Goal: Task Accomplishment & Management: Manage account settings

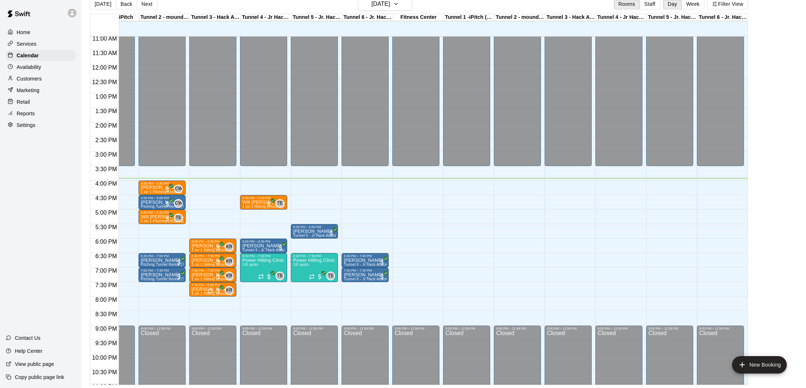
scroll to position [0, 31]
click at [152, 185] on div "4:00 PM – 4:30 PM" at bounding box center [162, 184] width 43 height 4
click at [144, 205] on img "edit" at bounding box center [148, 206] width 8 height 8
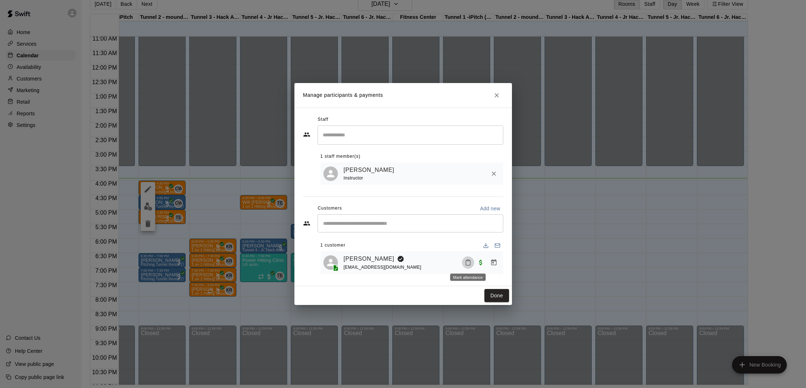
click at [462, 261] on button "Mark attendance" at bounding box center [468, 262] width 12 height 12
click at [485, 266] on li "Mark attended" at bounding box center [510, 262] width 85 height 12
click at [495, 293] on button "Done" at bounding box center [496, 295] width 24 height 13
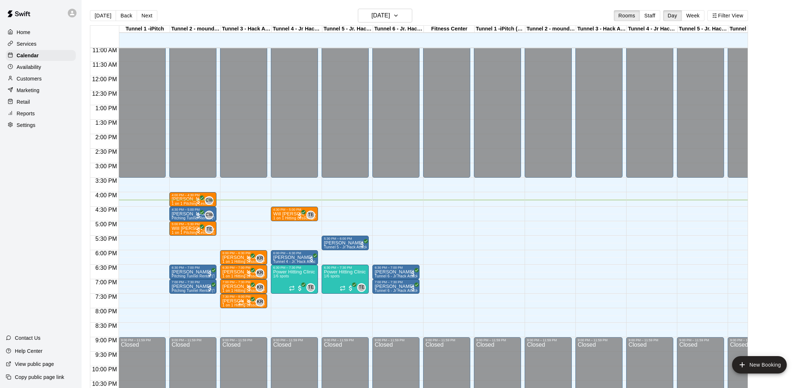
scroll to position [320, 0]
drag, startPoint x: 326, startPoint y: 201, endPoint x: 325, endPoint y: 209, distance: 8.0
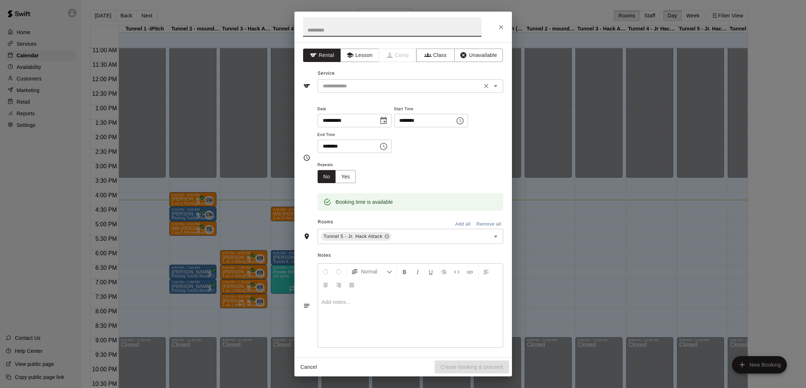
click at [345, 84] on input "text" at bounding box center [400, 86] width 160 height 9
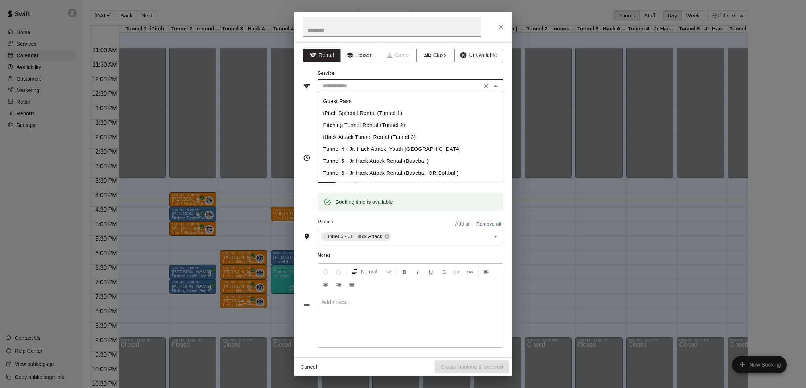
drag, startPoint x: 359, startPoint y: 159, endPoint x: 353, endPoint y: 162, distance: 6.2
click at [359, 159] on li "Tunnel 5 - Jr Hack Attack Rental (Baseball)" at bounding box center [411, 161] width 186 height 12
type input "**********"
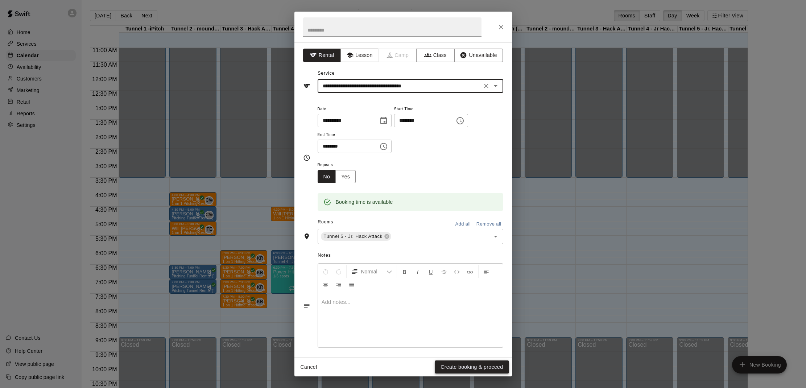
click at [459, 366] on button "Create booking & proceed" at bounding box center [472, 366] width 74 height 13
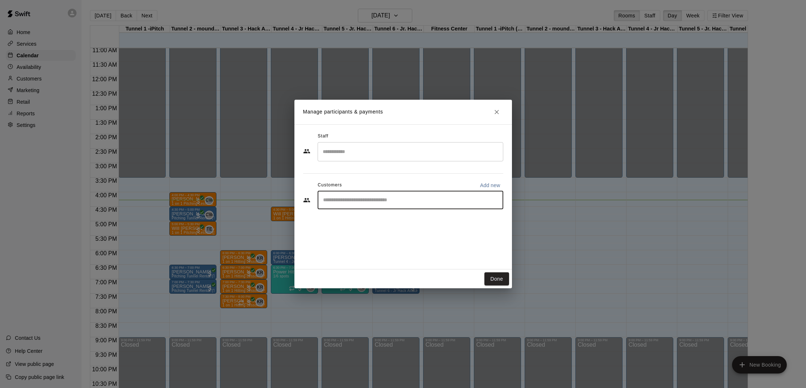
click at [355, 199] on input "Start typing to search customers..." at bounding box center [410, 199] width 179 height 7
type input "******"
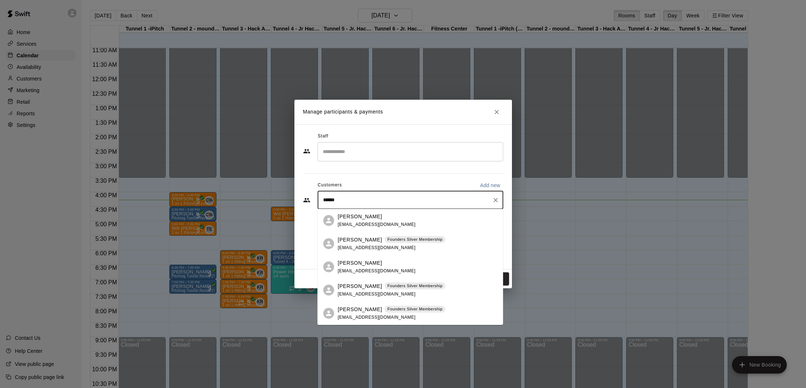
click at [362, 284] on p "[PERSON_NAME]" at bounding box center [360, 286] width 44 height 8
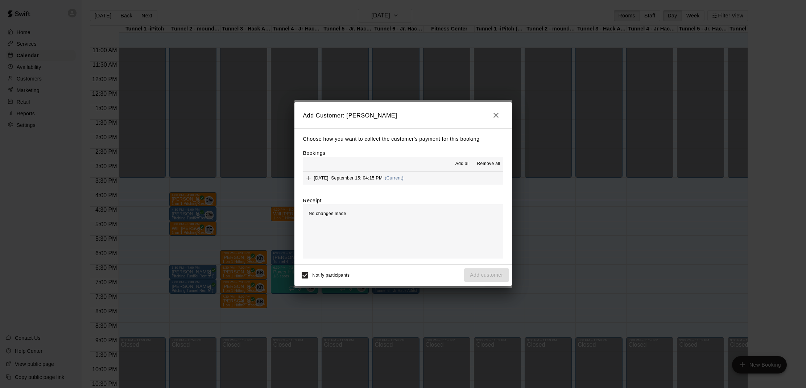
click at [396, 175] on span "(Current)" at bounding box center [394, 177] width 19 height 5
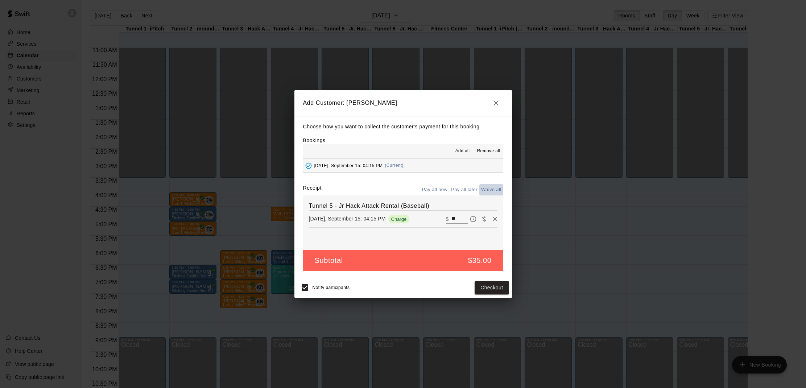
click at [488, 189] on button "Waive all" at bounding box center [491, 189] width 24 height 11
type input "*"
click at [483, 286] on button "Add customer" at bounding box center [486, 287] width 45 height 13
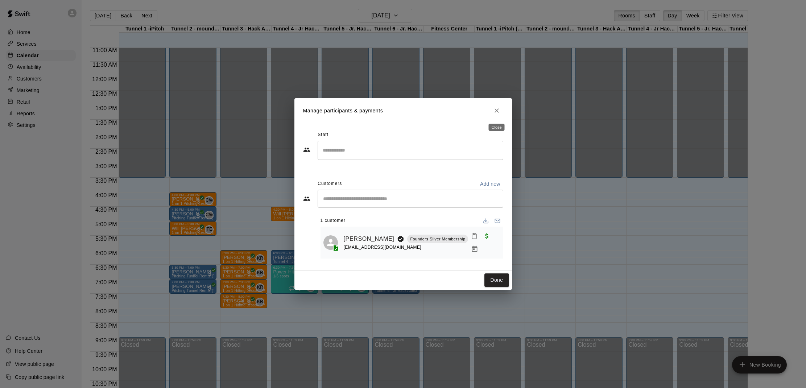
click at [494, 111] on button "Close" at bounding box center [496, 110] width 13 height 13
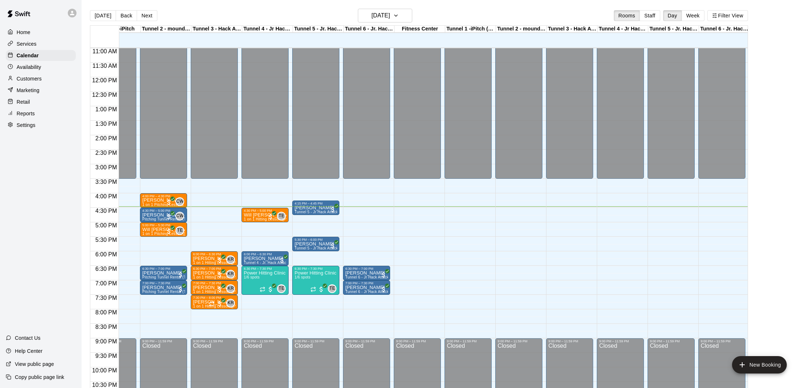
scroll to position [318, 29]
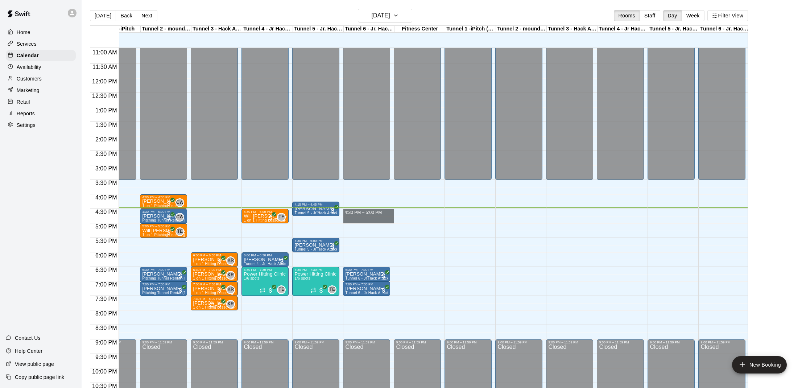
drag, startPoint x: 348, startPoint y: 211, endPoint x: 348, endPoint y: 220, distance: 9.8
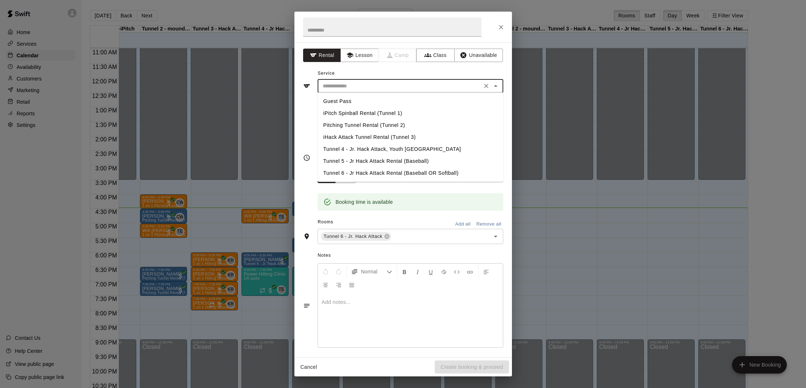
click at [347, 90] on input "text" at bounding box center [400, 86] width 160 height 9
drag, startPoint x: 359, startPoint y: 171, endPoint x: 351, endPoint y: 170, distance: 8.1
click at [357, 171] on li "Tunnel 6 - Jr Hack Attack Rental (Baseball OR Softball)" at bounding box center [411, 173] width 186 height 12
type input "**********"
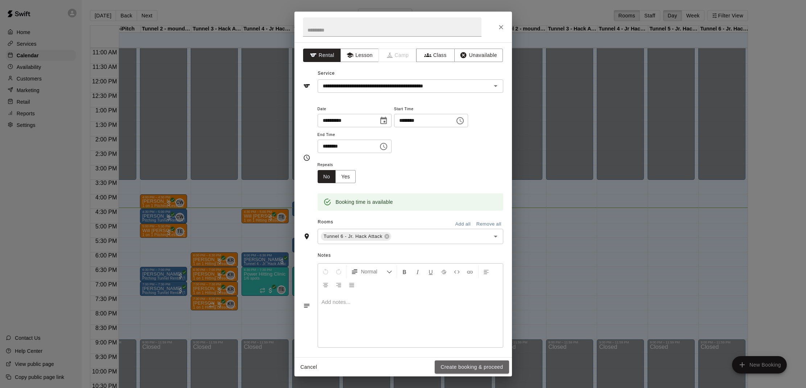
click at [460, 364] on button "Create booking & proceed" at bounding box center [472, 366] width 74 height 13
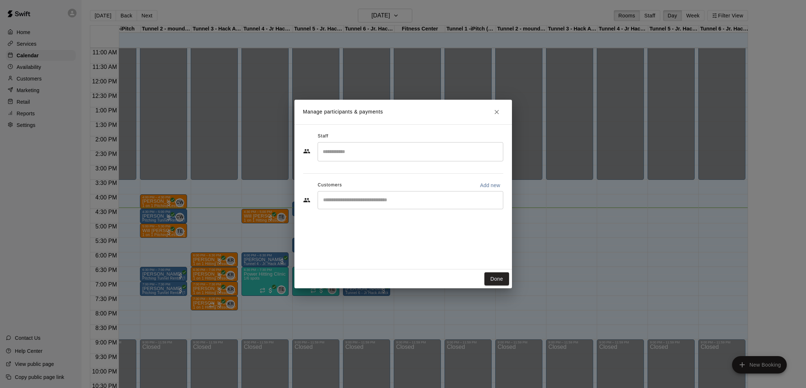
click at [365, 199] on input "Start typing to search customers..." at bounding box center [410, 199] width 179 height 7
type input "*******"
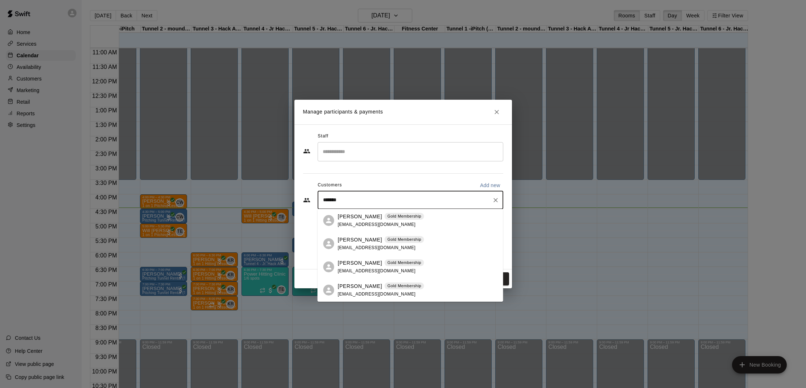
click at [369, 216] on div "Chris Pirotte Gold Membership" at bounding box center [381, 217] width 86 height 8
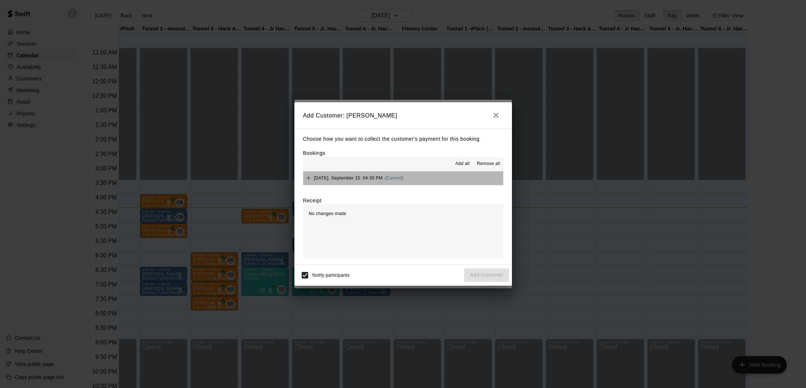
click at [405, 178] on button "Monday, September 15: 04:30 PM (Current)" at bounding box center [403, 177] width 200 height 13
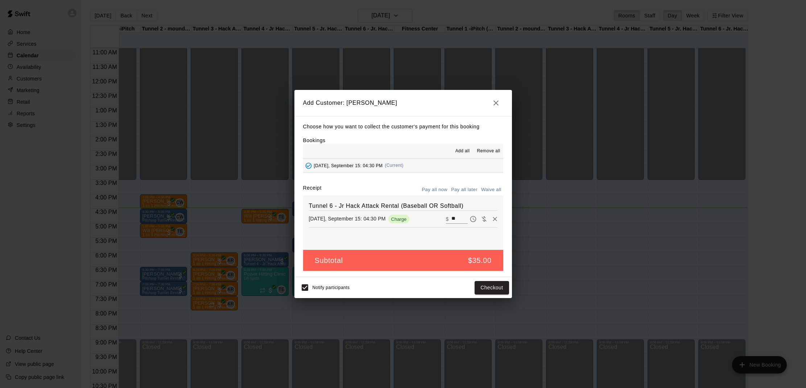
click at [488, 190] on button "Waive all" at bounding box center [491, 189] width 24 height 11
type input "*"
click at [489, 187] on button "Waive all" at bounding box center [491, 189] width 24 height 11
click at [493, 104] on icon "button" at bounding box center [496, 103] width 9 height 9
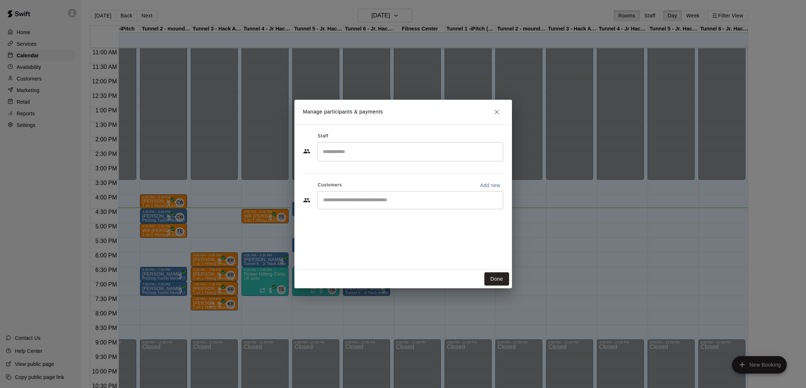
click at [422, 201] on input "Start typing to search customers..." at bounding box center [410, 199] width 179 height 7
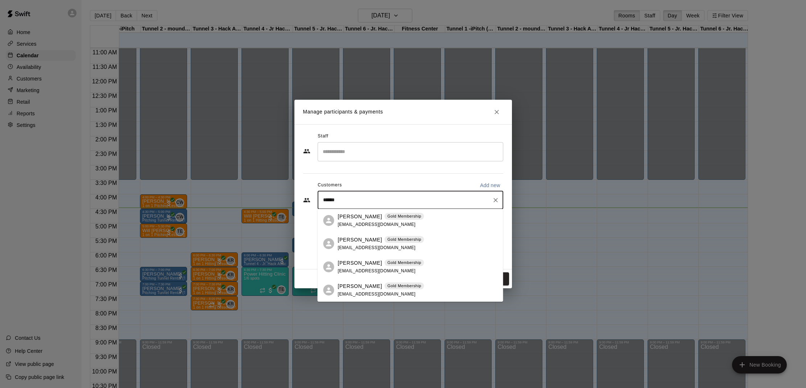
type input "*******"
click at [418, 218] on div "Chris Pirotte Gold Membership rcpirotte@gmail.com" at bounding box center [417, 221] width 159 height 16
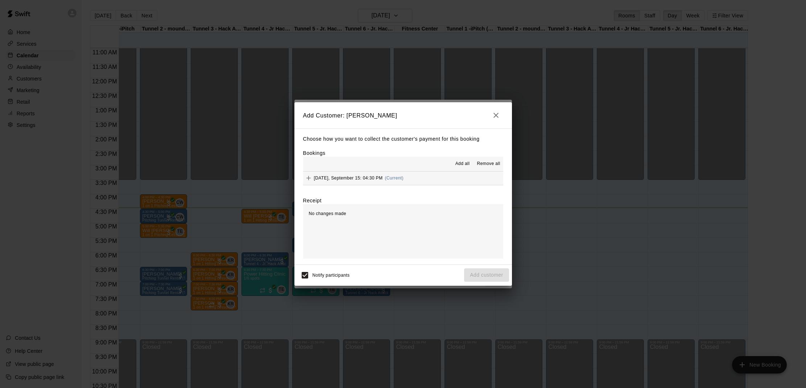
drag, startPoint x: 354, startPoint y: 174, endPoint x: 384, endPoint y: 182, distance: 30.3
click at [354, 174] on div "Monday, September 15: 04:30 PM (Current)" at bounding box center [353, 178] width 100 height 11
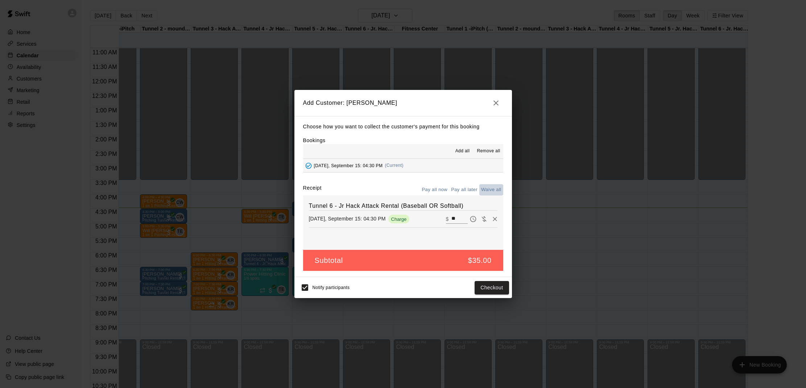
click at [490, 190] on button "Waive all" at bounding box center [491, 189] width 24 height 11
type input "*"
click at [469, 284] on button "Add customer" at bounding box center [486, 287] width 45 height 13
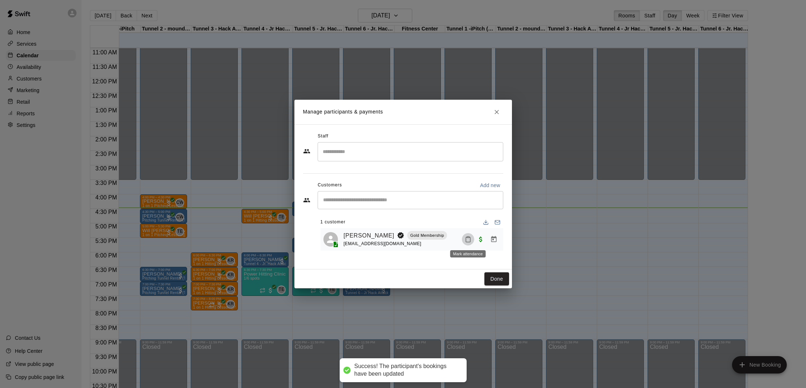
click at [463, 237] on button "Mark attendance" at bounding box center [468, 239] width 12 height 12
click at [485, 233] on li "Mark attended" at bounding box center [510, 239] width 85 height 12
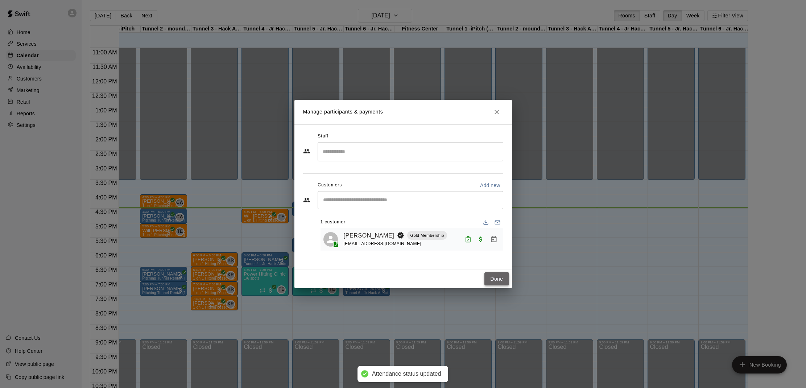
click at [496, 275] on button "Done" at bounding box center [496, 278] width 24 height 13
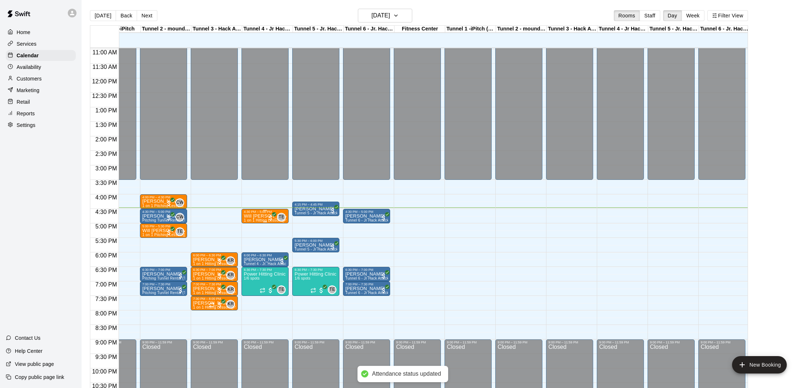
click at [248, 216] on p "Will [PERSON_NAME]" at bounding box center [265, 216] width 43 height 0
drag, startPoint x: 252, startPoint y: 237, endPoint x: 289, endPoint y: 237, distance: 37.7
click at [252, 237] on img "edit" at bounding box center [251, 241] width 8 height 8
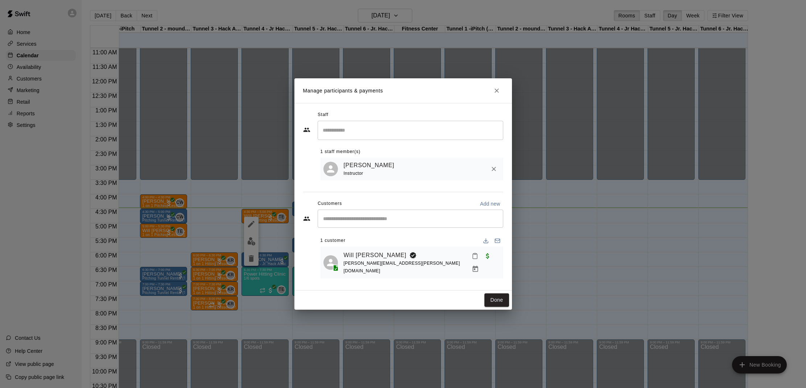
click at [469, 256] on button "Mark attendance" at bounding box center [475, 256] width 12 height 12
drag, startPoint x: 483, startPoint y: 260, endPoint x: 476, endPoint y: 256, distance: 8.8
click at [480, 258] on li "Mark attended" at bounding box center [510, 262] width 85 height 12
click at [491, 293] on button "Done" at bounding box center [496, 299] width 24 height 13
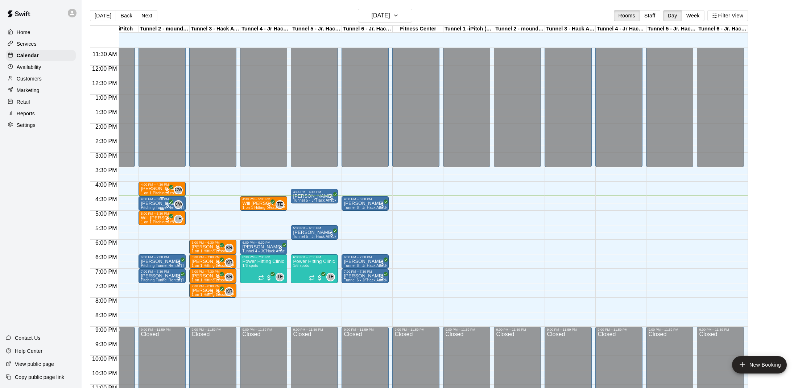
scroll to position [0, 0]
click at [147, 203] on p "[PERSON_NAME]" at bounding box center [162, 203] width 43 height 0
click at [149, 227] on img "edit" at bounding box center [148, 228] width 8 height 8
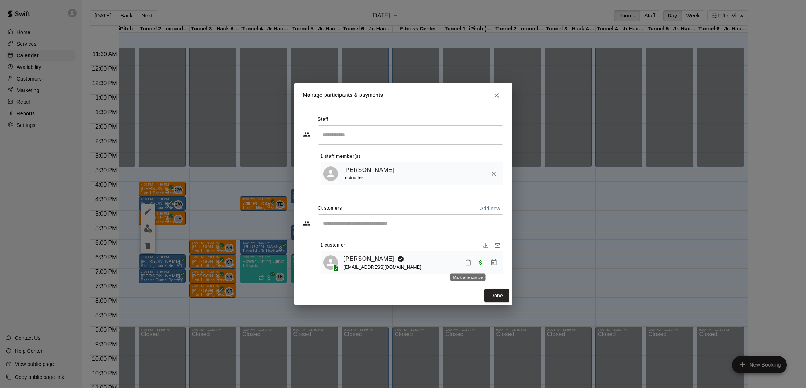
click at [469, 259] on icon "Mark attendance" at bounding box center [468, 262] width 7 height 7
click at [504, 265] on p "Mark attended" at bounding box center [517, 264] width 64 height 7
click at [496, 298] on button "Done" at bounding box center [496, 295] width 24 height 13
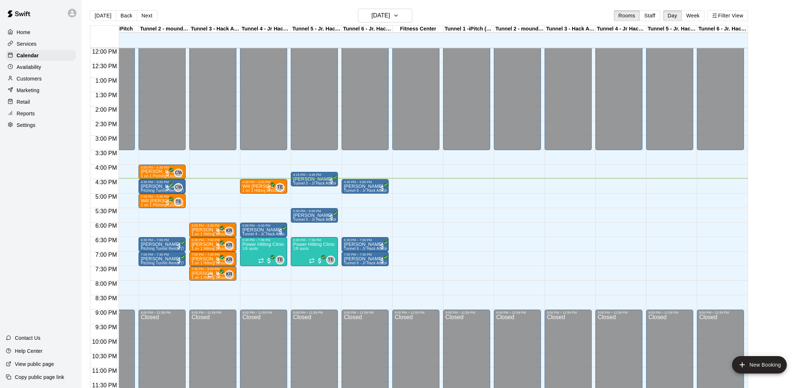
scroll to position [349, 31]
click at [257, 186] on p "Will [PERSON_NAME]" at bounding box center [263, 186] width 43 height 0
click at [254, 206] on button "edit" at bounding box center [249, 210] width 14 height 14
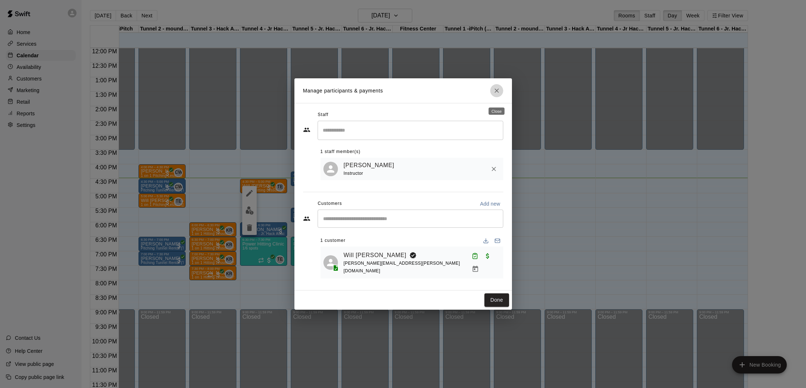
click at [497, 94] on icon "Close" at bounding box center [496, 90] width 7 height 7
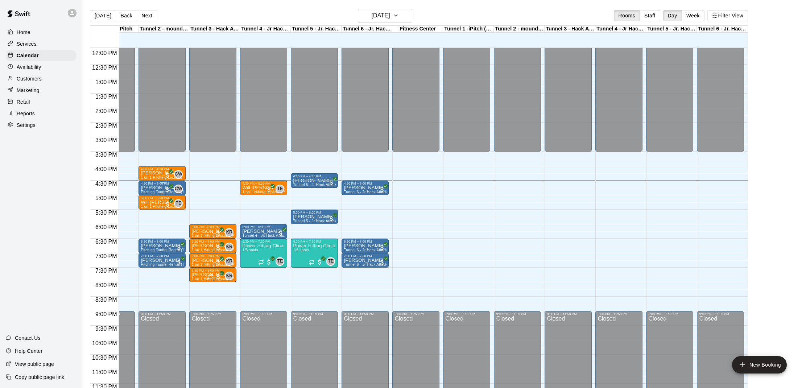
scroll to position [0, 31]
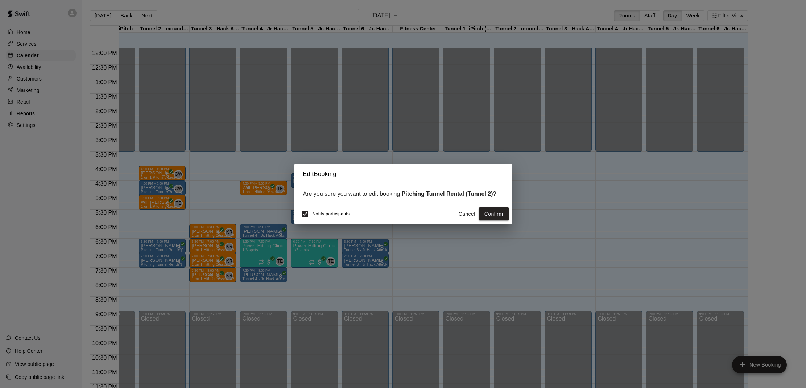
click at [463, 212] on button "Cancel" at bounding box center [466, 213] width 23 height 13
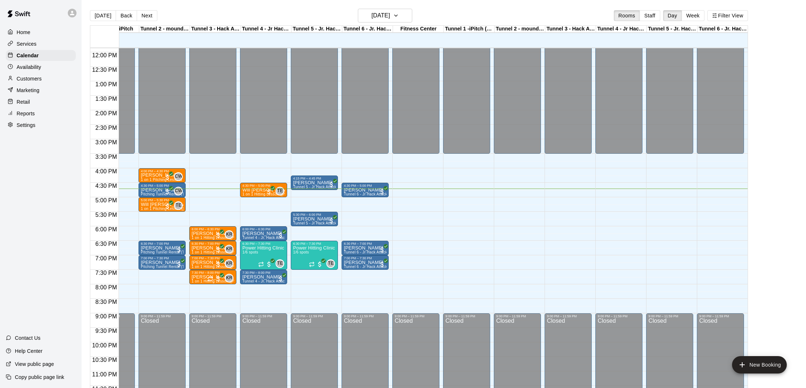
scroll to position [347, 31]
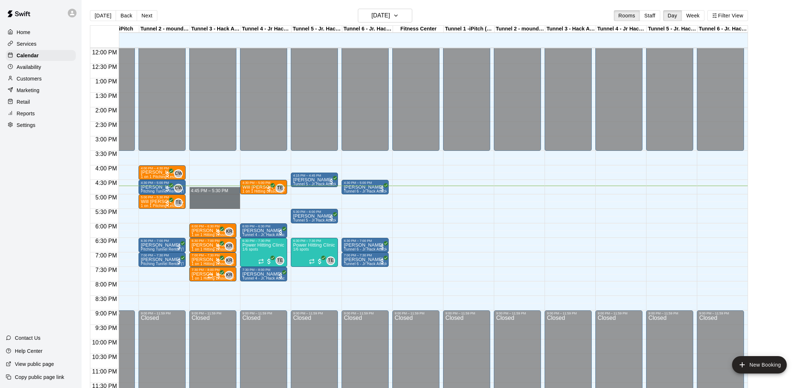
drag, startPoint x: 194, startPoint y: 190, endPoint x: 192, endPoint y: 203, distance: 12.7
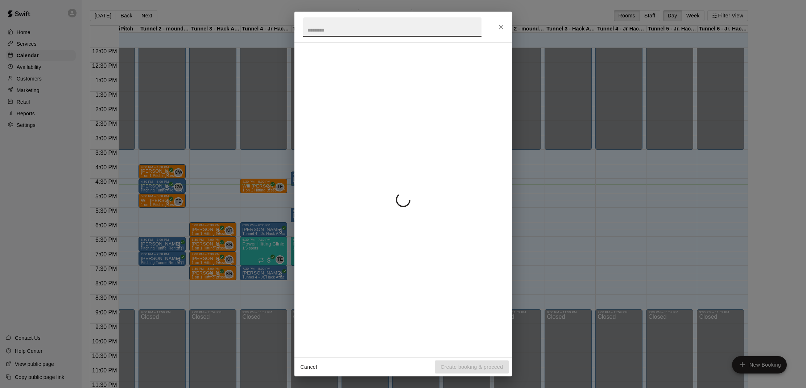
scroll to position [0, 31]
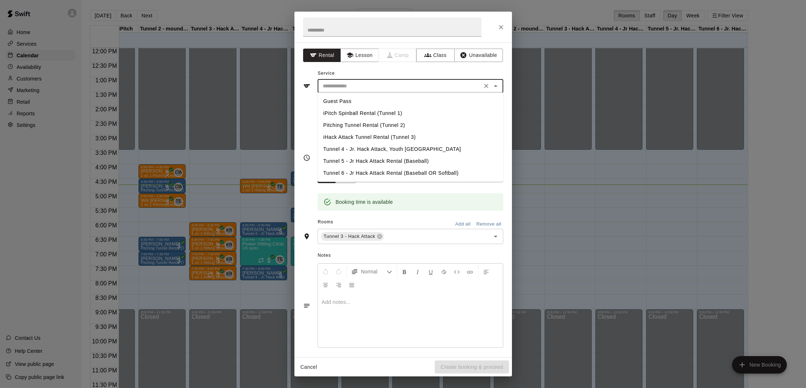
click at [366, 85] on input "text" at bounding box center [400, 86] width 160 height 9
click at [349, 137] on li "iHack Attack Tunnel Rental (Tunnel 3)" at bounding box center [411, 137] width 186 height 12
type input "**********"
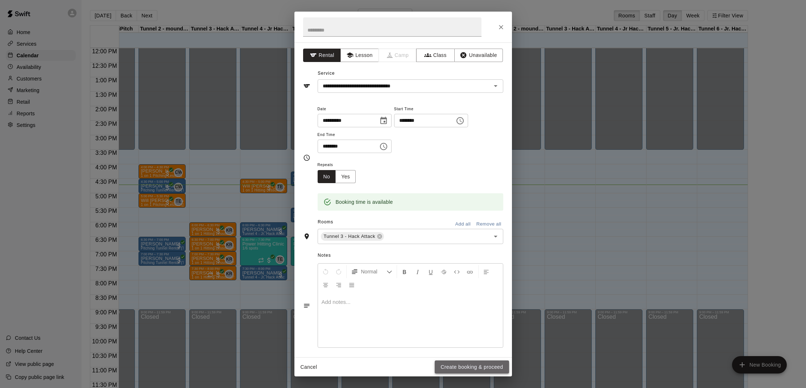
click at [469, 366] on button "Create booking & proceed" at bounding box center [472, 366] width 74 height 13
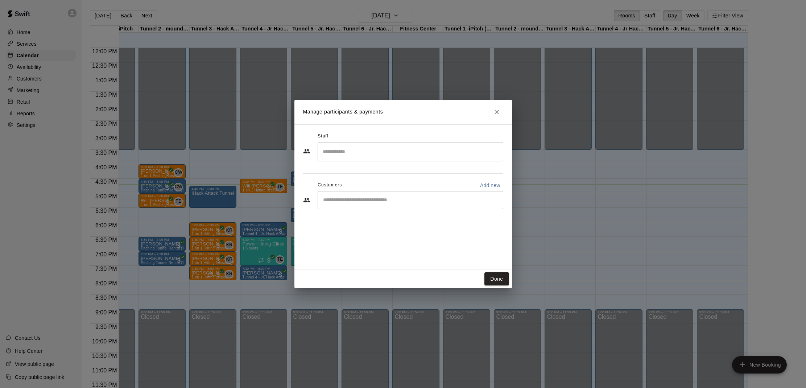
click at [353, 202] on input "Start typing to search customers..." at bounding box center [410, 199] width 179 height 7
type input "****"
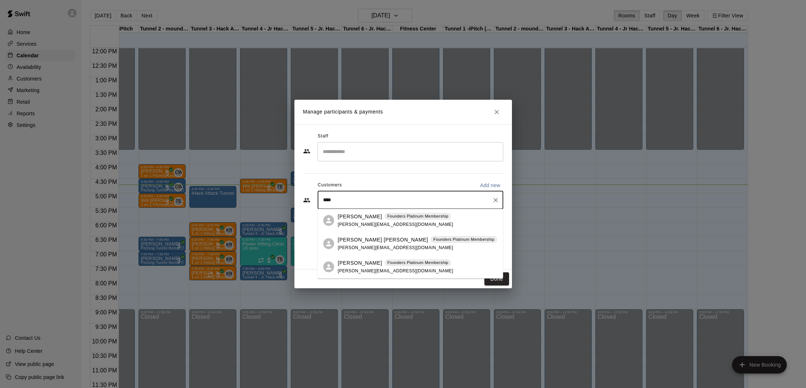
click at [359, 241] on p "[PERSON_NAME] [PERSON_NAME]" at bounding box center [383, 240] width 90 height 8
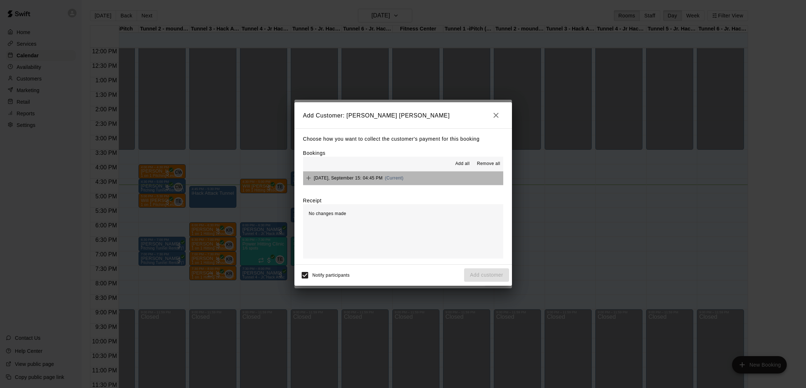
click at [347, 175] on span "Monday, September 15: 04:45 PM" at bounding box center [348, 177] width 69 height 5
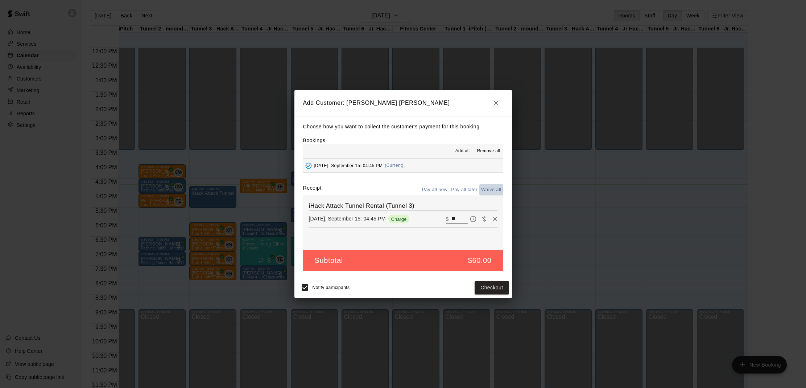
click at [493, 188] on button "Waive all" at bounding box center [491, 189] width 24 height 11
type input "*"
click at [493, 286] on button "Add customer" at bounding box center [486, 287] width 45 height 13
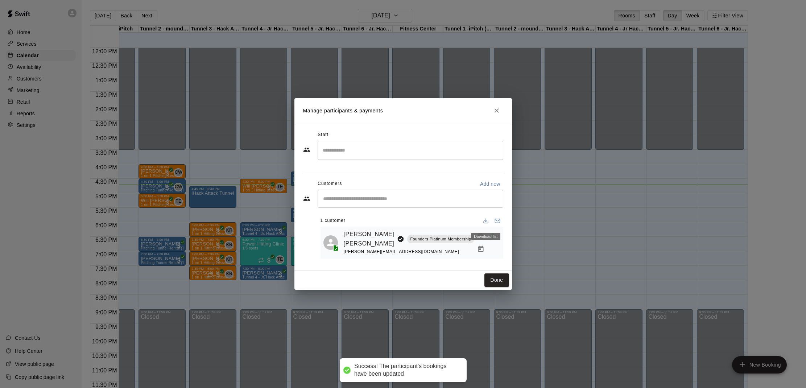
click at [471, 240] on div "Download list" at bounding box center [485, 234] width 31 height 13
click at [477, 239] on icon "Mark attendance" at bounding box center [480, 236] width 7 height 7
click at [477, 240] on icon at bounding box center [479, 241] width 7 height 7
click at [488, 275] on button "Done" at bounding box center [496, 279] width 24 height 13
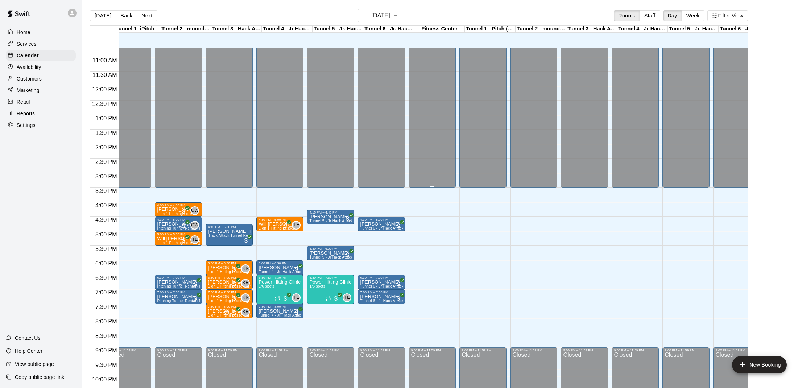
scroll to position [310, 17]
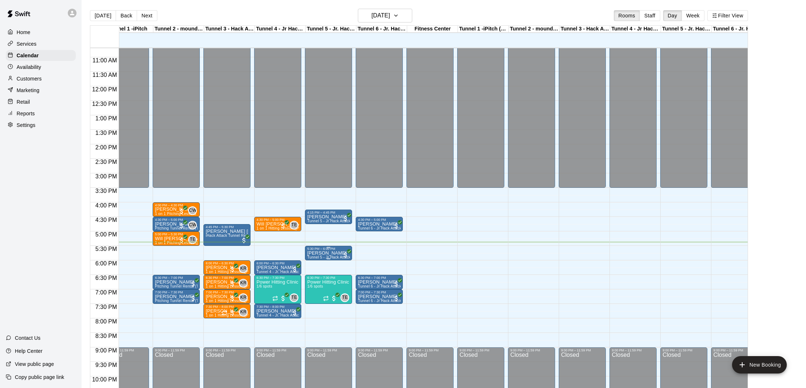
click at [321, 250] on div "5:30 PM – 6:00 PM" at bounding box center [328, 249] width 43 height 4
click at [311, 270] on img "edit" at bounding box center [315, 272] width 8 height 8
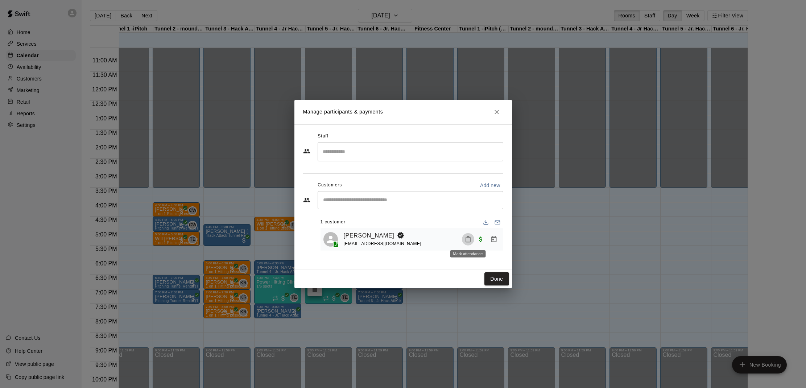
click at [468, 237] on rect "Mark attendance" at bounding box center [468, 236] width 2 height 1
drag, startPoint x: 468, startPoint y: 237, endPoint x: 484, endPoint y: 239, distance: 15.3
click at [484, 239] on icon at bounding box center [481, 242] width 7 height 7
drag, startPoint x: 496, startPoint y: 275, endPoint x: 499, endPoint y: 273, distance: 4.2
click at [499, 273] on button "Done" at bounding box center [496, 278] width 24 height 13
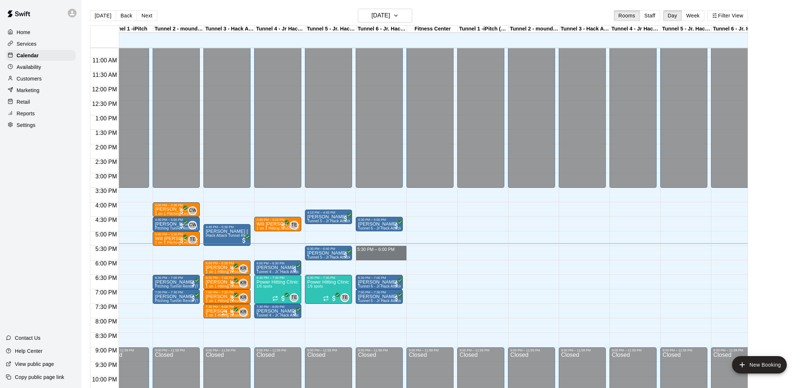
drag, startPoint x: 360, startPoint y: 247, endPoint x: 362, endPoint y: 258, distance: 11.4
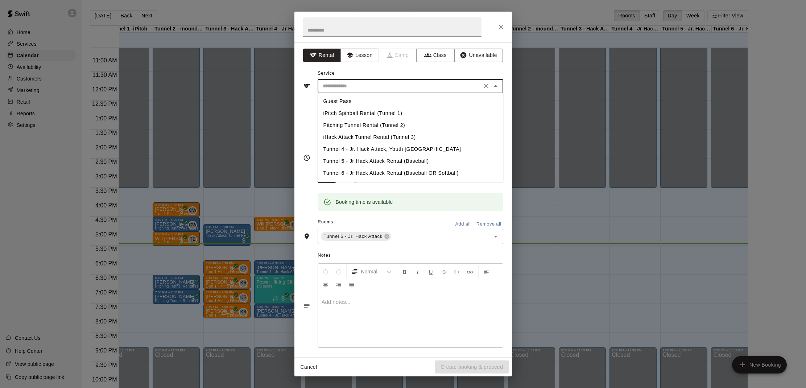
click at [361, 86] on input "text" at bounding box center [400, 86] width 160 height 9
click at [347, 175] on li "Tunnel 6 - Jr Hack Attack Rental (Baseball OR Softball)" at bounding box center [411, 173] width 186 height 12
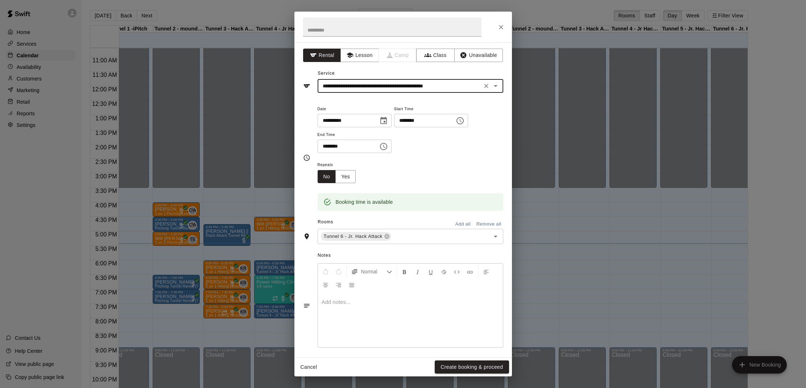
type input "**********"
click at [452, 365] on button "Create booking & proceed" at bounding box center [472, 366] width 74 height 13
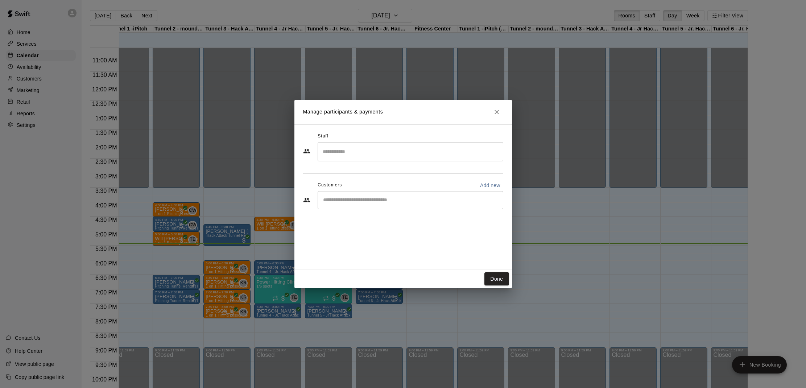
click at [379, 209] on div "​" at bounding box center [403, 201] width 200 height 20
click at [381, 199] on input "Start typing to search customers..." at bounding box center [410, 199] width 179 height 7
type input "*******"
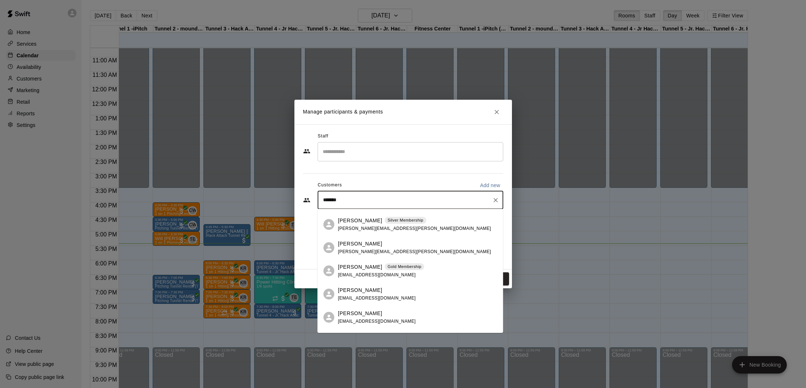
scroll to position [47, 0]
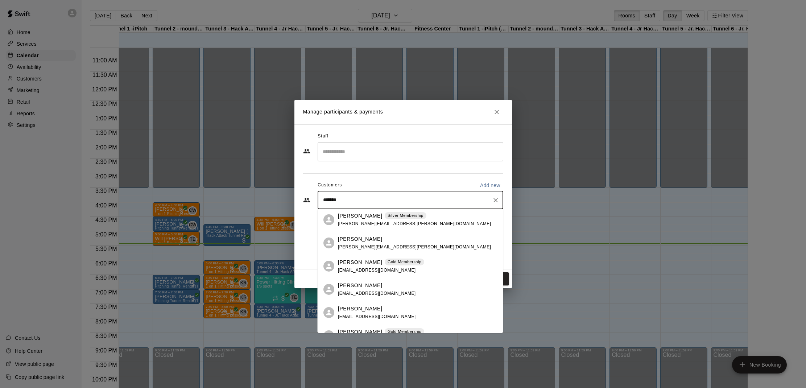
drag, startPoint x: 363, startPoint y: 261, endPoint x: 366, endPoint y: 258, distance: 4.6
click at [364, 261] on p "[PERSON_NAME]" at bounding box center [360, 262] width 44 height 8
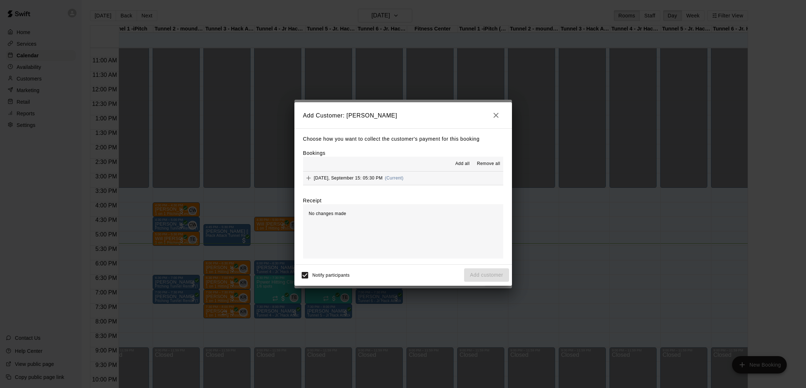
click at [343, 176] on span "Monday, September 15: 05:30 PM" at bounding box center [348, 177] width 69 height 5
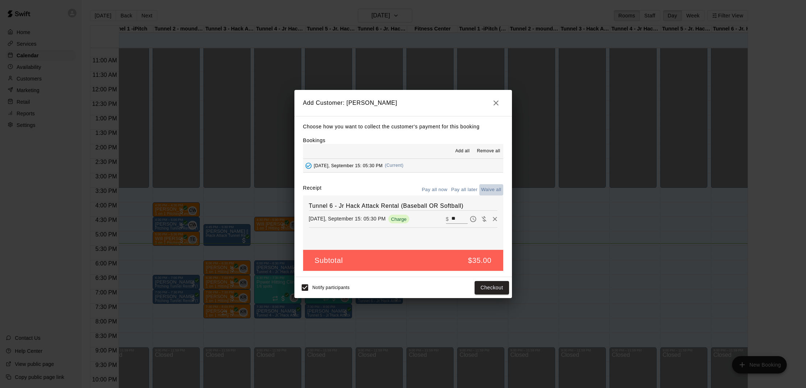
click at [481, 190] on button "Waive all" at bounding box center [491, 189] width 24 height 11
type input "*"
click at [467, 286] on button "Add customer" at bounding box center [486, 287] width 45 height 13
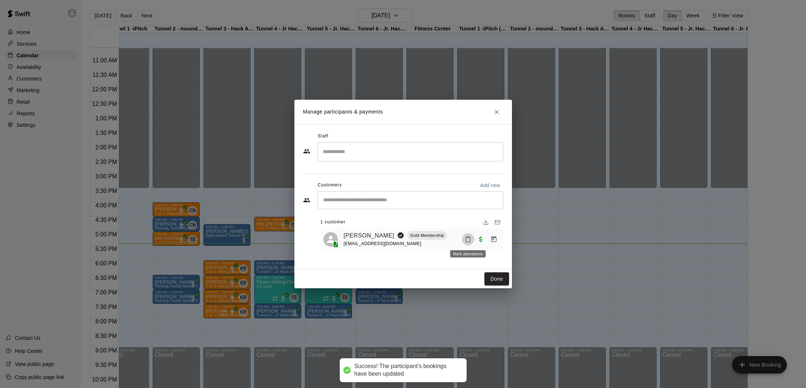
click at [468, 241] on icon "Mark attendance" at bounding box center [468, 239] width 7 height 7
click at [477, 240] on icon at bounding box center [479, 241] width 4 height 5
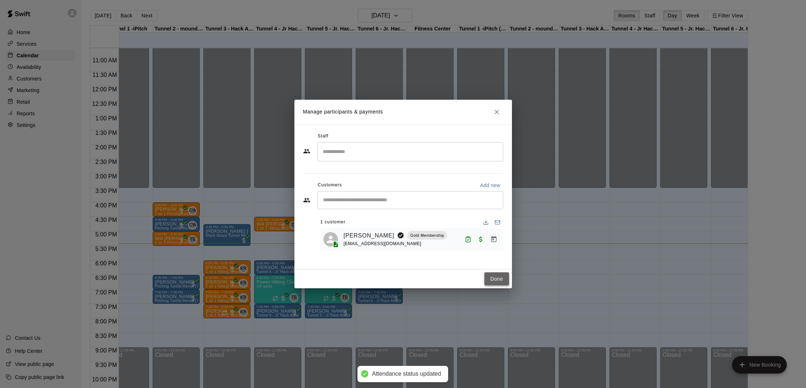
click at [493, 276] on button "Done" at bounding box center [496, 278] width 24 height 13
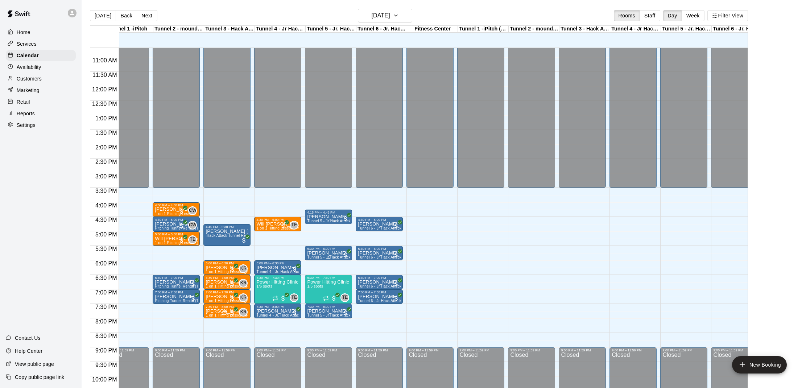
click at [311, 276] on img "edit" at bounding box center [315, 275] width 8 height 8
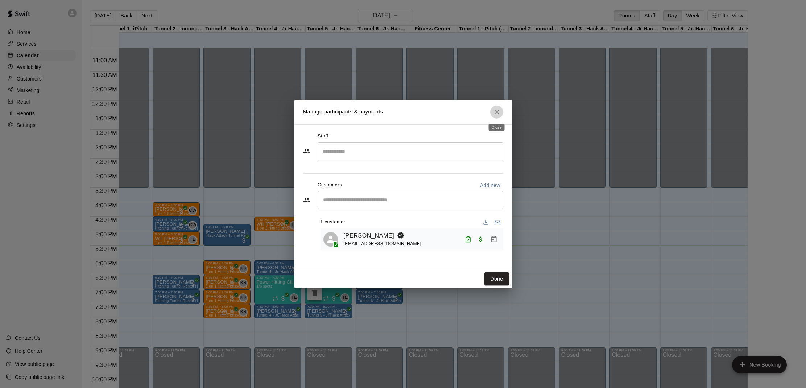
click at [494, 113] on icon "Close" at bounding box center [496, 111] width 7 height 7
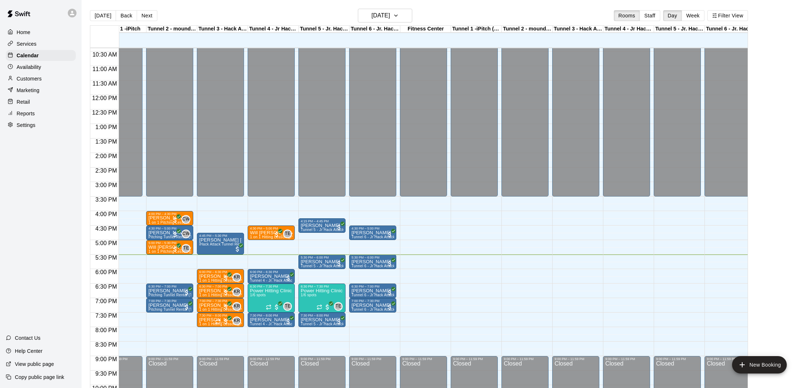
scroll to position [301, 24]
click at [258, 274] on div "6:00 PM – 6:30 PM" at bounding box center [270, 272] width 43 height 4
click at [233, 260] on div at bounding box center [403, 194] width 806 height 388
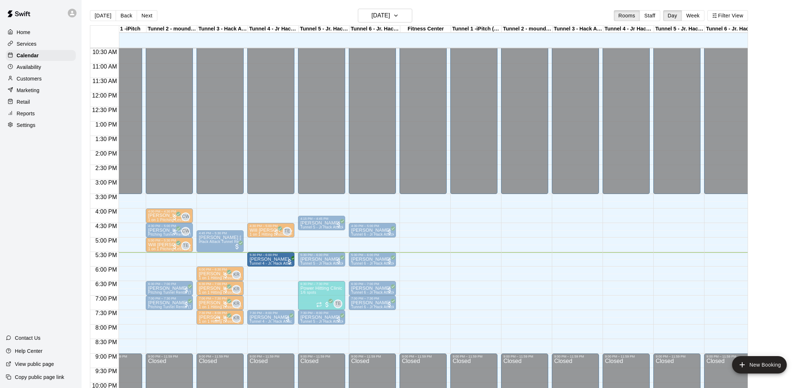
drag, startPoint x: 258, startPoint y: 272, endPoint x: 260, endPoint y: 261, distance: 10.6
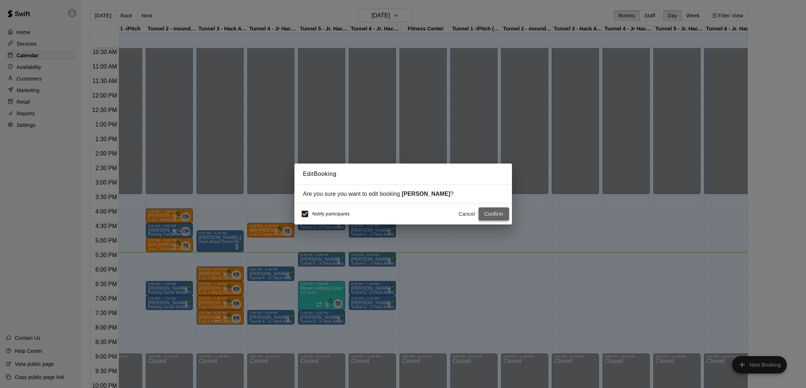
click at [496, 211] on button "Confirm" at bounding box center [493, 213] width 30 height 13
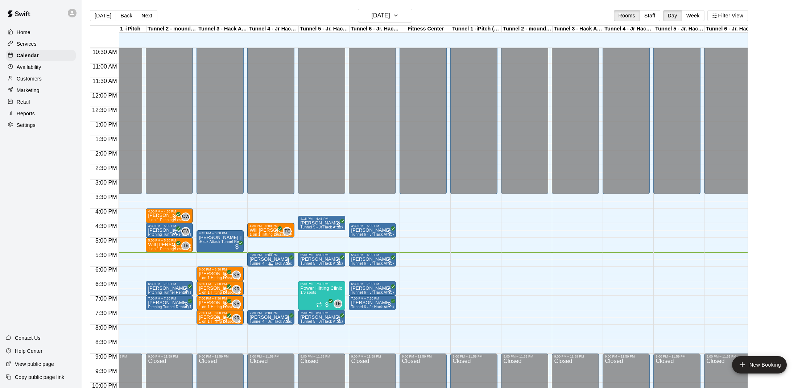
click at [261, 259] on p "[PERSON_NAME]" at bounding box center [270, 259] width 43 height 0
click at [256, 282] on img "edit" at bounding box center [257, 284] width 8 height 8
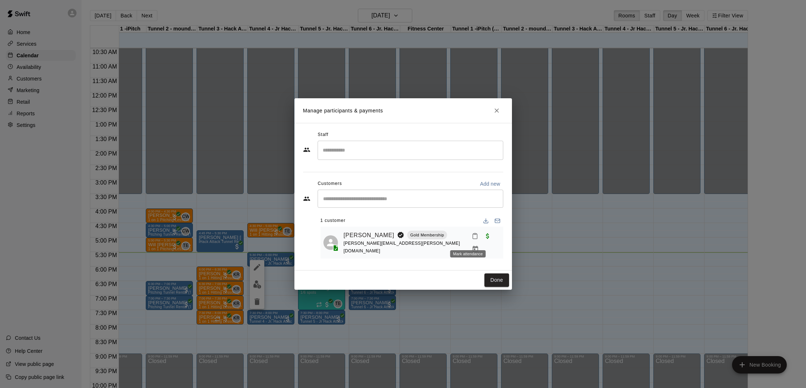
click at [472, 239] on icon "Mark attendance" at bounding box center [475, 236] width 7 height 7
click at [479, 240] on rect at bounding box center [479, 239] width 2 height 1
click at [495, 274] on button "Done" at bounding box center [496, 279] width 24 height 13
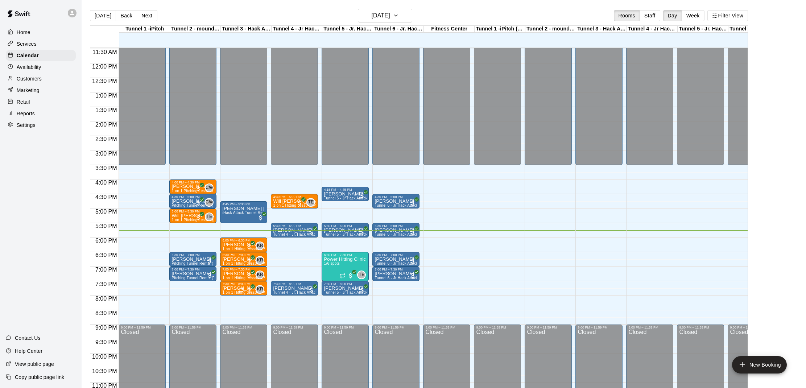
scroll to position [333, 0]
click at [29, 38] on div "Services" at bounding box center [41, 43] width 70 height 11
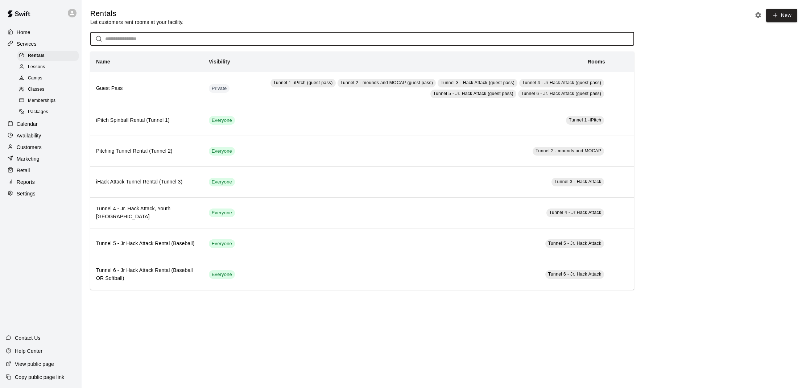
click at [148, 38] on input "text" at bounding box center [369, 38] width 529 height 13
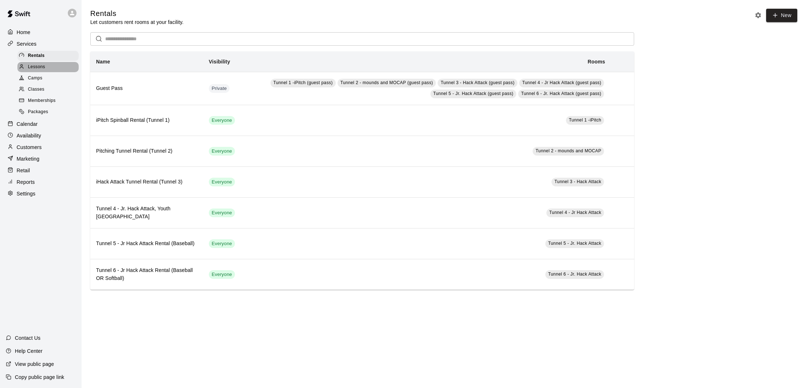
click at [49, 64] on div "Lessons" at bounding box center [47, 67] width 61 height 10
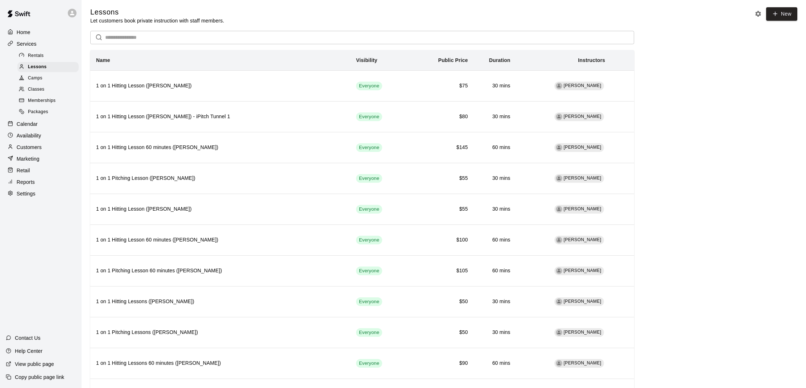
scroll to position [2, 0]
click at [45, 78] on div "Camps" at bounding box center [47, 78] width 61 height 10
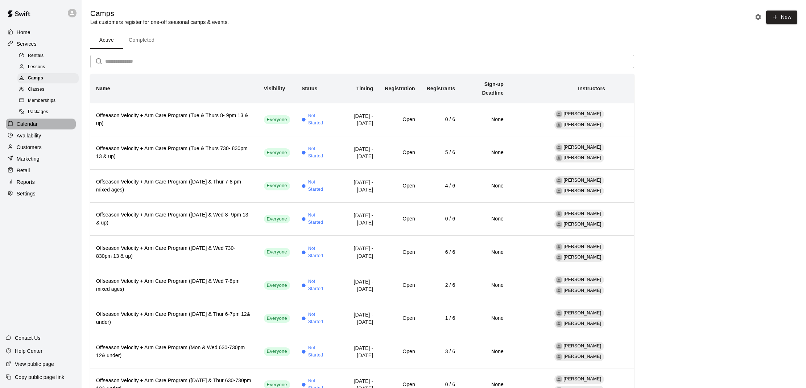
click at [30, 121] on p "Calendar" at bounding box center [27, 123] width 21 height 7
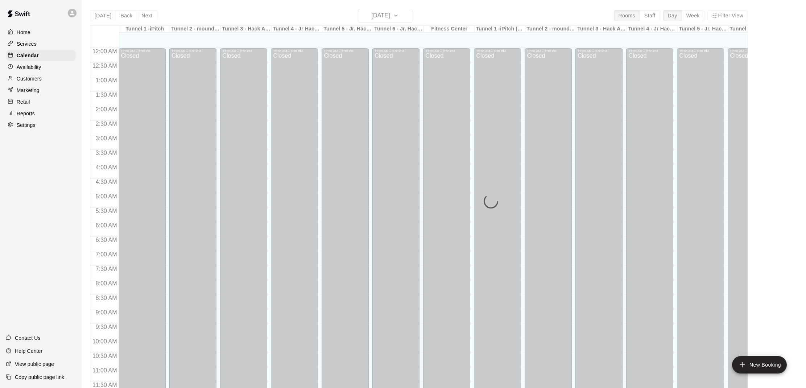
scroll to position [327, 0]
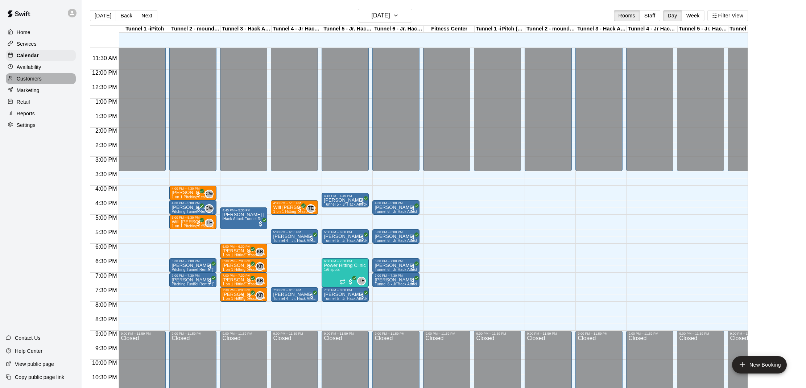
click at [29, 73] on div "Customers" at bounding box center [41, 78] width 70 height 11
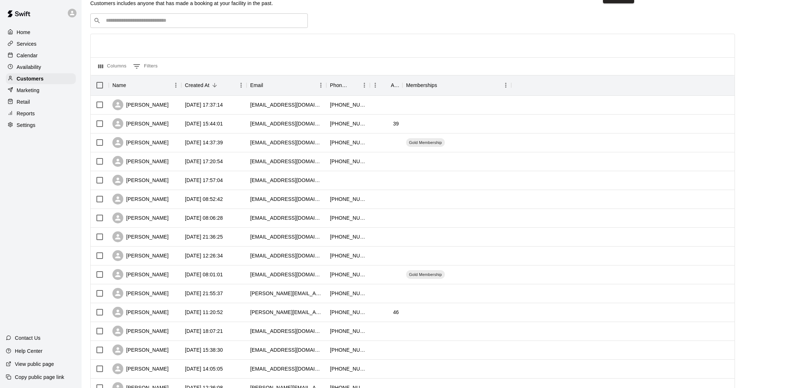
scroll to position [19, 0]
click at [36, 56] on p "Calendar" at bounding box center [27, 55] width 21 height 7
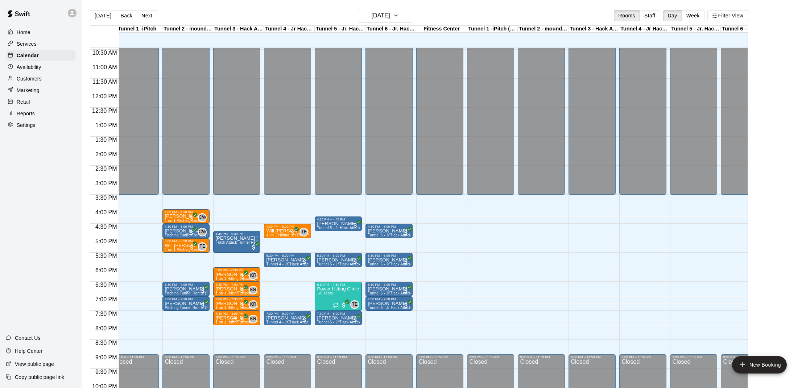
scroll to position [0, 7]
click at [229, 274] on p "[PERSON_NAME]" at bounding box center [236, 274] width 43 height 0
click at [225, 296] on img "edit" at bounding box center [223, 299] width 8 height 8
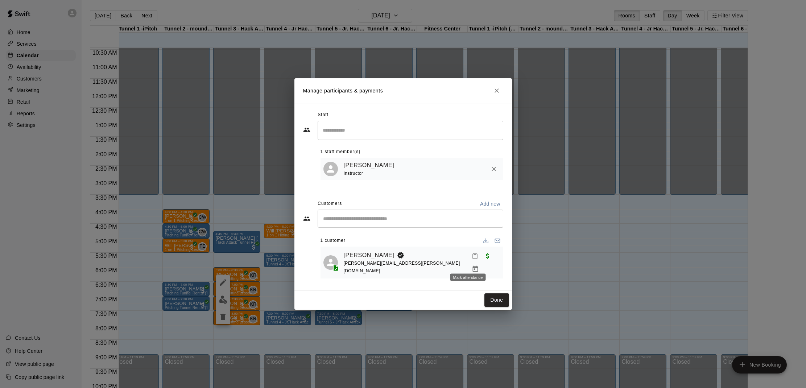
click at [469, 258] on button "Mark attendance" at bounding box center [475, 256] width 12 height 12
click at [485, 263] on p "Mark attended" at bounding box center [514, 261] width 64 height 7
click at [495, 293] on button "Done" at bounding box center [496, 299] width 24 height 13
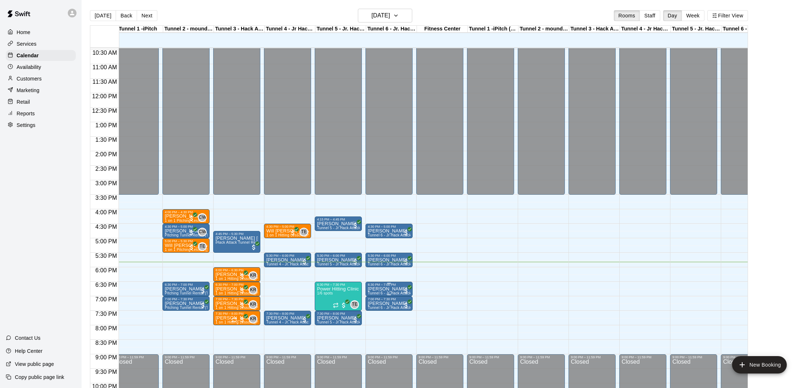
click at [375, 289] on p "[PERSON_NAME]" at bounding box center [389, 289] width 43 height 0
click at [370, 312] on button "edit" at bounding box center [375, 314] width 14 height 14
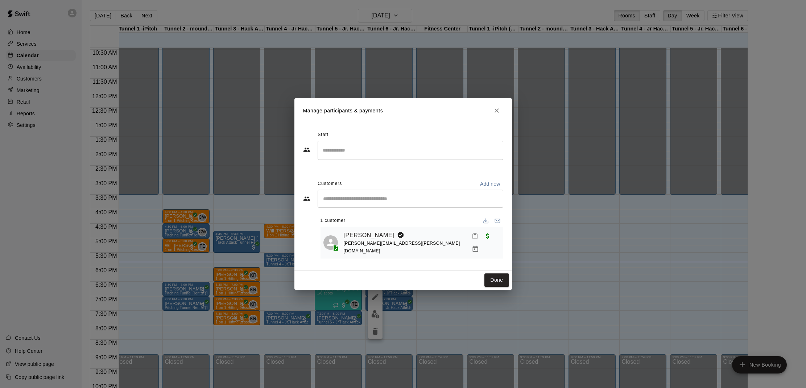
click at [469, 231] on div "Jasen Barnes jasen.barnes@gmail.com" at bounding box center [422, 242] width 157 height 26
click at [474, 235] on rect "Mark attendance" at bounding box center [475, 233] width 2 height 1
click at [481, 240] on rect at bounding box center [482, 240] width 2 height 1
click at [489, 277] on button "Done" at bounding box center [496, 279] width 24 height 13
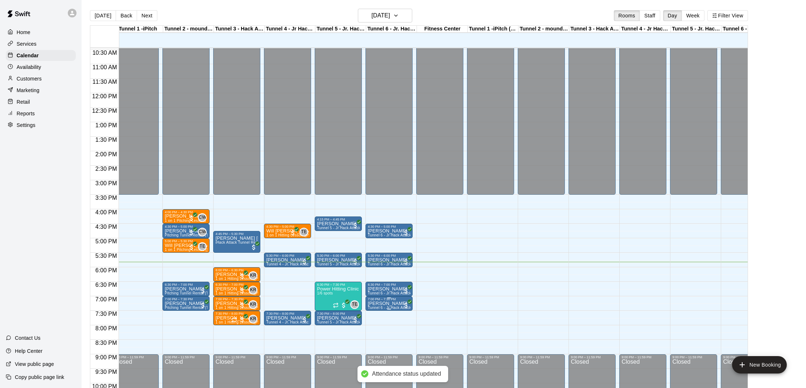
click at [384, 303] on p "[PERSON_NAME]" at bounding box center [389, 303] width 43 height 0
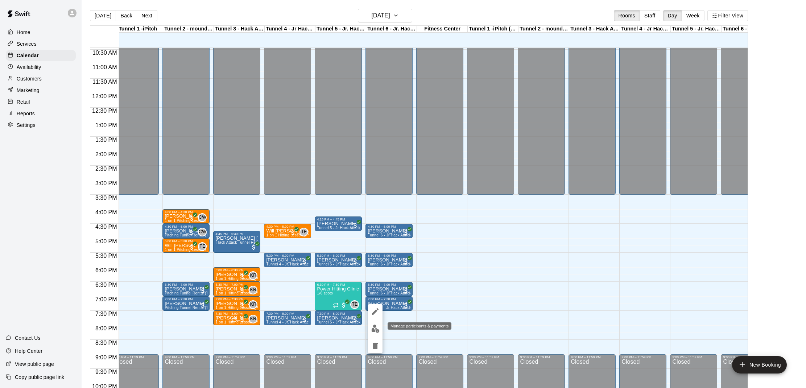
click at [375, 324] on button "edit" at bounding box center [375, 329] width 14 height 14
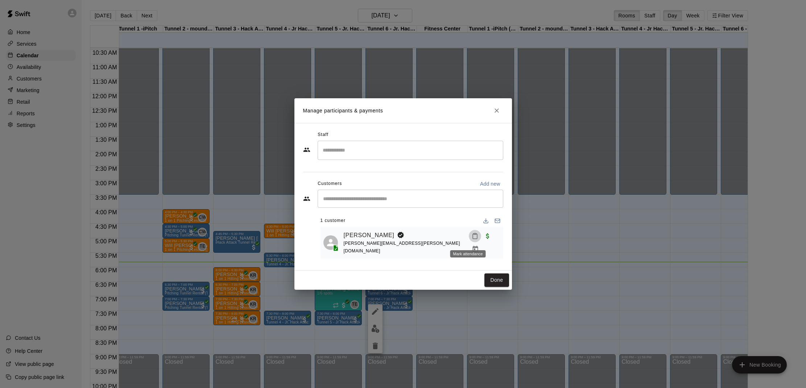
click at [470, 234] on button "Mark attendance" at bounding box center [475, 236] width 12 height 12
click at [489, 236] on p "Mark attended" at bounding box center [514, 238] width 64 height 7
click at [489, 275] on button "Done" at bounding box center [496, 279] width 24 height 13
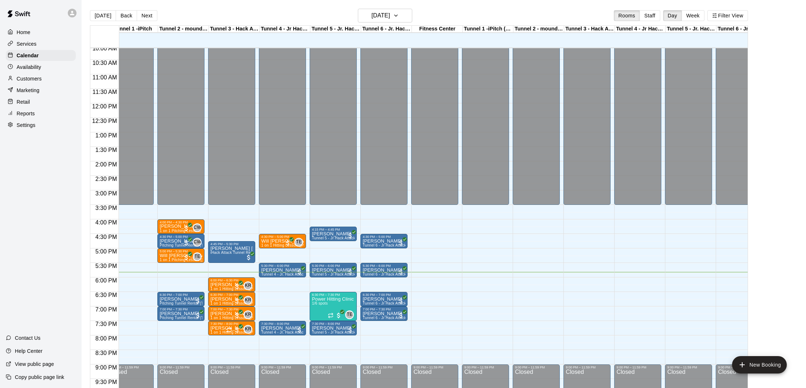
scroll to position [0, 0]
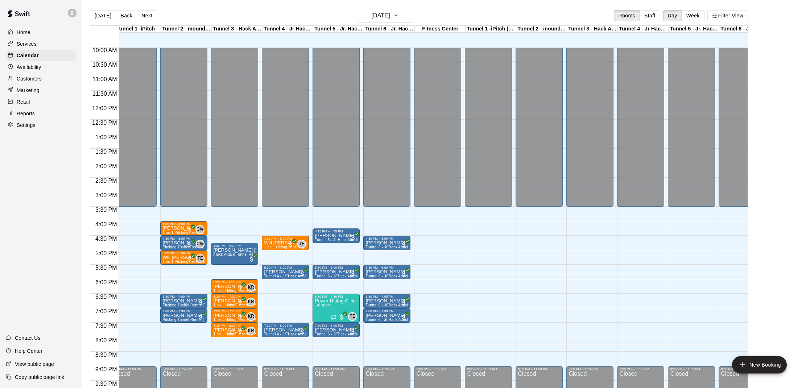
click at [377, 301] on p "[PERSON_NAME]" at bounding box center [386, 301] width 43 height 0
click at [375, 322] on img "edit" at bounding box center [373, 326] width 8 height 8
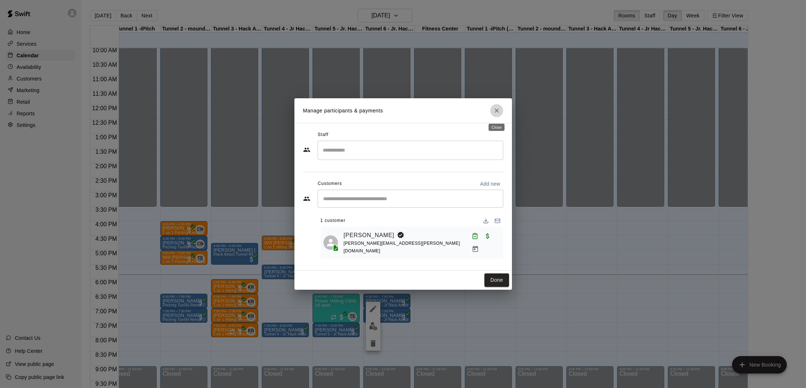
click at [499, 114] on icon "Close" at bounding box center [496, 110] width 7 height 7
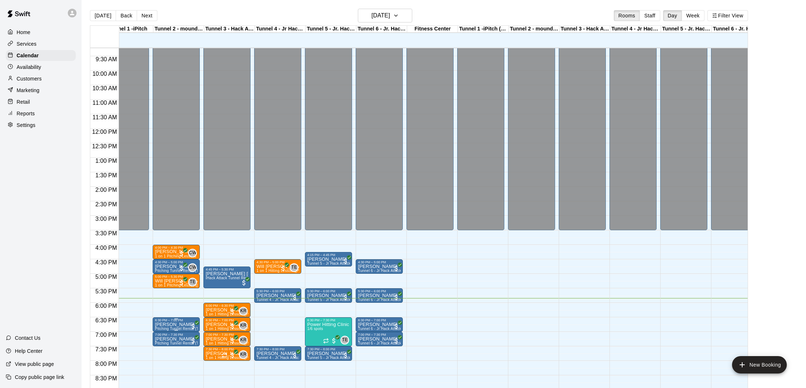
click at [161, 324] on p "[PERSON_NAME]" at bounding box center [176, 324] width 43 height 0
click at [158, 349] on img "edit" at bounding box center [162, 349] width 8 height 8
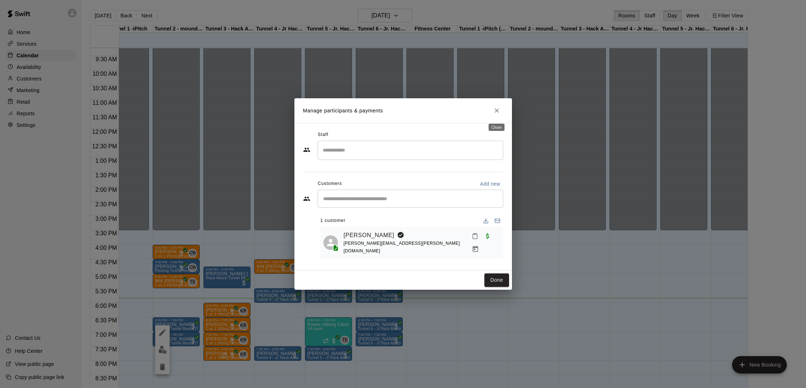
click at [497, 108] on icon "Close" at bounding box center [496, 110] width 7 height 7
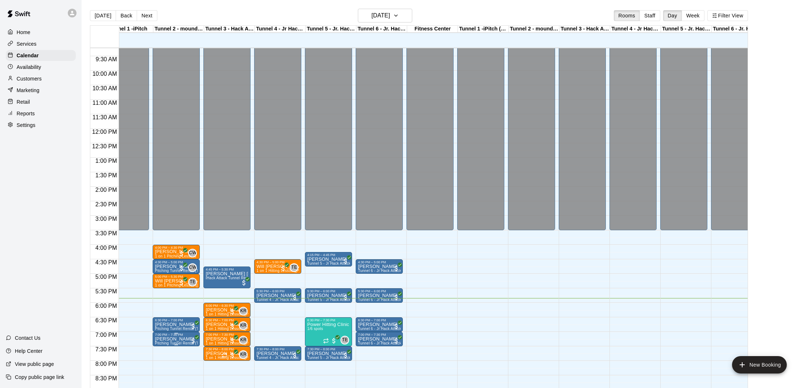
click at [181, 335] on div "7:00 PM – 7:30 PM" at bounding box center [176, 335] width 43 height 4
click at [162, 354] on img "edit" at bounding box center [162, 357] width 8 height 8
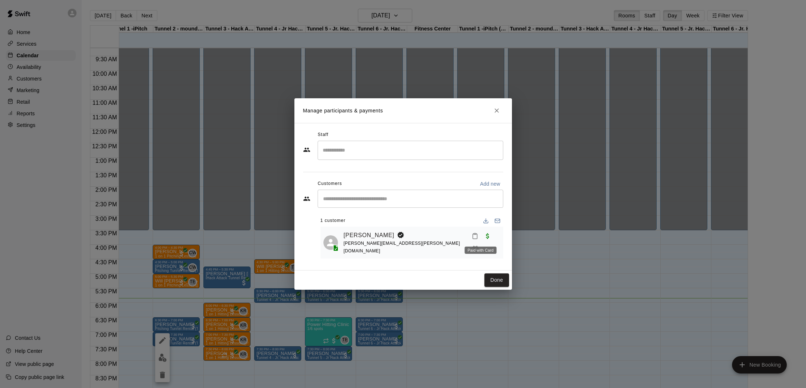
click at [481, 237] on span "Paid with Card" at bounding box center [487, 235] width 13 height 6
click at [377, 237] on link "[PERSON_NAME]" at bounding box center [369, 235] width 51 height 9
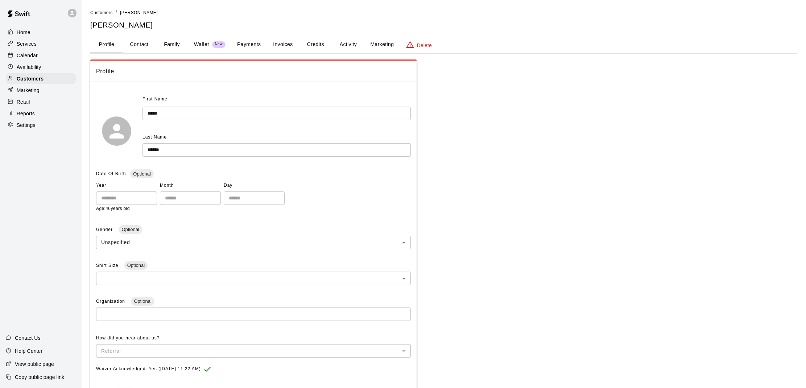
click at [199, 42] on p "Wallet" at bounding box center [201, 45] width 15 height 8
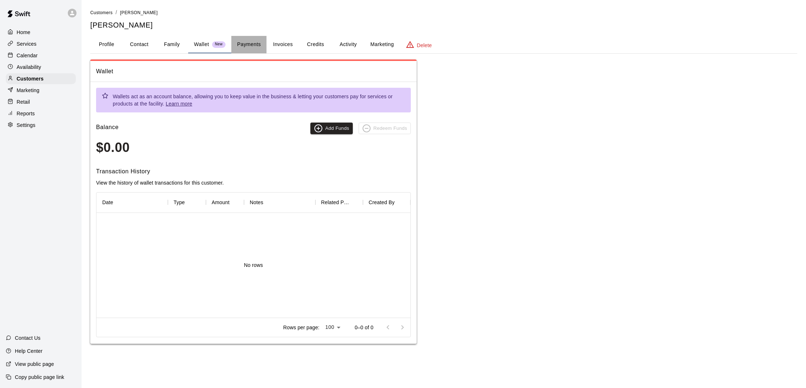
click at [245, 45] on button "Payments" at bounding box center [248, 44] width 35 height 17
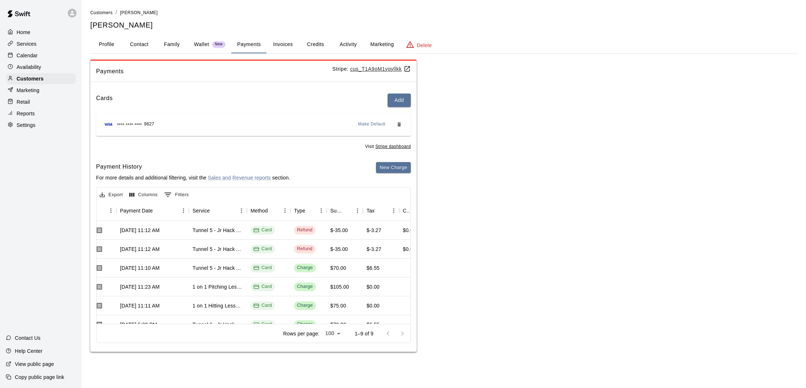
scroll to position [0, 72]
click at [116, 45] on button "Profile" at bounding box center [106, 44] width 33 height 17
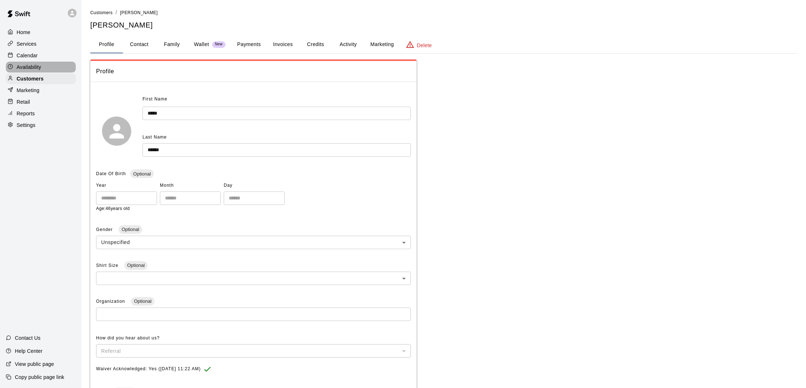
click at [34, 65] on p "Availability" at bounding box center [29, 66] width 25 height 7
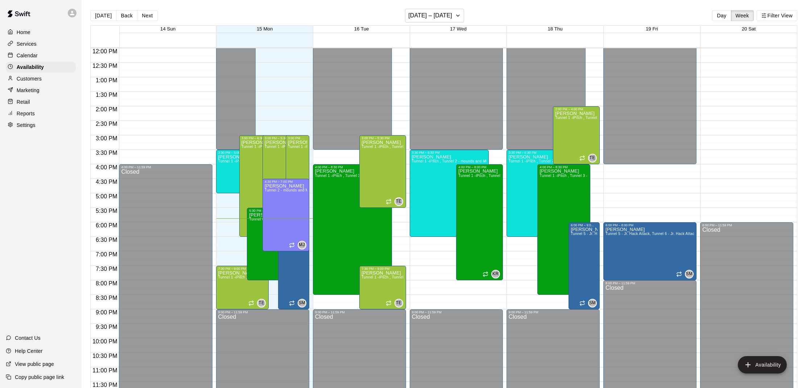
click at [33, 53] on p "Calendar" at bounding box center [27, 55] width 21 height 7
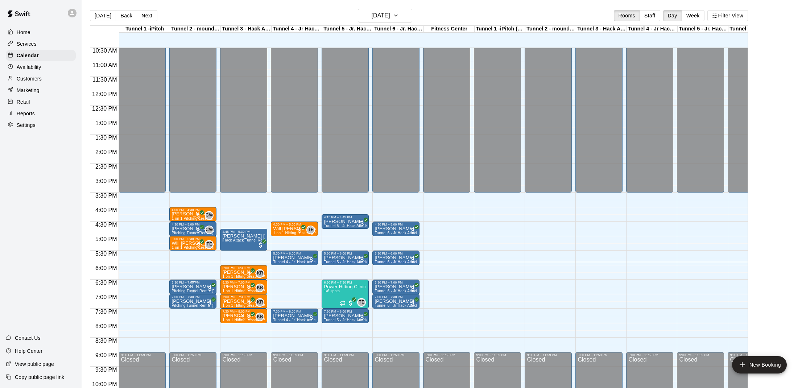
click at [185, 287] on p "[PERSON_NAME]" at bounding box center [192, 287] width 43 height 0
click at [182, 310] on img "edit" at bounding box center [179, 312] width 8 height 8
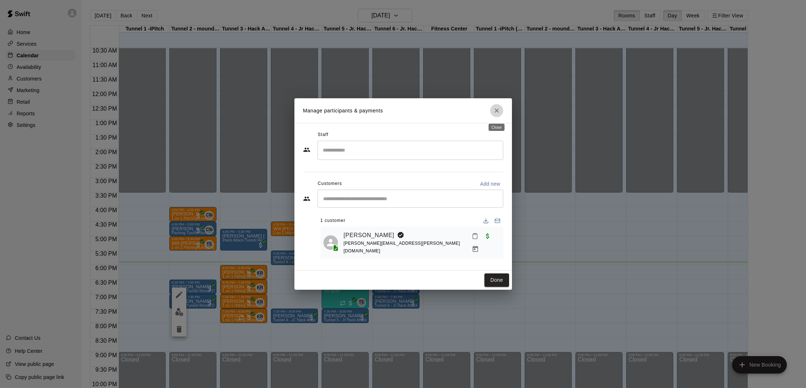
click at [493, 111] on icon "Close" at bounding box center [496, 110] width 7 height 7
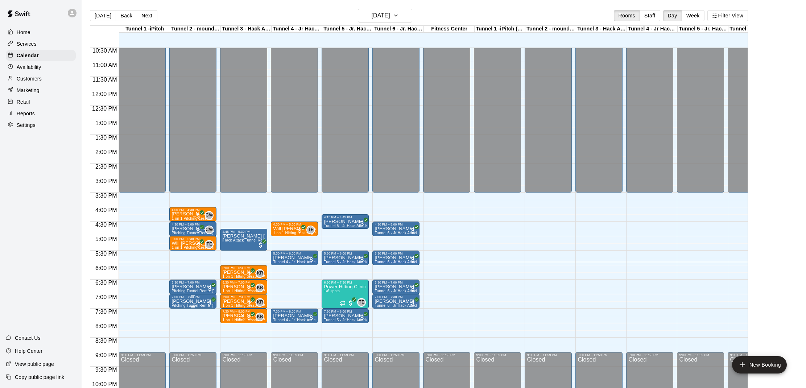
click at [186, 298] on div "7:00 PM – 7:30 PM" at bounding box center [192, 297] width 43 height 4
click at [181, 319] on img "edit" at bounding box center [179, 320] width 8 height 8
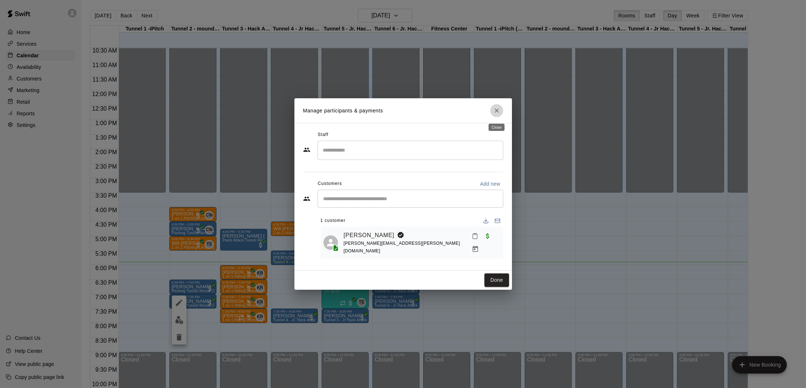
click at [501, 108] on button "Close" at bounding box center [496, 110] width 13 height 13
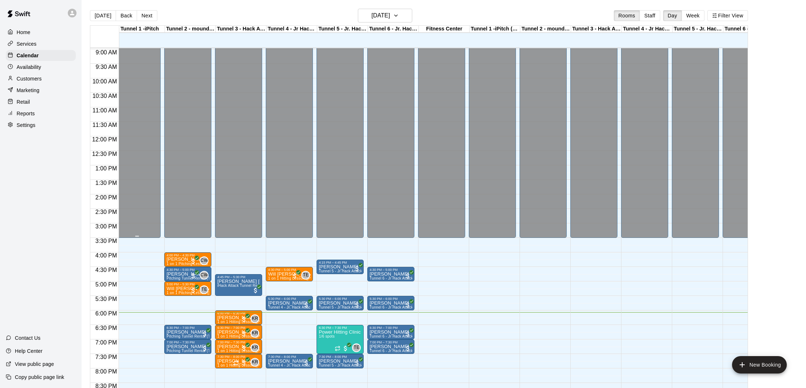
scroll to position [260, 5]
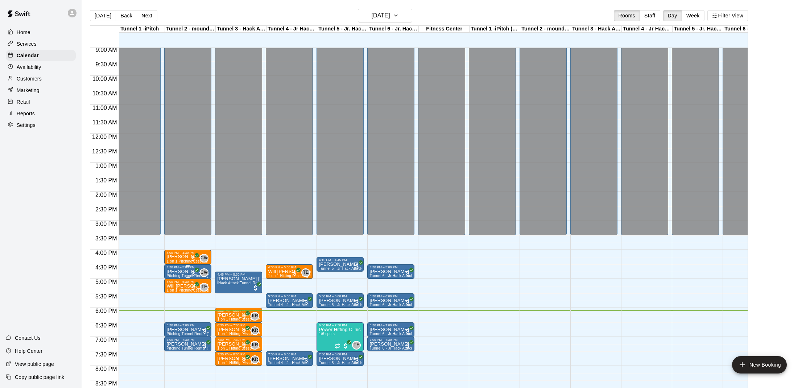
click at [175, 269] on div "4:30 PM – 5:00 PM Dylan Palangio Pitching Tunnel Rental (Tunnel 2) CW 0" at bounding box center [187, 271] width 43 height 12
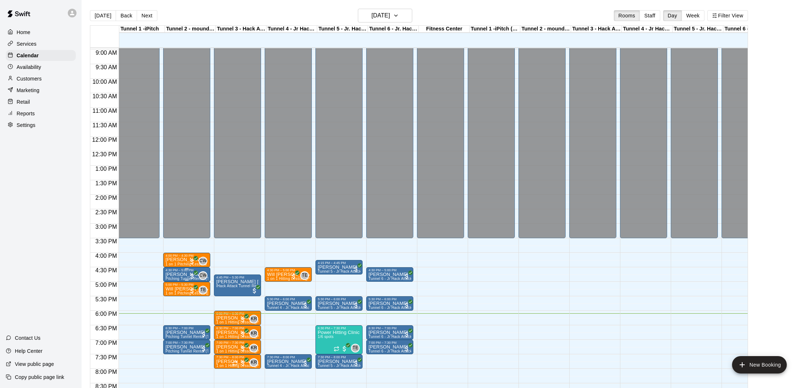
scroll to position [0, 6]
click at [172, 335] on div at bounding box center [403, 194] width 806 height 388
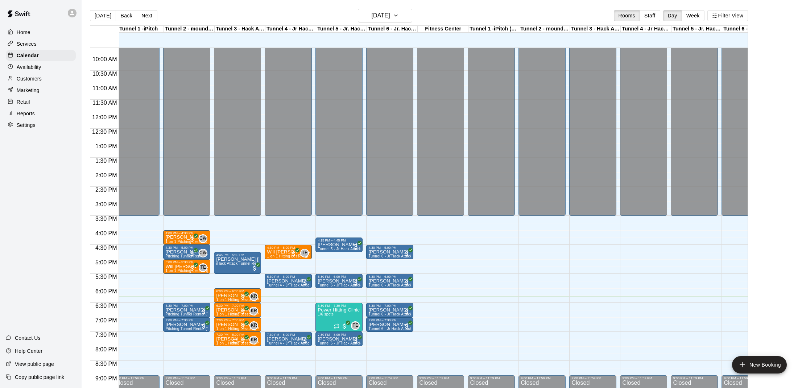
scroll to position [283, 6]
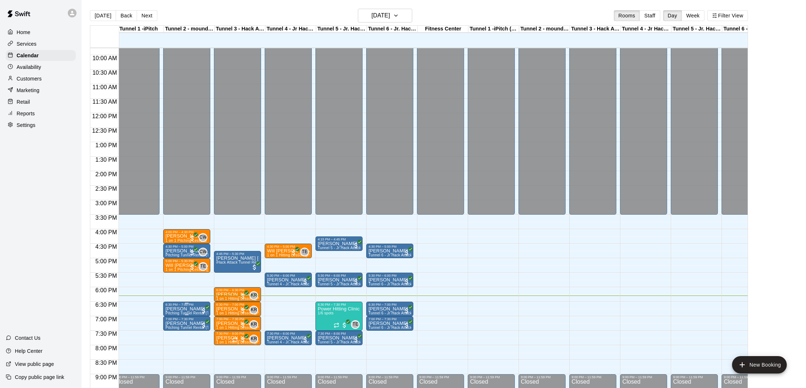
click at [169, 309] on p "[PERSON_NAME]" at bounding box center [186, 309] width 43 height 0
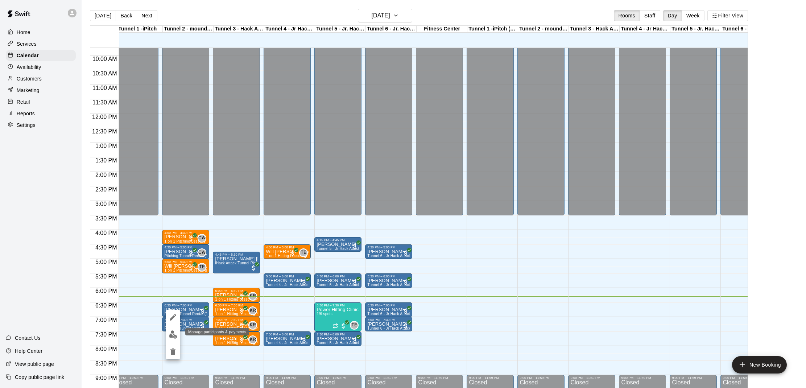
click at [174, 333] on img "edit" at bounding box center [173, 334] width 8 height 8
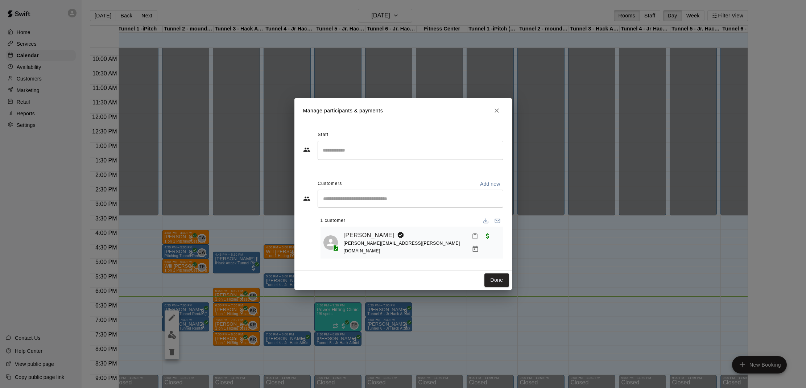
click at [348, 197] on input "Start typing to search customers..." at bounding box center [410, 198] width 179 height 7
type input "******"
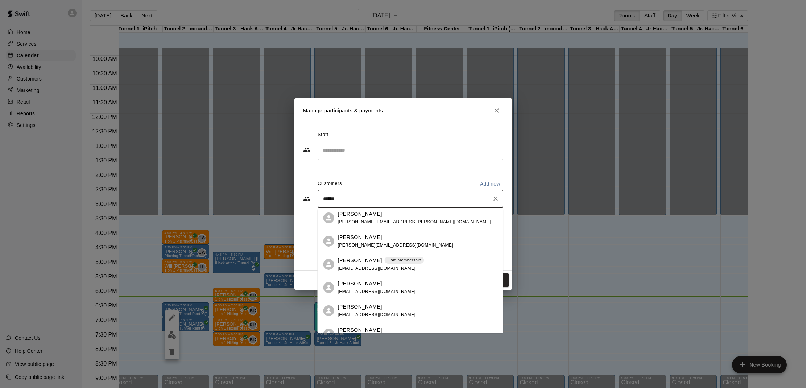
scroll to position [0, 0]
click at [496, 196] on icon "Clear" at bounding box center [495, 198] width 7 height 7
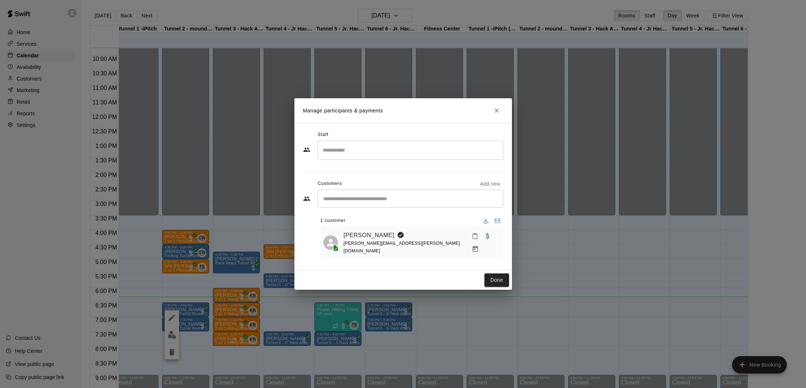
click at [181, 307] on div "Manage participants & payments Staff ​ Customers Add new ​ 1 customer Jasen Bar…" at bounding box center [403, 194] width 806 height 388
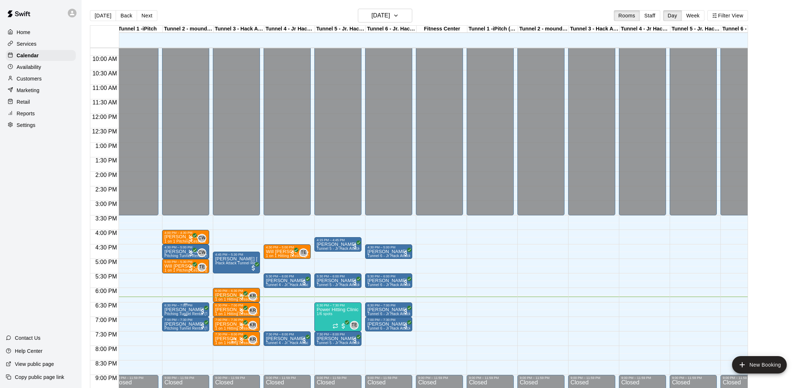
click at [181, 310] on p "[PERSON_NAME]" at bounding box center [185, 310] width 43 height 0
click at [173, 336] on img "edit" at bounding box center [172, 335] width 8 height 8
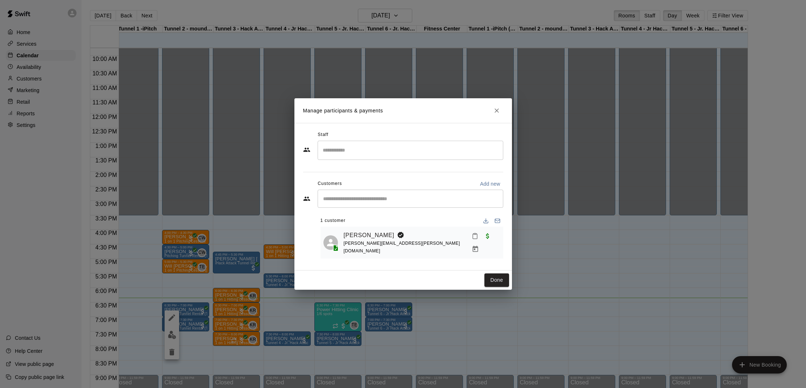
click at [422, 195] on div "​" at bounding box center [411, 199] width 186 height 18
type input "***"
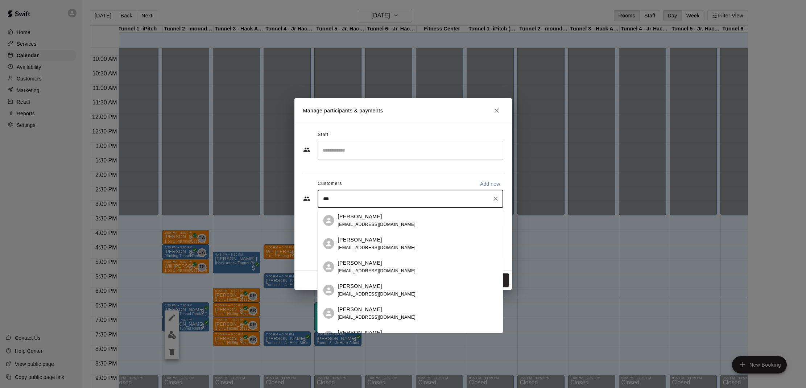
click at [398, 222] on span "vanessazhang1984@gmail.com" at bounding box center [377, 224] width 78 height 5
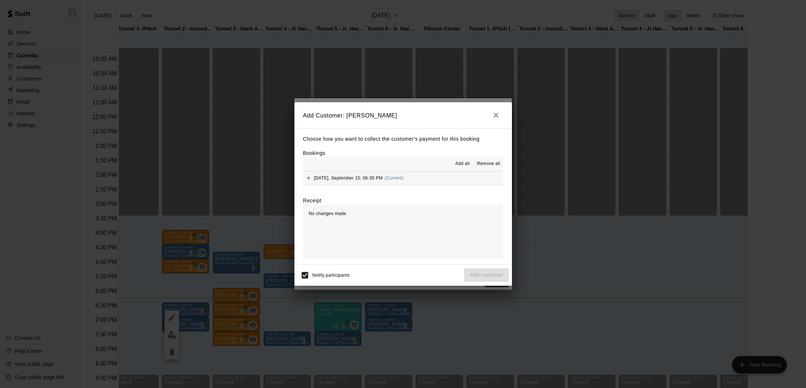
click at [357, 177] on span "Monday, September 15: 06:30 PM" at bounding box center [348, 177] width 69 height 5
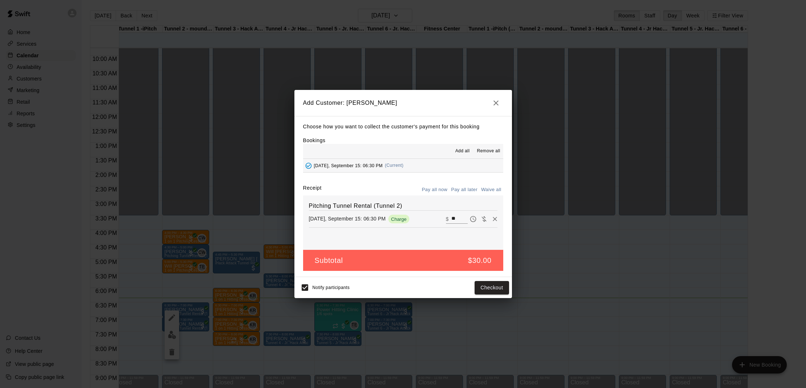
click at [485, 186] on button "Waive all" at bounding box center [491, 189] width 24 height 11
type input "*"
click at [490, 286] on button "Add customer" at bounding box center [486, 287] width 45 height 13
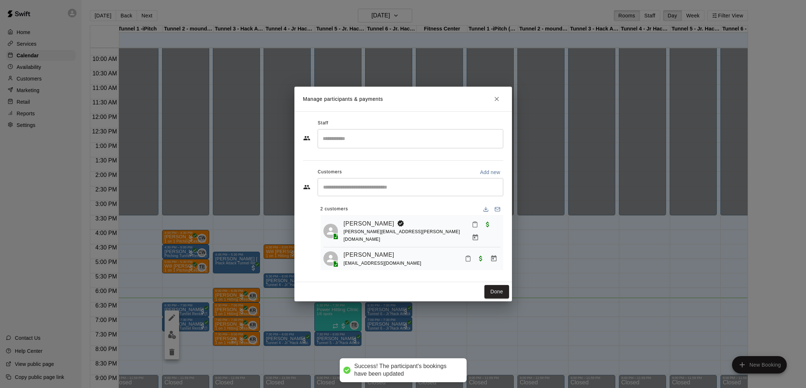
drag, startPoint x: 345, startPoint y: 192, endPoint x: 351, endPoint y: 188, distance: 6.7
click at [349, 189] on input "Start typing to search customers..." at bounding box center [410, 186] width 179 height 7
type input "******"
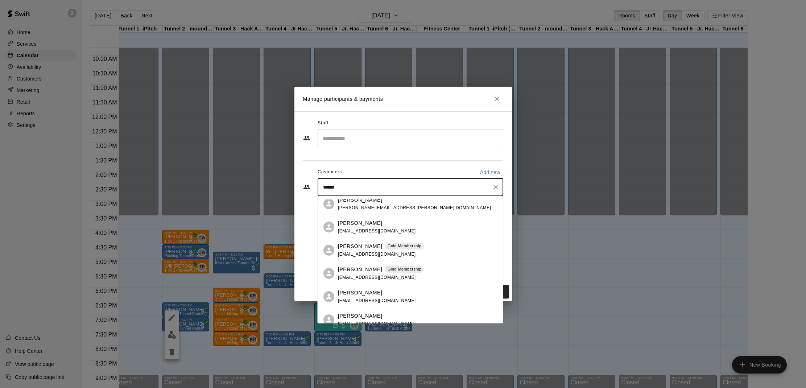
scroll to position [151, 0]
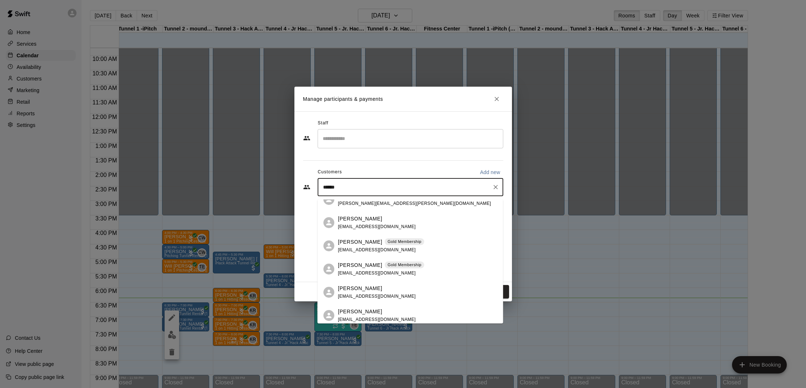
click at [364, 221] on p "Myles Thomas" at bounding box center [360, 219] width 44 height 8
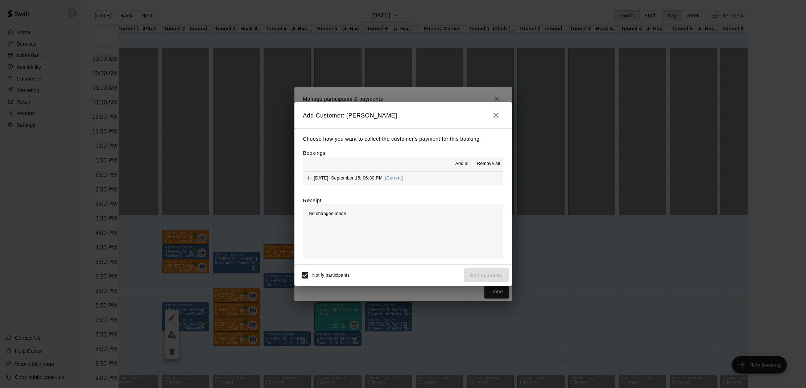
click at [425, 175] on button "Monday, September 15: 06:30 PM (Current)" at bounding box center [403, 177] width 200 height 13
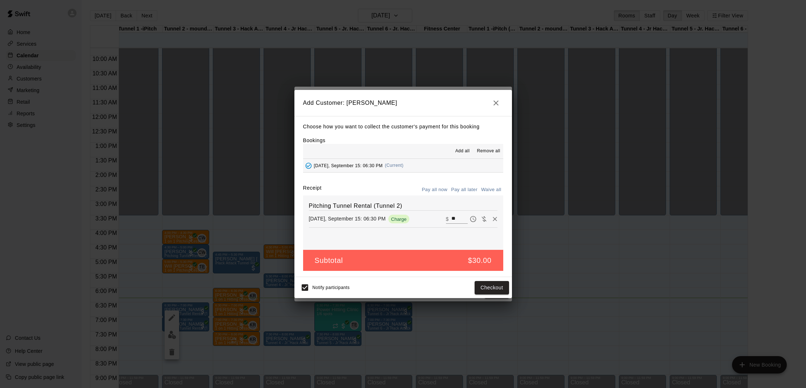
click at [485, 192] on button "Waive all" at bounding box center [491, 189] width 24 height 11
type input "*"
click at [492, 288] on button "Add customer" at bounding box center [486, 287] width 45 height 13
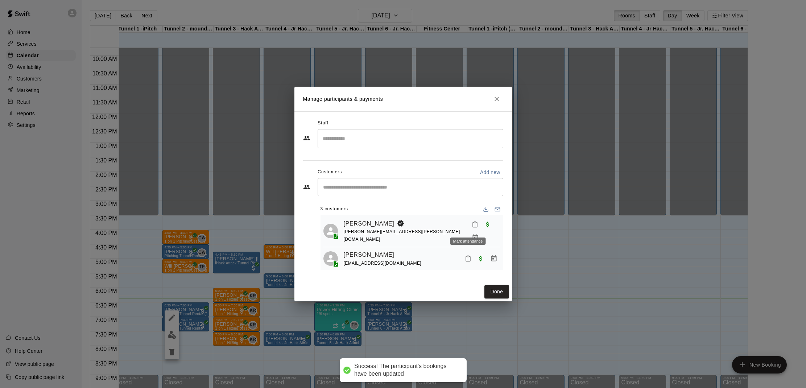
click at [469, 221] on button "Mark attendance" at bounding box center [475, 224] width 12 height 12
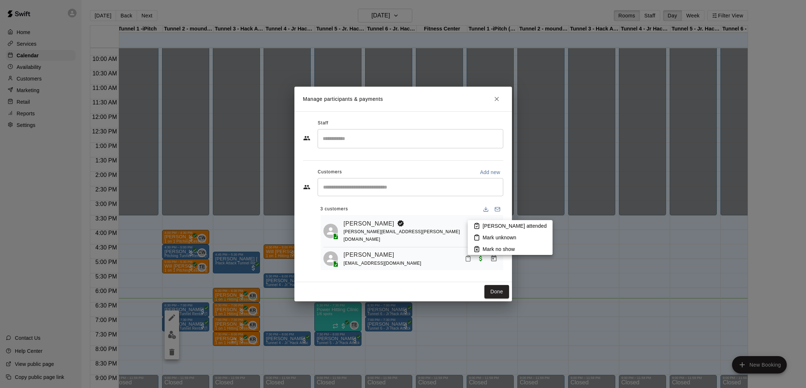
click at [480, 224] on icon at bounding box center [476, 226] width 7 height 7
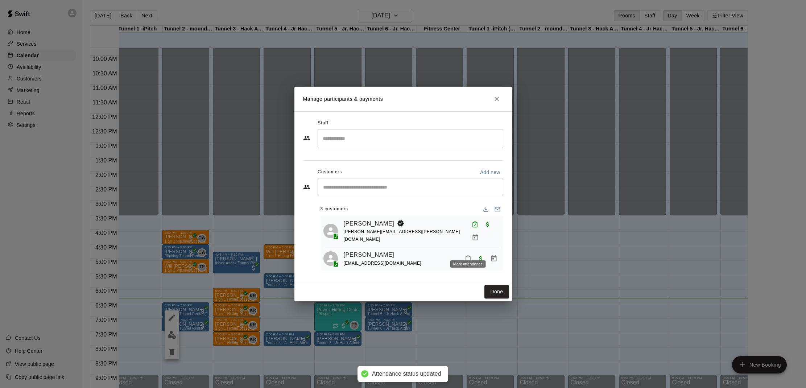
click at [468, 255] on icon "Mark attendance" at bounding box center [468, 258] width 7 height 7
click at [479, 248] on li "Mark attended" at bounding box center [512, 252] width 85 height 12
click at [493, 287] on button "Done" at bounding box center [496, 291] width 24 height 13
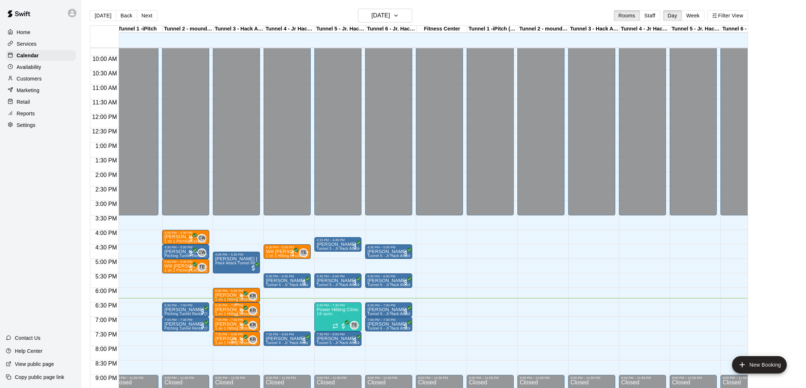
click at [232, 310] on p "[PERSON_NAME]" at bounding box center [236, 310] width 43 height 0
click at [223, 332] on img "edit" at bounding box center [223, 335] width 8 height 8
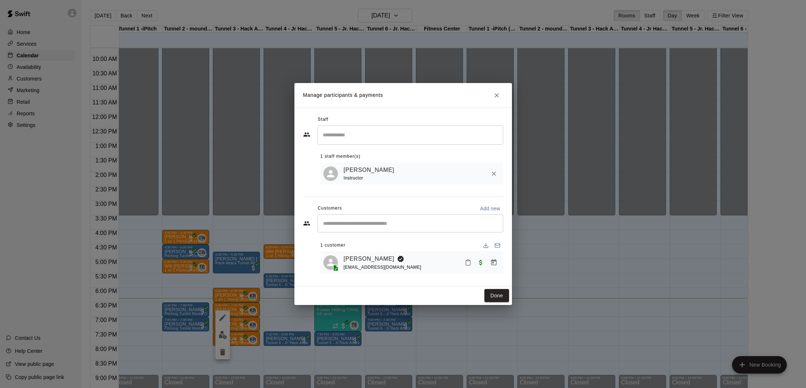
click at [470, 260] on icon "Mark attendance" at bounding box center [468, 262] width 4 height 5
drag, startPoint x: 479, startPoint y: 265, endPoint x: 472, endPoint y: 269, distance: 8.3
click at [479, 265] on icon at bounding box center [480, 266] width 7 height 7
click at [498, 293] on button "Done" at bounding box center [496, 295] width 24 height 13
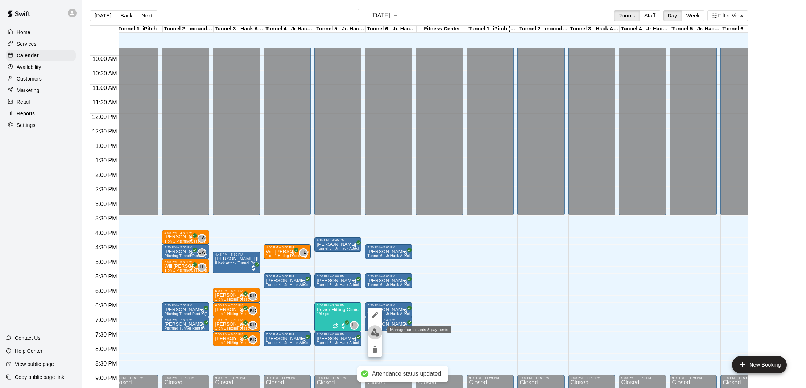
click at [372, 328] on img "edit" at bounding box center [375, 332] width 8 height 8
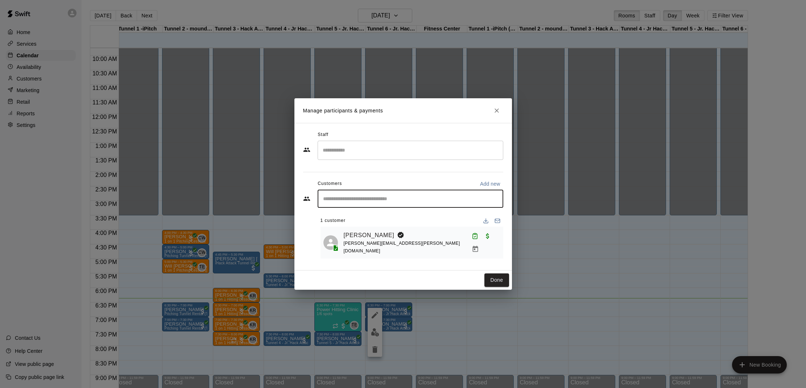
click at [403, 196] on input "Start typing to search customers..." at bounding box center [410, 198] width 179 height 7
type input "***"
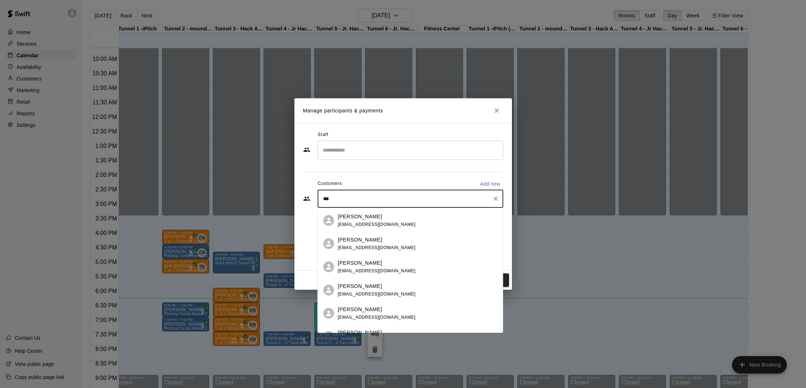
drag, startPoint x: 388, startPoint y: 226, endPoint x: 392, endPoint y: 222, distance: 5.9
click at [388, 226] on span "vanessazhang1984@gmail.com" at bounding box center [377, 224] width 78 height 5
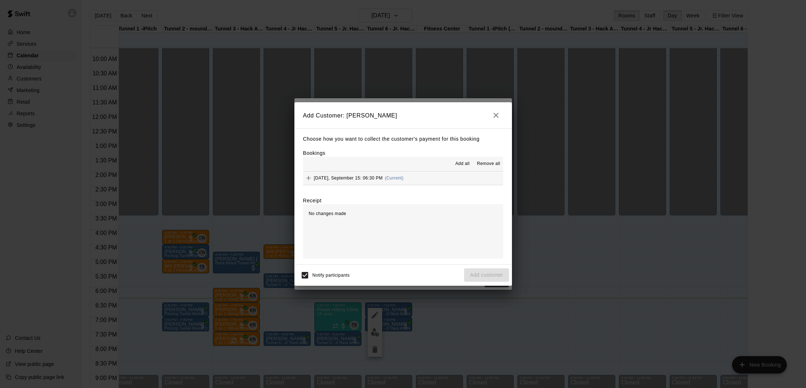
click at [361, 177] on span "Monday, September 15: 06:30 PM" at bounding box center [348, 177] width 69 height 5
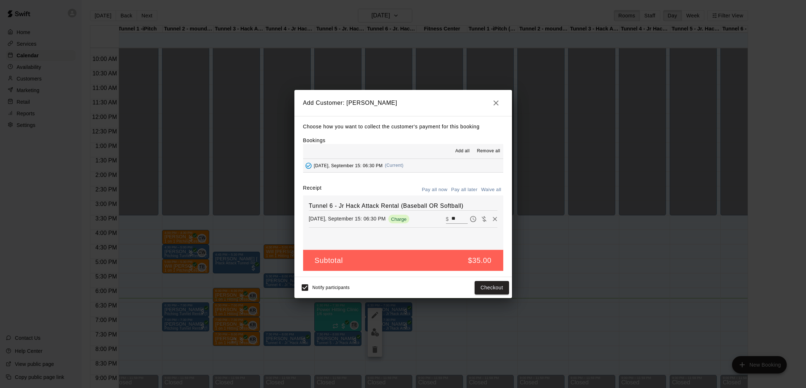
click at [481, 188] on button "Waive all" at bounding box center [491, 189] width 24 height 11
type input "*"
click at [496, 289] on button "Add customer" at bounding box center [486, 287] width 45 height 13
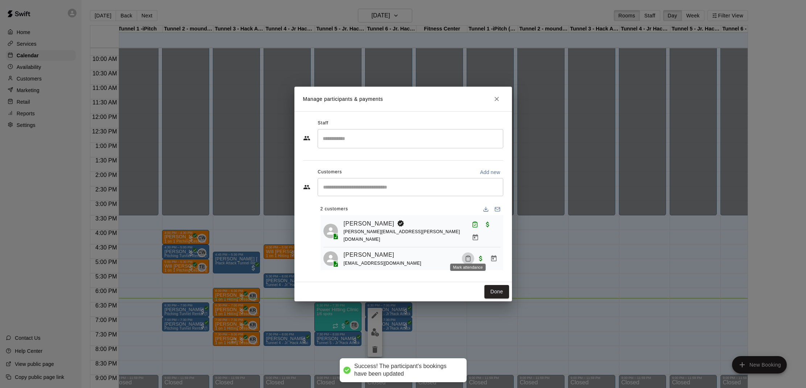
click at [467, 252] on button "Mark attendance" at bounding box center [468, 258] width 12 height 12
click at [480, 252] on icon at bounding box center [476, 252] width 7 height 7
click at [406, 195] on div "​" at bounding box center [411, 187] width 186 height 18
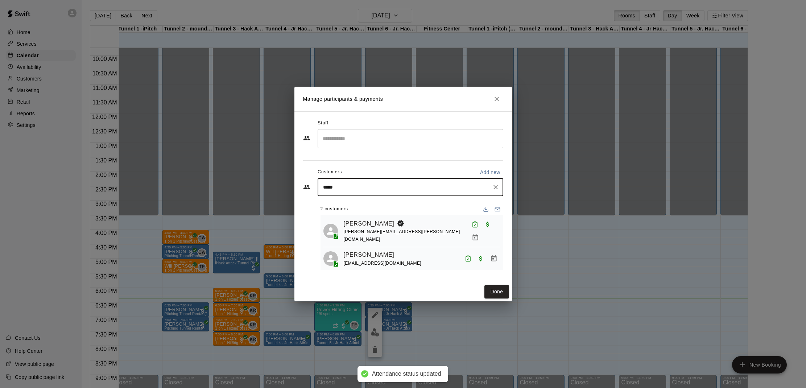
type input "******"
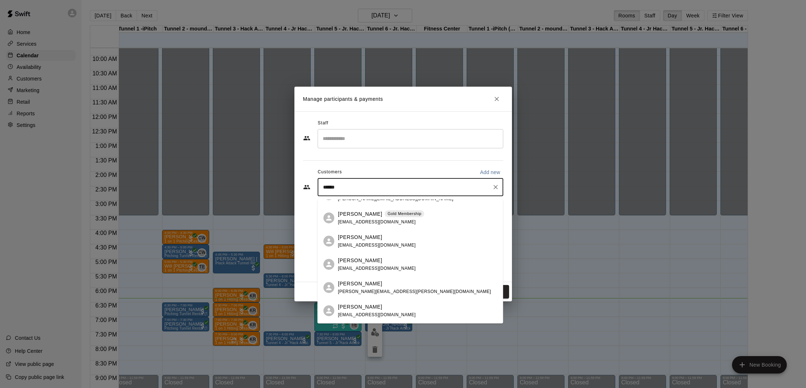
scroll to position [63, 0]
click at [379, 306] on div "Myles Thomas" at bounding box center [377, 307] width 78 height 8
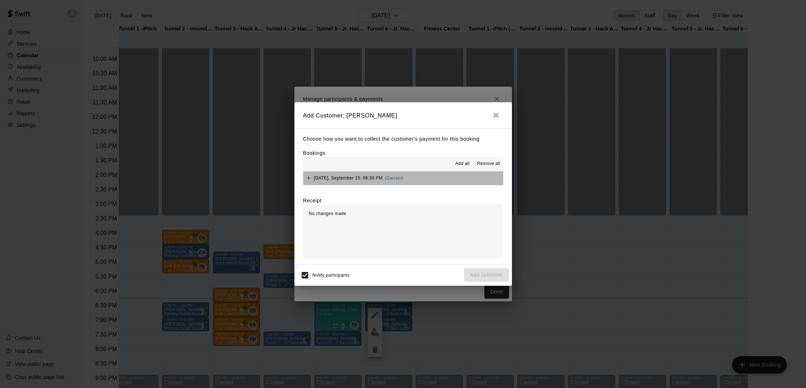
click at [375, 178] on span "Monday, September 15: 06:30 PM" at bounding box center [348, 177] width 69 height 5
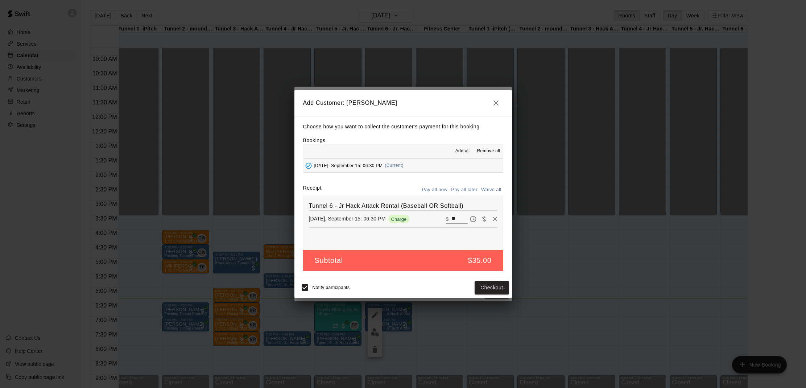
drag, startPoint x: 492, startPoint y: 190, endPoint x: 500, endPoint y: 209, distance: 20.0
click at [492, 190] on button "Waive all" at bounding box center [491, 189] width 24 height 11
type input "*"
click at [477, 283] on button "Add customer" at bounding box center [486, 287] width 45 height 13
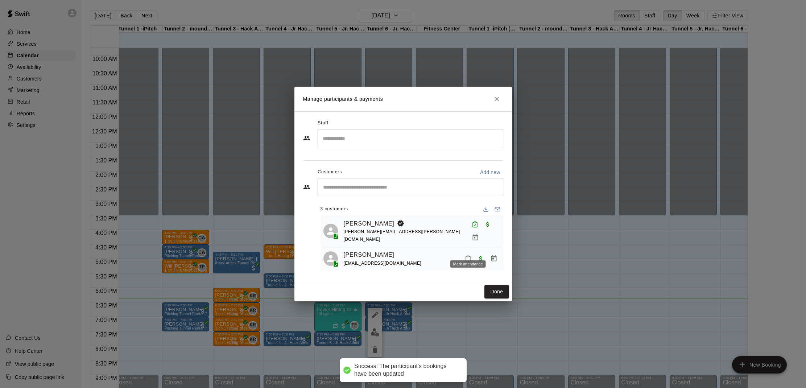
click at [468, 255] on icon "Mark attendance" at bounding box center [468, 258] width 7 height 7
drag, startPoint x: 468, startPoint y: 250, endPoint x: 489, endPoint y: 261, distance: 23.7
click at [479, 250] on rect at bounding box center [479, 249] width 2 height 1
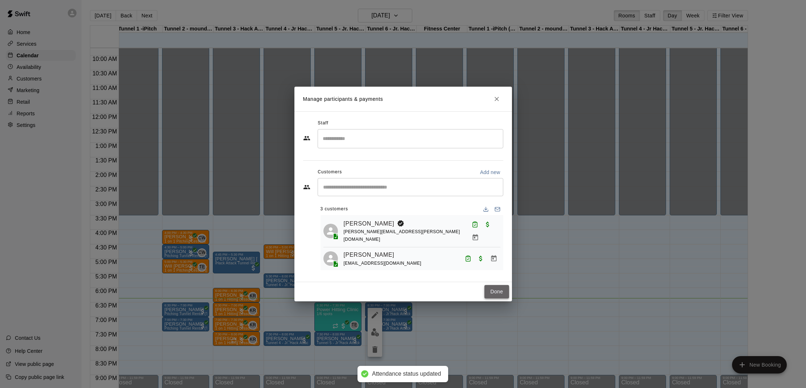
click at [494, 293] on button "Done" at bounding box center [496, 291] width 24 height 13
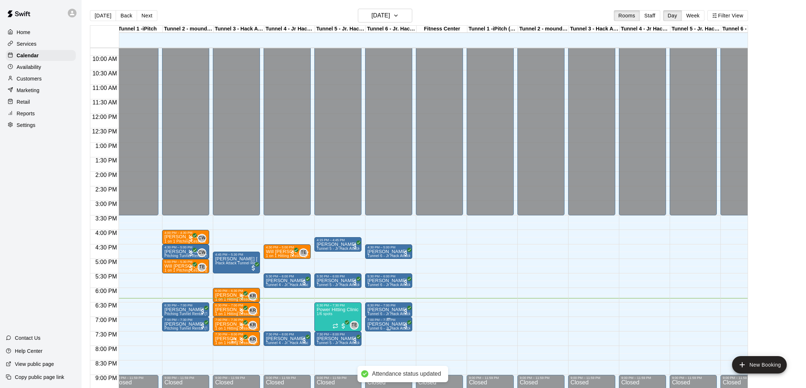
click at [382, 324] on p "[PERSON_NAME]" at bounding box center [388, 324] width 43 height 0
click at [373, 347] on img "edit" at bounding box center [375, 349] width 8 height 8
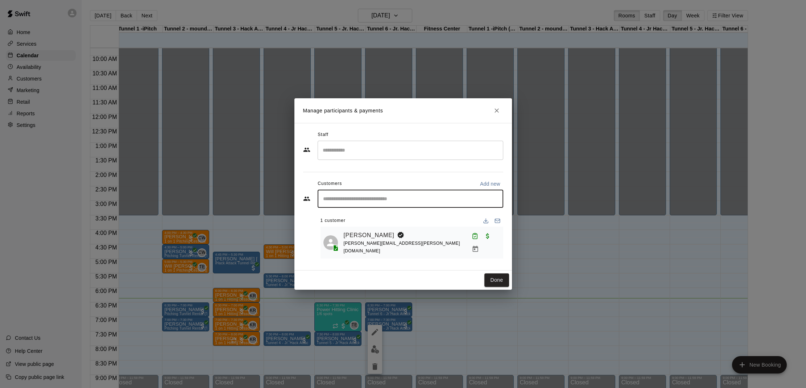
click at [402, 198] on input "Start typing to search customers..." at bounding box center [410, 198] width 179 height 7
type input "***"
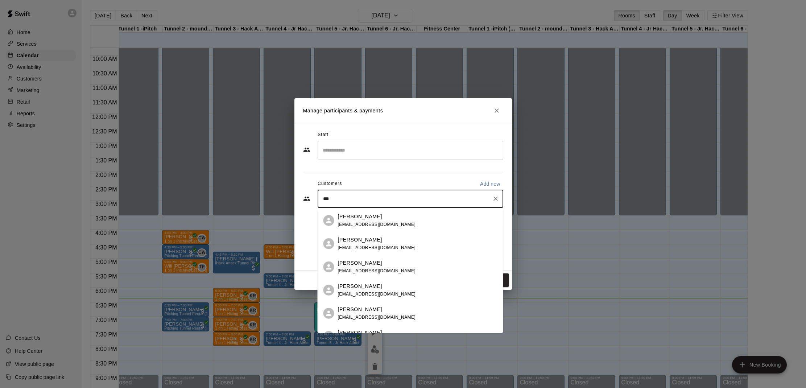
click at [403, 215] on div "Sean Shi vanessazhang1984@gmail.com" at bounding box center [417, 221] width 159 height 16
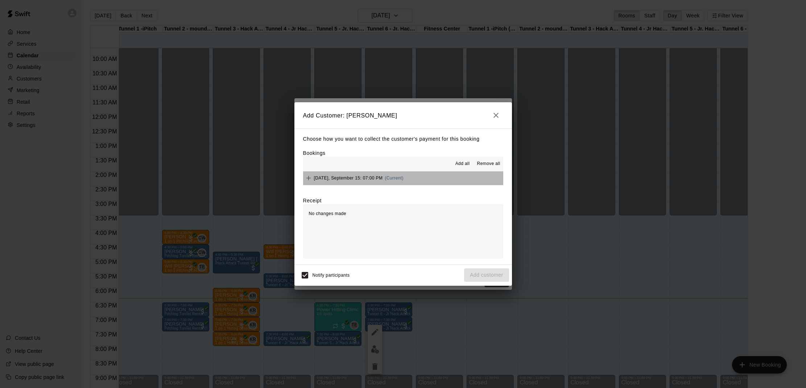
click at [399, 180] on div "Monday, September 15: 07:00 PM (Current)" at bounding box center [353, 178] width 100 height 11
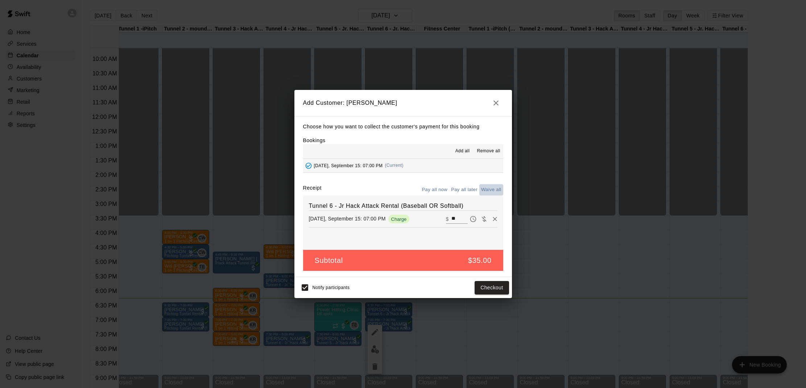
click at [493, 187] on button "Waive all" at bounding box center [491, 189] width 24 height 11
type input "*"
click at [486, 287] on button "Add customer" at bounding box center [486, 287] width 45 height 13
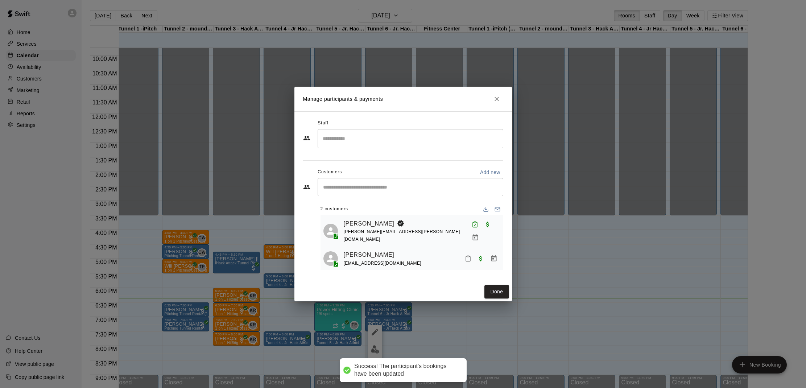
click at [365, 195] on div "​" at bounding box center [411, 187] width 186 height 18
type input "*****"
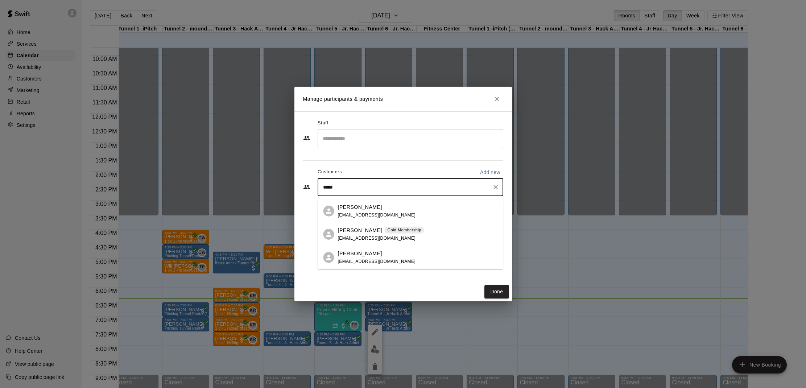
click at [350, 213] on span "derekthomas58@gmail.com" at bounding box center [377, 214] width 78 height 5
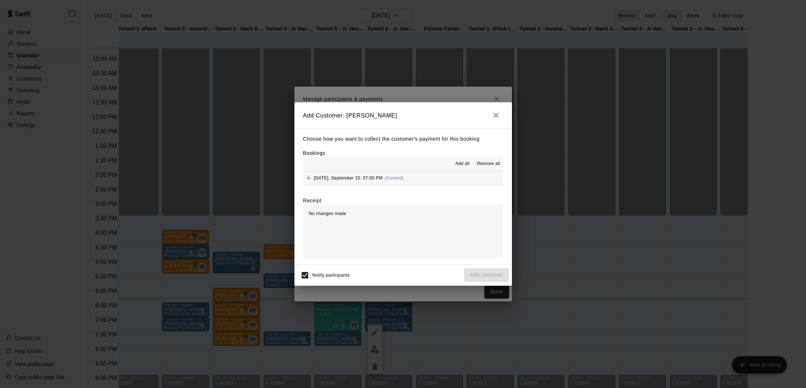
click at [369, 173] on div "Monday, September 15: 07:00 PM (Current)" at bounding box center [353, 178] width 100 height 11
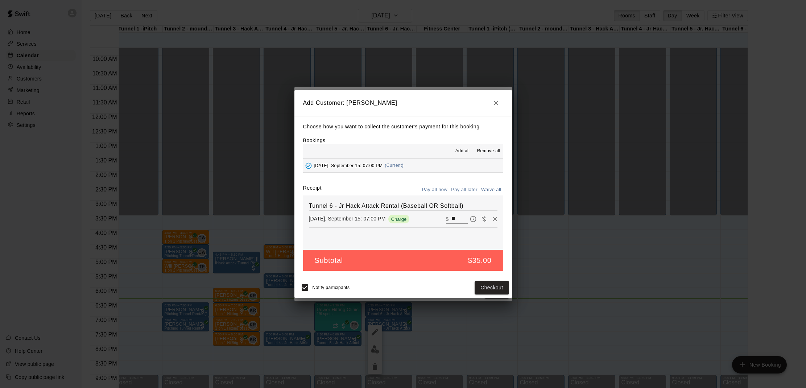
click at [485, 192] on button "Waive all" at bounding box center [491, 189] width 24 height 11
type input "*"
click at [473, 286] on button "Add customer" at bounding box center [486, 287] width 45 height 13
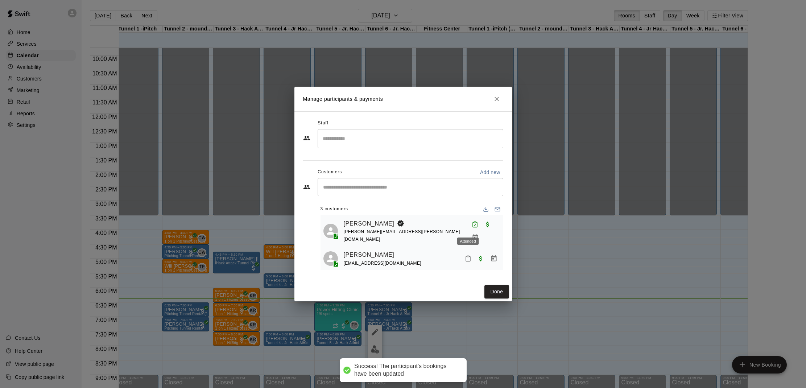
drag, startPoint x: 467, startPoint y: 245, endPoint x: 472, endPoint y: 246, distance: 4.8
click at [467, 245] on div "Attended" at bounding box center [468, 240] width 22 height 7
click at [470, 255] on icon "Mark attendance" at bounding box center [468, 258] width 7 height 7
click at [488, 248] on p "Mark attended" at bounding box center [517, 251] width 64 height 7
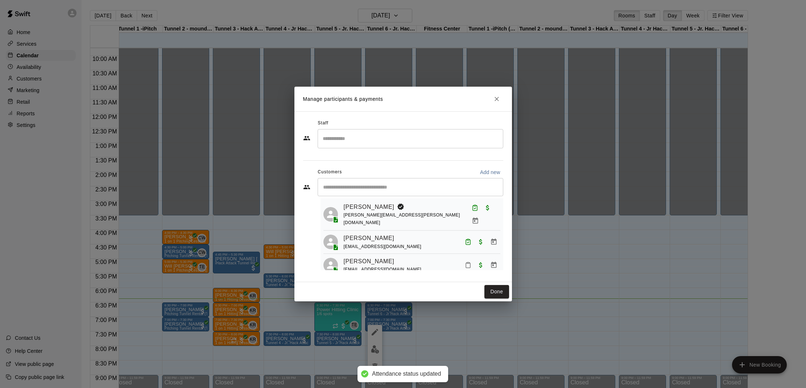
scroll to position [16, 0]
click at [472, 259] on button "Mark attendance" at bounding box center [468, 265] width 12 height 12
click at [485, 257] on p "Mark attended" at bounding box center [514, 255] width 64 height 7
click at [493, 289] on button "Done" at bounding box center [496, 291] width 24 height 13
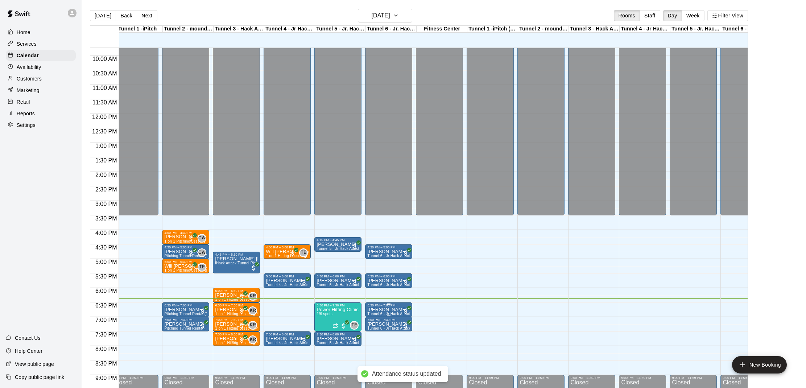
click at [381, 306] on div "6:30 PM – 7:00 PM" at bounding box center [388, 305] width 43 height 4
click at [378, 324] on img "edit" at bounding box center [375, 328] width 8 height 8
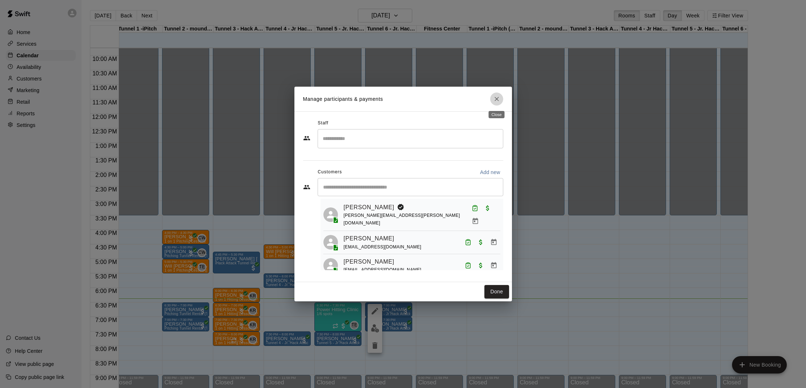
click at [498, 97] on icon "Close" at bounding box center [496, 98] width 7 height 7
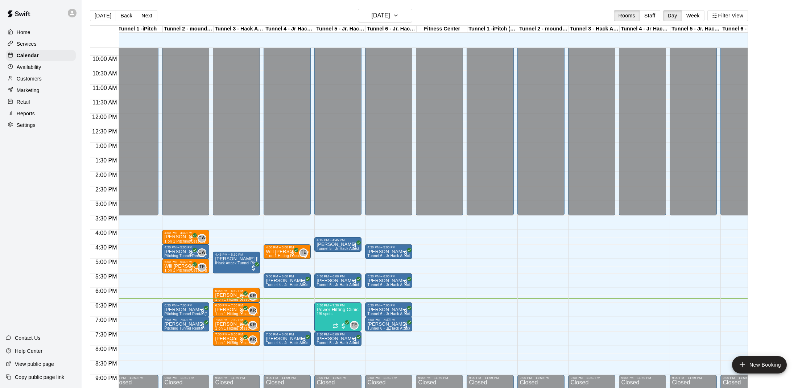
click at [376, 342] on button "edit" at bounding box center [375, 347] width 14 height 14
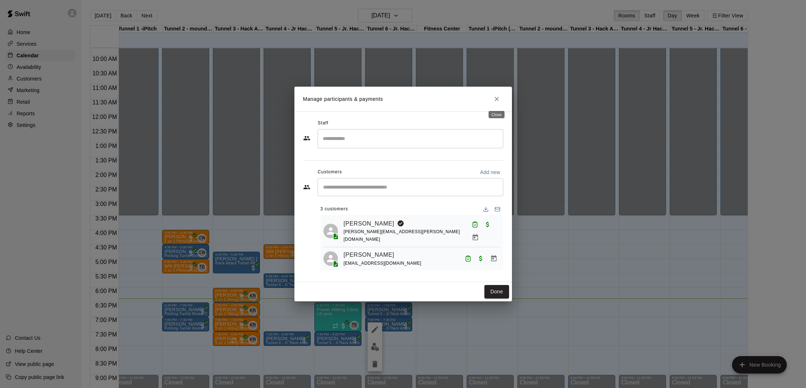
click at [499, 102] on icon "Close" at bounding box center [496, 98] width 7 height 7
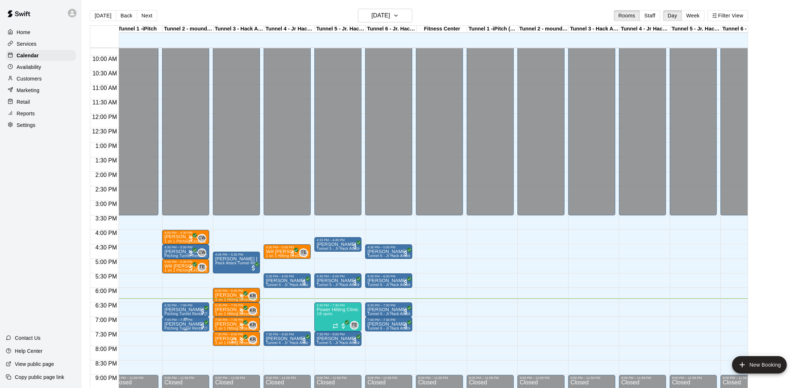
click at [177, 324] on p "[PERSON_NAME]" at bounding box center [185, 324] width 43 height 0
click at [171, 342] on button "edit" at bounding box center [172, 349] width 14 height 14
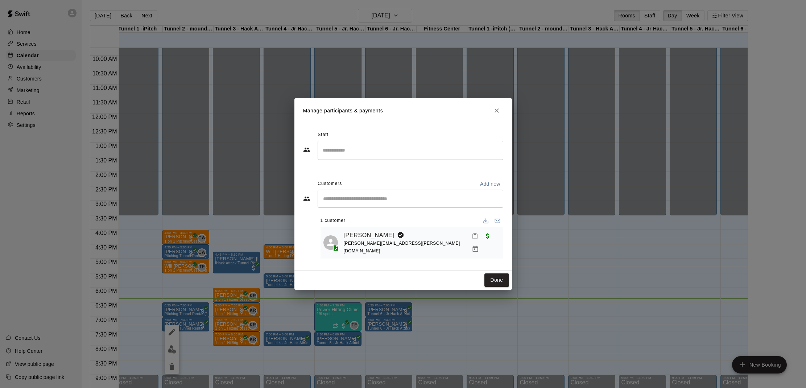
click at [374, 207] on div "​" at bounding box center [411, 199] width 186 height 18
type input "***"
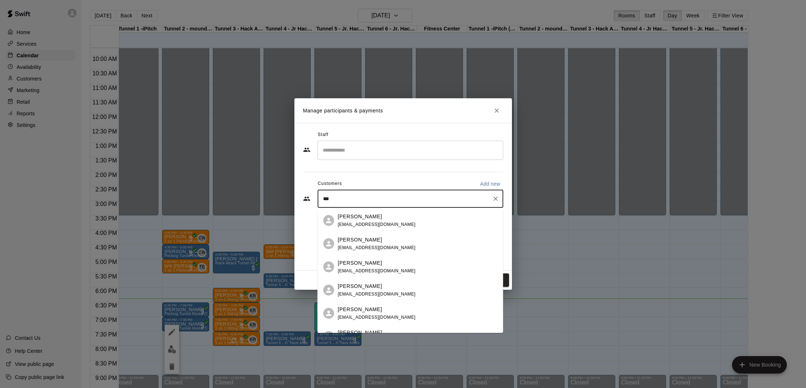
click at [374, 219] on div "Sean Shi" at bounding box center [377, 217] width 78 height 8
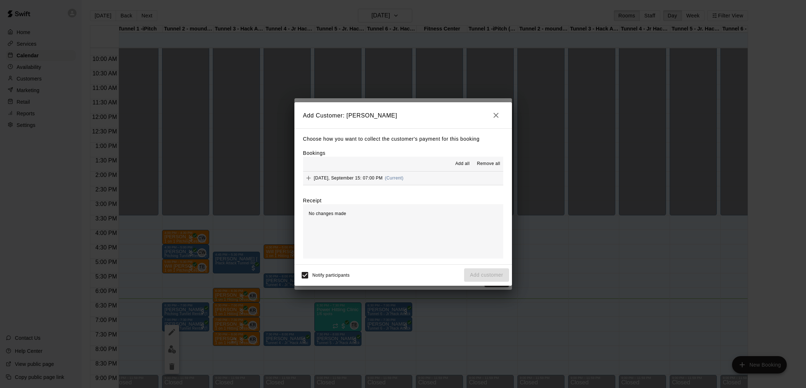
click at [364, 177] on span "Monday, September 15: 07:00 PM" at bounding box center [348, 177] width 69 height 5
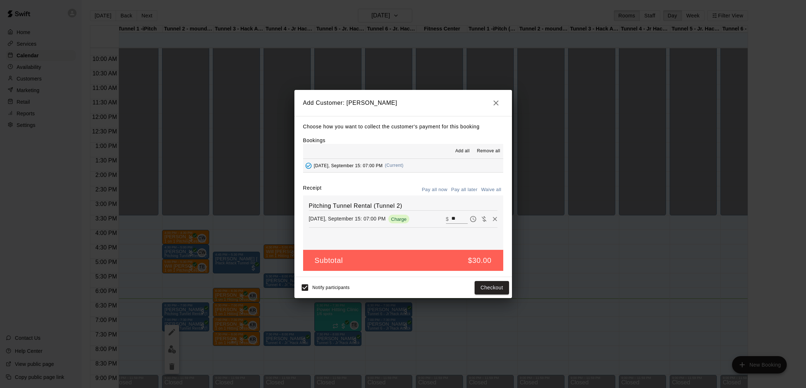
click at [479, 186] on div "Pay all now Pay all later Waive all" at bounding box center [461, 189] width 83 height 11
click at [487, 190] on button "Waive all" at bounding box center [491, 189] width 24 height 11
type input "*"
click at [489, 285] on button "Add customer" at bounding box center [486, 287] width 45 height 13
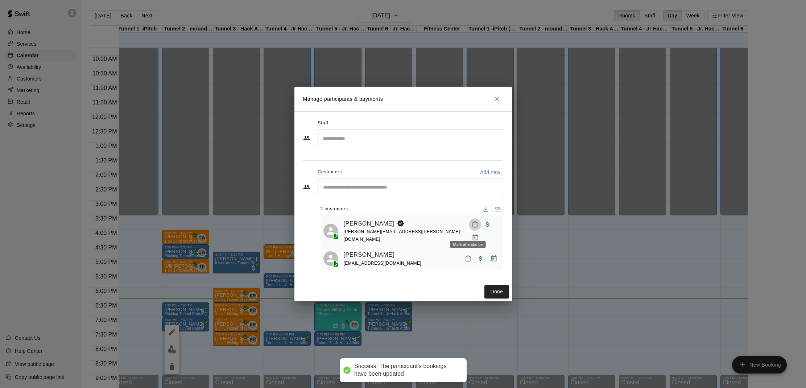
click at [472, 228] on icon "Mark attendance" at bounding box center [475, 224] width 7 height 7
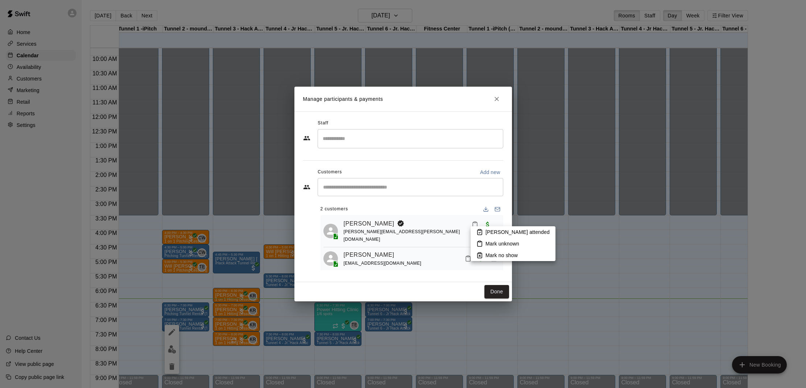
drag, startPoint x: 477, startPoint y: 231, endPoint x: 480, endPoint y: 239, distance: 9.2
click at [477, 231] on icon at bounding box center [479, 232] width 7 height 7
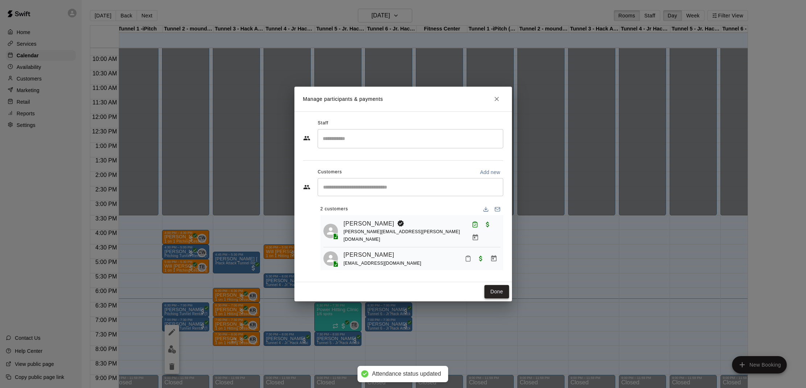
click at [497, 291] on button "Done" at bounding box center [496, 291] width 24 height 13
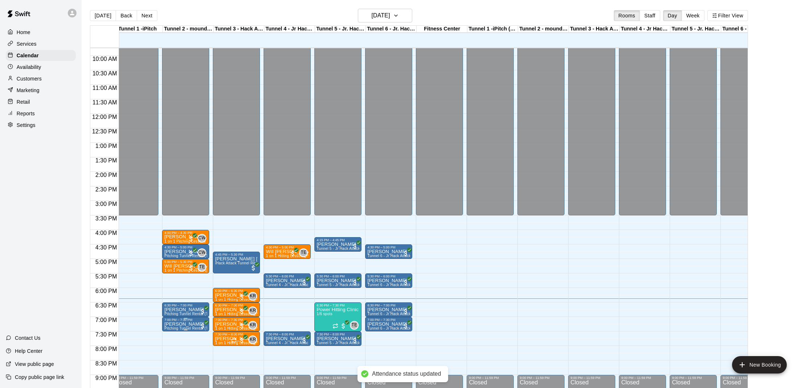
click at [178, 324] on p "[PERSON_NAME]" at bounding box center [185, 324] width 43 height 0
click at [172, 344] on button "edit" at bounding box center [172, 349] width 14 height 14
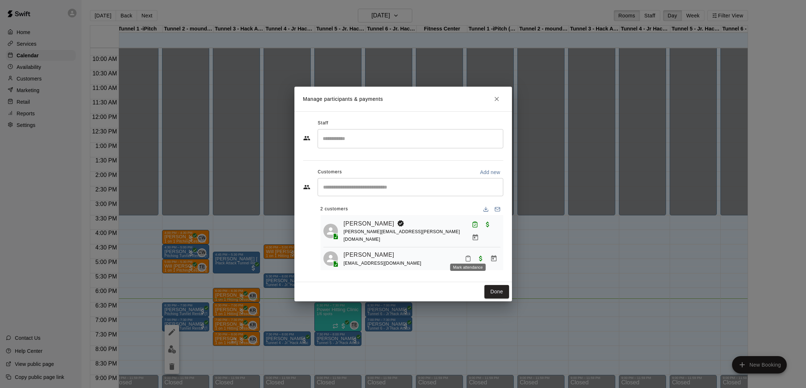
click at [466, 256] on icon "Mark attendance" at bounding box center [468, 258] width 4 height 5
click at [481, 253] on rect at bounding box center [481, 253] width 2 height 1
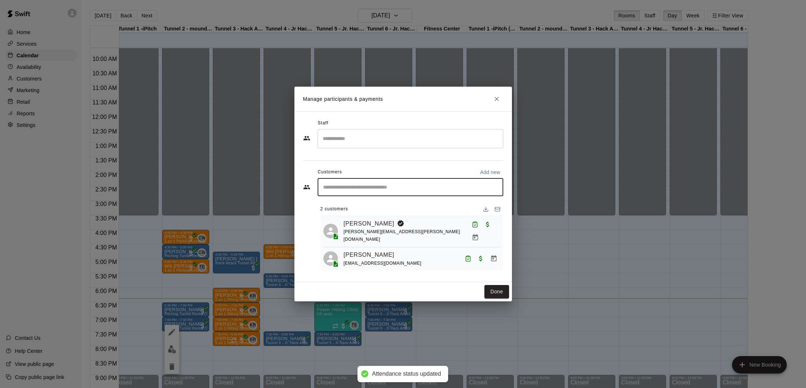
click at [379, 191] on input "Start typing to search customers..." at bounding box center [410, 186] width 179 height 7
type input "*****"
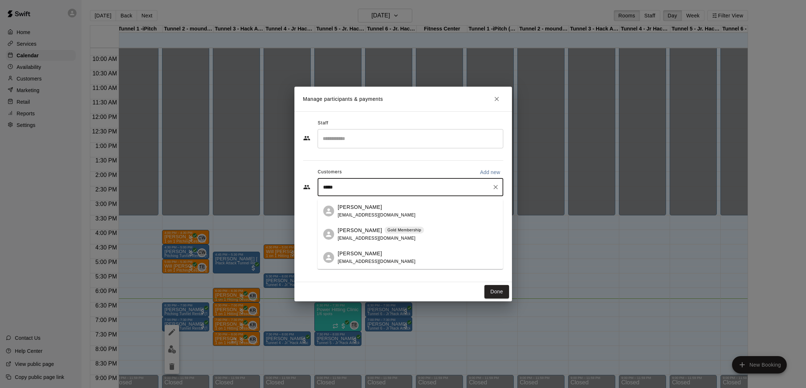
click at [358, 211] on div "Myles Thomas derekthomas58@gmail.com" at bounding box center [377, 211] width 78 height 16
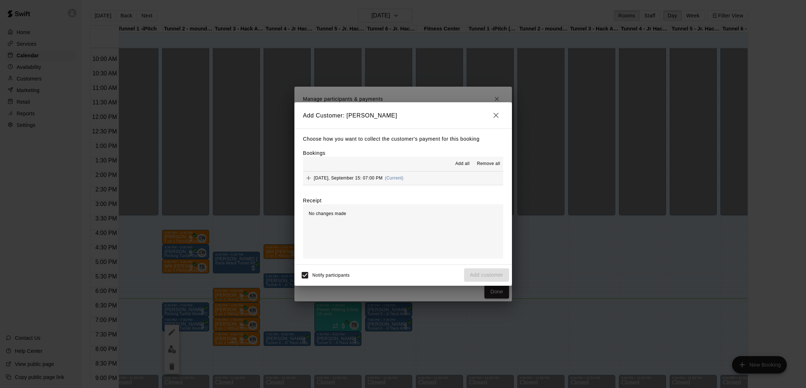
click at [398, 175] on span "(Current)" at bounding box center [394, 177] width 19 height 5
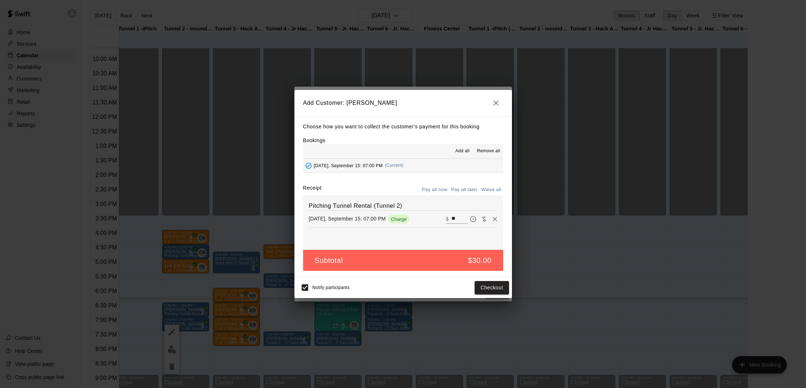
click at [482, 185] on button "Waive all" at bounding box center [491, 189] width 24 height 11
type input "*"
click at [481, 284] on button "Add customer" at bounding box center [486, 287] width 45 height 13
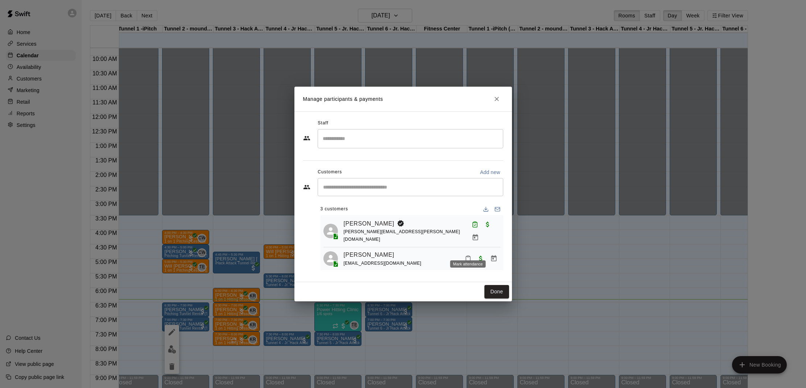
click at [468, 255] on icon "Mark attendance" at bounding box center [468, 258] width 7 height 7
click at [490, 247] on li "Mark attended" at bounding box center [512, 252] width 85 height 12
click at [496, 293] on button "Done" at bounding box center [496, 291] width 24 height 13
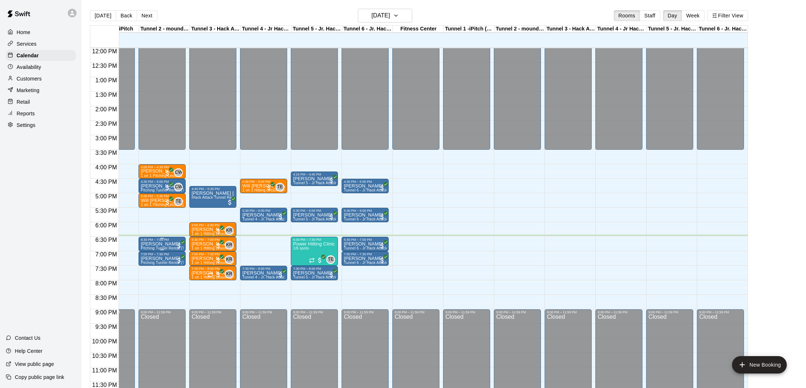
scroll to position [348, 31]
click at [309, 250] on span "1/6 spots" at bounding box center [301, 248] width 16 height 4
click at [299, 269] on img "edit" at bounding box center [301, 271] width 8 height 8
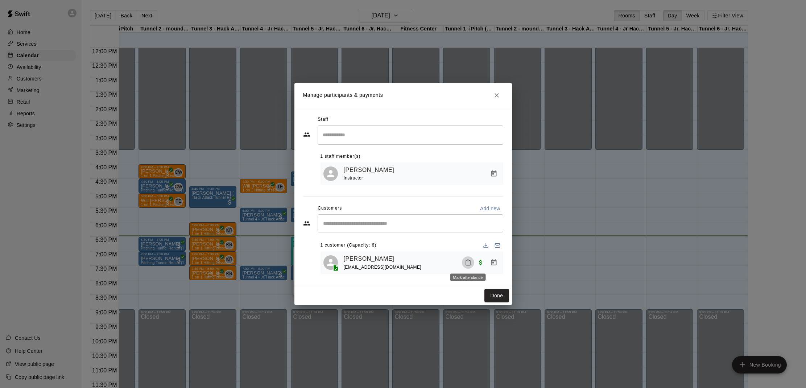
click at [467, 259] on icon "Mark attendance" at bounding box center [468, 262] width 7 height 7
click at [480, 264] on icon at bounding box center [479, 265] width 7 height 7
click at [491, 292] on button "Done" at bounding box center [496, 295] width 24 height 13
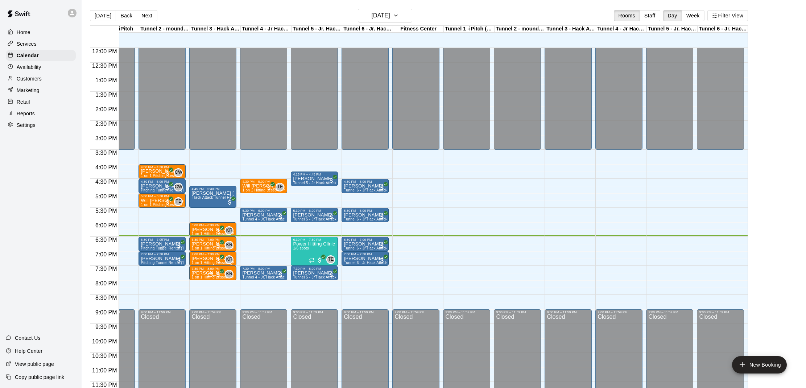
click at [159, 244] on p "[PERSON_NAME]" at bounding box center [162, 244] width 43 height 0
click at [152, 264] on button "edit" at bounding box center [148, 269] width 14 height 14
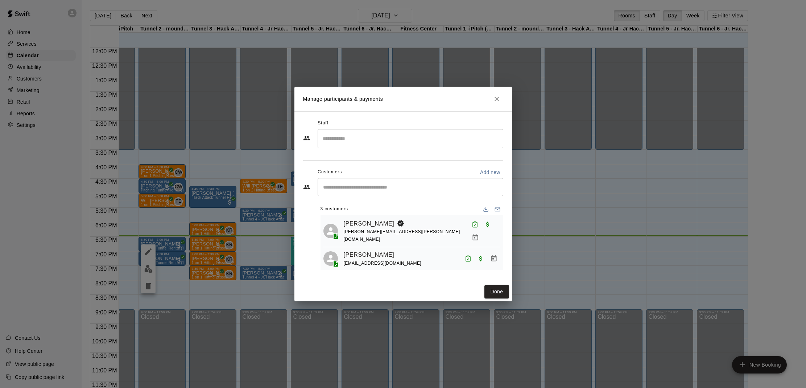
click at [497, 101] on icon "Close" at bounding box center [496, 98] width 7 height 7
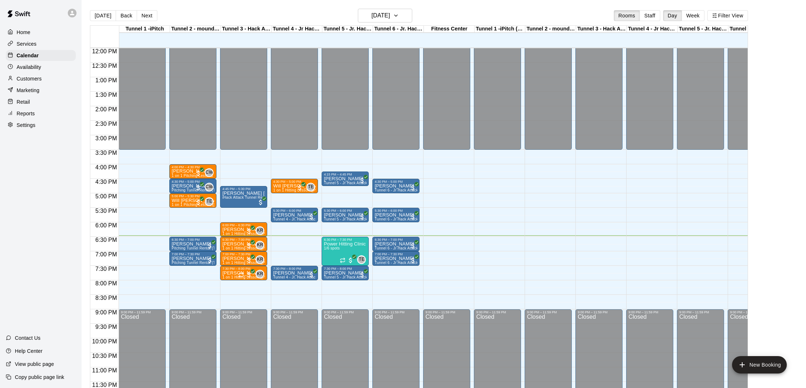
scroll to position [348, 0]
click at [39, 75] on p "Customers" at bounding box center [29, 78] width 25 height 7
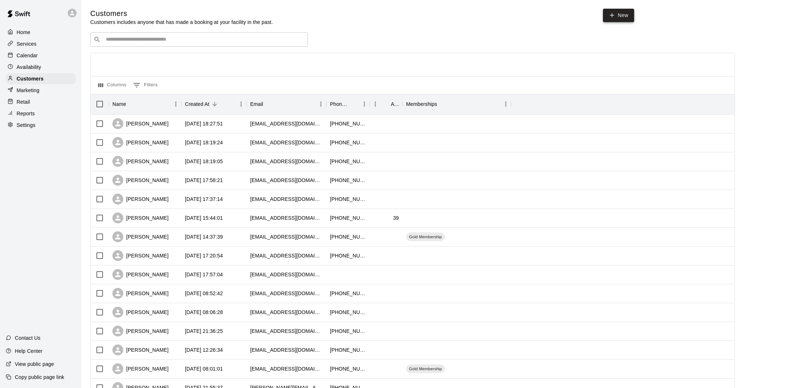
click at [624, 18] on link "New" at bounding box center [618, 15] width 31 height 13
select select "**"
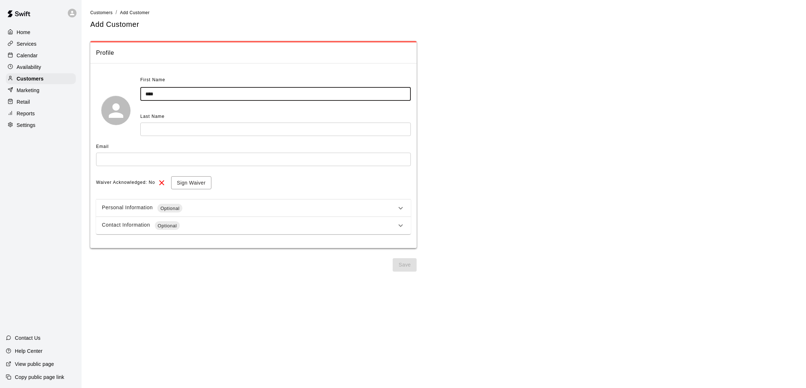
type input "****"
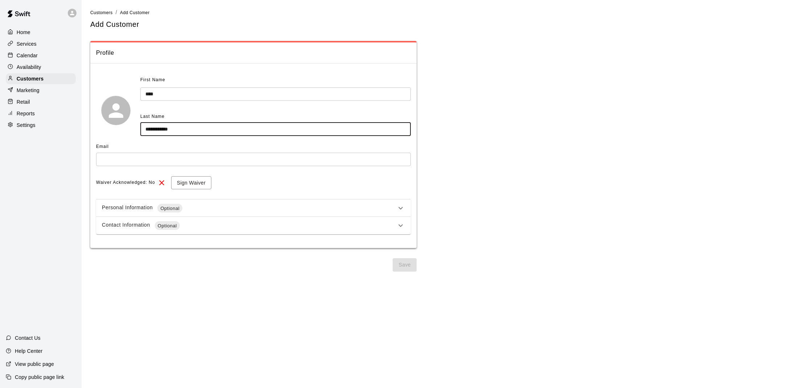
type input "**********"
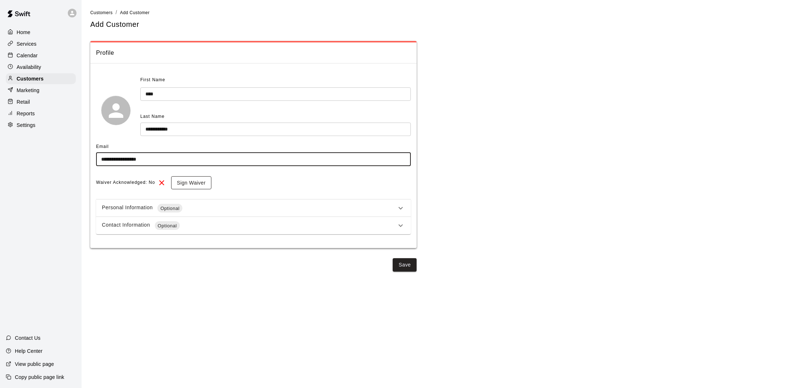
type input "**********"
click at [181, 182] on button "Sign Waiver" at bounding box center [191, 182] width 40 height 13
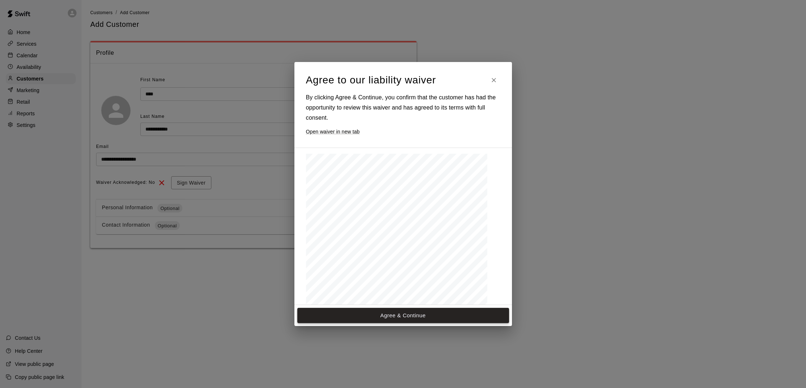
click at [386, 315] on button "Agree & Continue" at bounding box center [403, 315] width 212 height 15
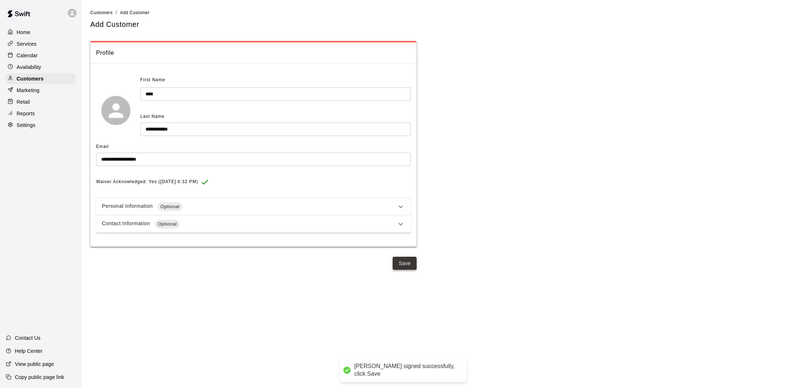
click at [407, 261] on button "Save" at bounding box center [405, 263] width 24 height 13
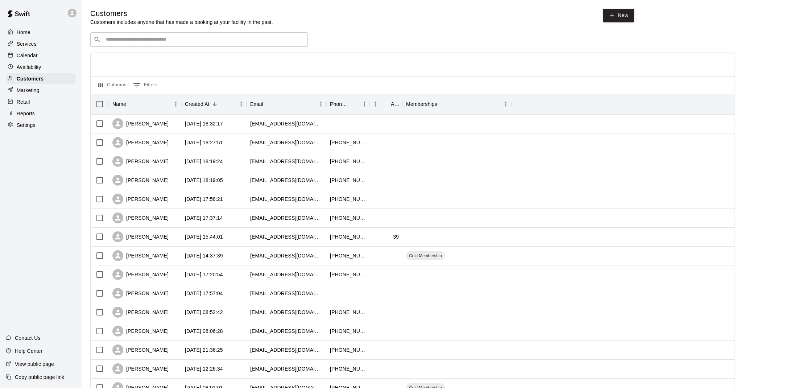
click at [59, 55] on div "Calendar" at bounding box center [41, 55] width 70 height 11
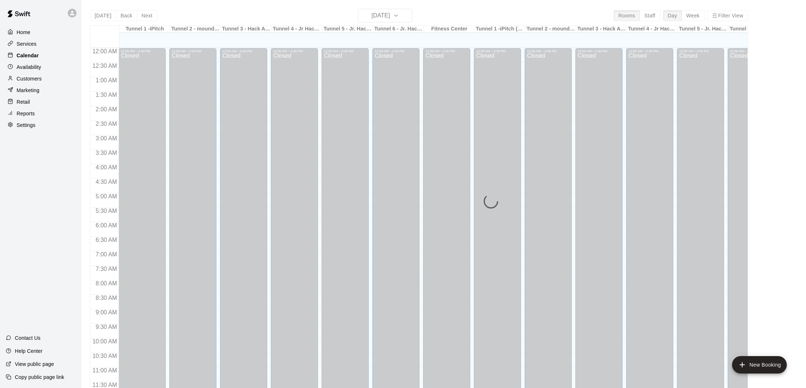
scroll to position [327, 0]
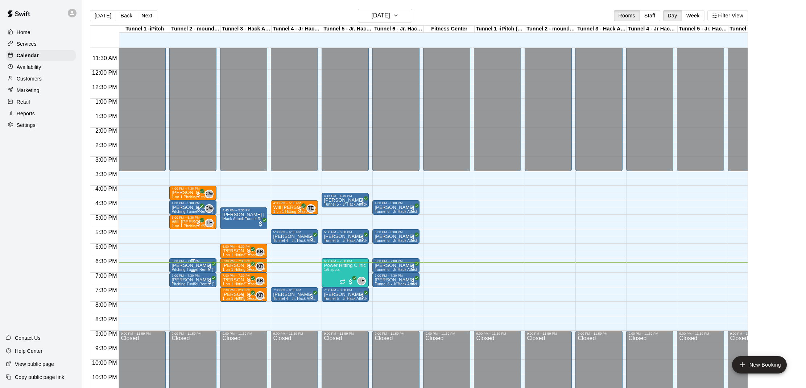
click at [192, 265] on p "[PERSON_NAME]" at bounding box center [192, 265] width 43 height 0
click at [178, 289] on img "edit" at bounding box center [179, 290] width 8 height 8
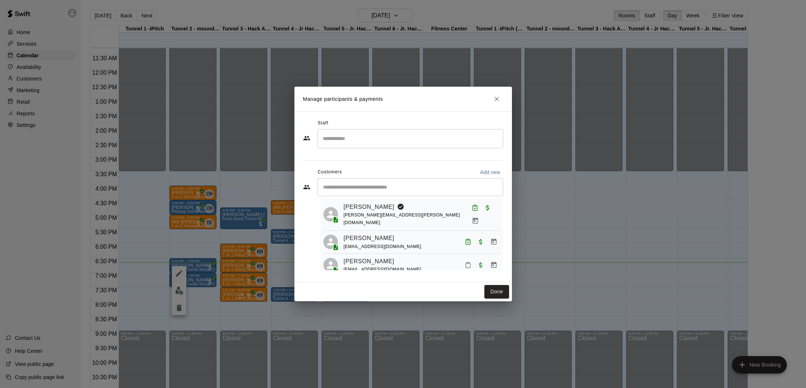
scroll to position [16, 0]
click at [496, 96] on icon "Close" at bounding box center [496, 98] width 7 height 7
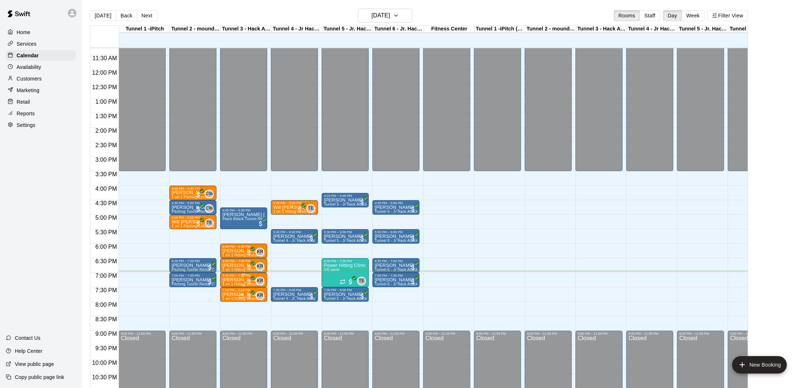
click at [239, 280] on p "[PERSON_NAME]" at bounding box center [243, 280] width 43 height 0
click at [228, 302] on img "edit" at bounding box center [230, 305] width 8 height 8
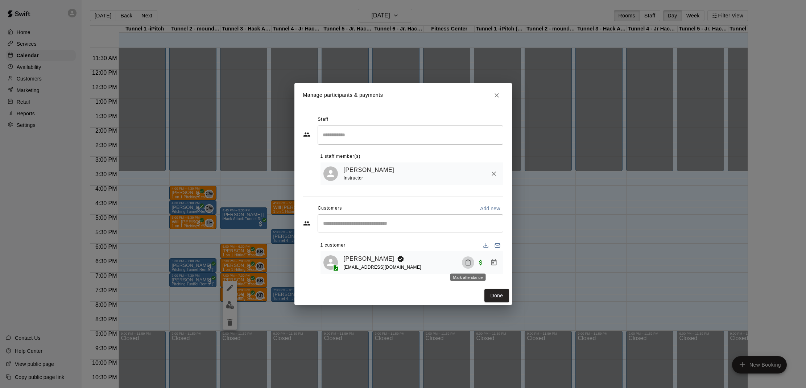
click at [473, 261] on button "Mark attendance" at bounding box center [468, 262] width 12 height 12
drag, startPoint x: 485, startPoint y: 264, endPoint x: 487, endPoint y: 273, distance: 9.5
click at [486, 264] on p "Mark attended" at bounding box center [514, 261] width 64 height 7
click at [493, 293] on button "Done" at bounding box center [496, 295] width 24 height 13
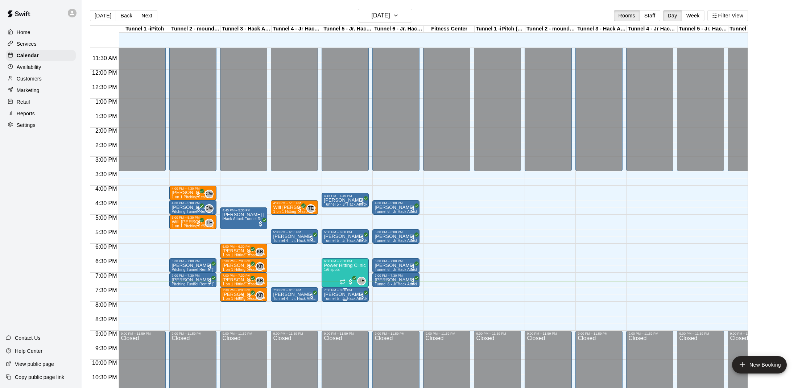
click at [336, 294] on p "[PERSON_NAME]" at bounding box center [345, 294] width 43 height 0
click at [331, 318] on img "edit" at bounding box center [331, 319] width 8 height 8
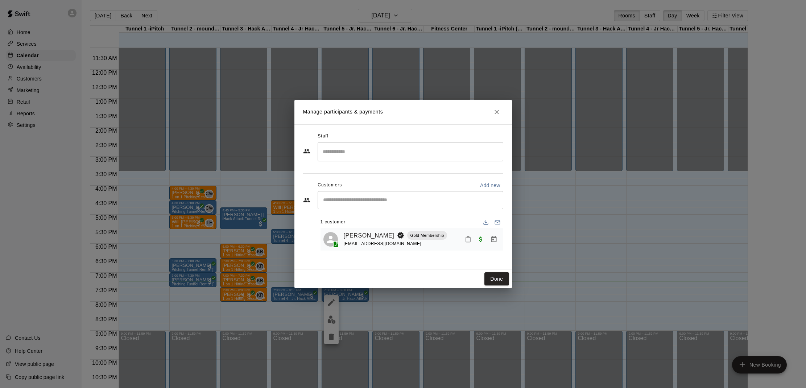
click at [366, 234] on link "Jacob Parks" at bounding box center [369, 235] width 51 height 9
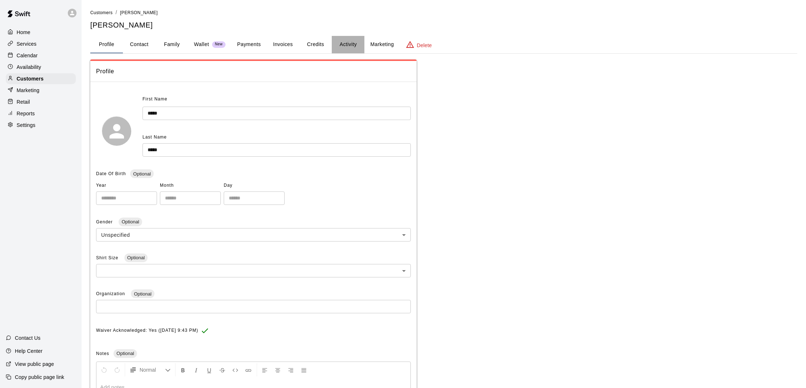
click at [342, 42] on button "Activity" at bounding box center [348, 44] width 33 height 17
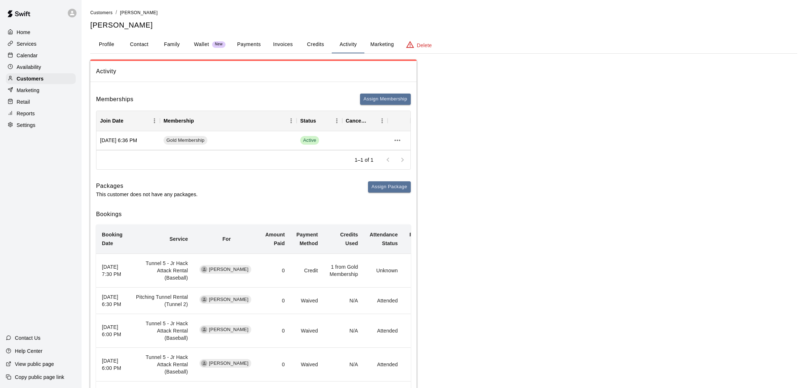
drag, startPoint x: 113, startPoint y: 42, endPoint x: 72, endPoint y: 45, distance: 41.1
click at [113, 42] on button "Profile" at bounding box center [106, 44] width 33 height 17
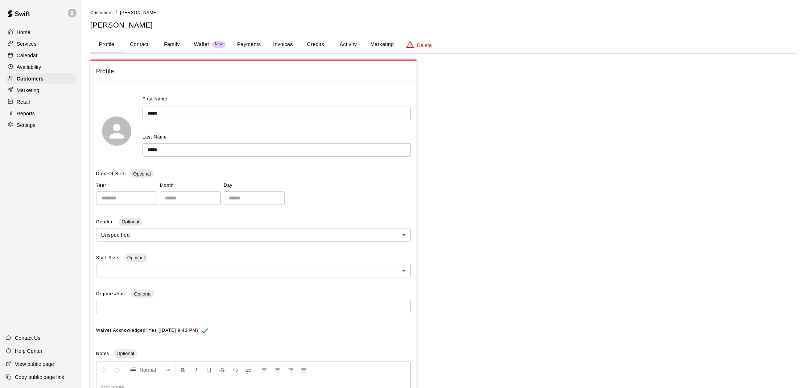
click at [31, 57] on p "Calendar" at bounding box center [27, 55] width 21 height 7
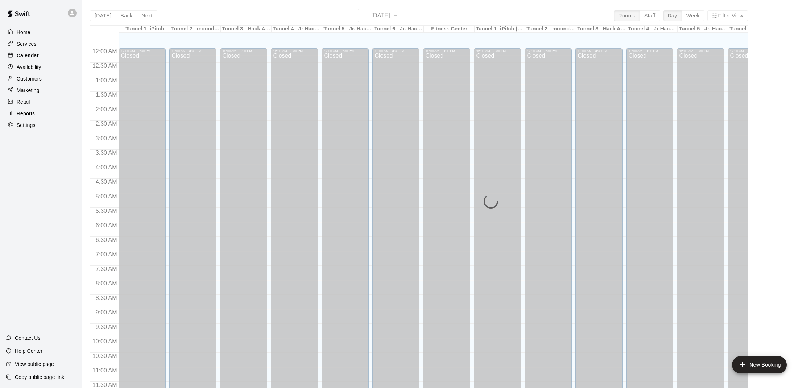
scroll to position [327, 0]
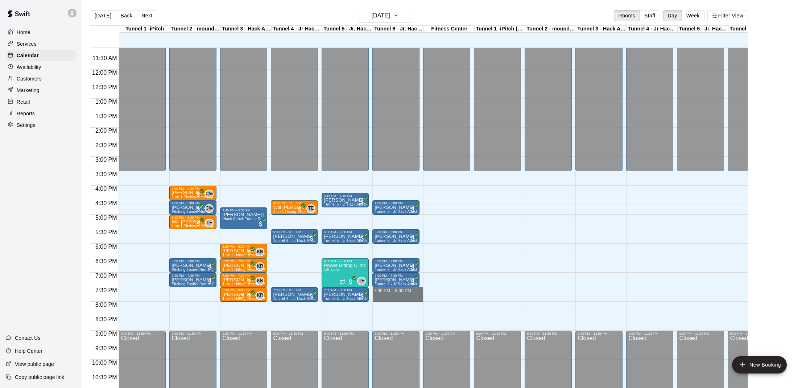
drag, startPoint x: 387, startPoint y: 290, endPoint x: 387, endPoint y: 295, distance: 4.7
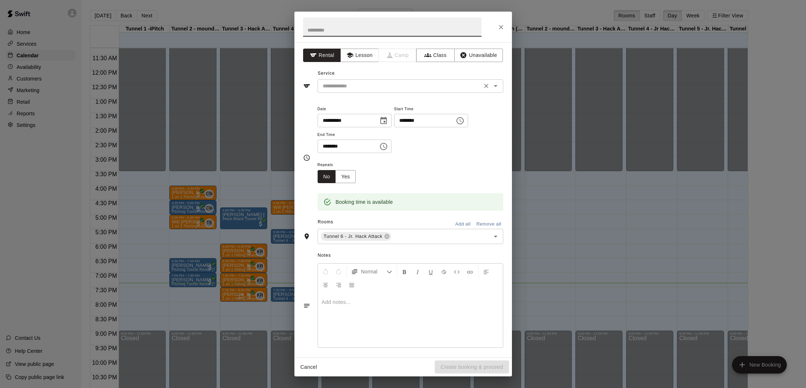
click at [372, 88] on input "text" at bounding box center [400, 86] width 160 height 9
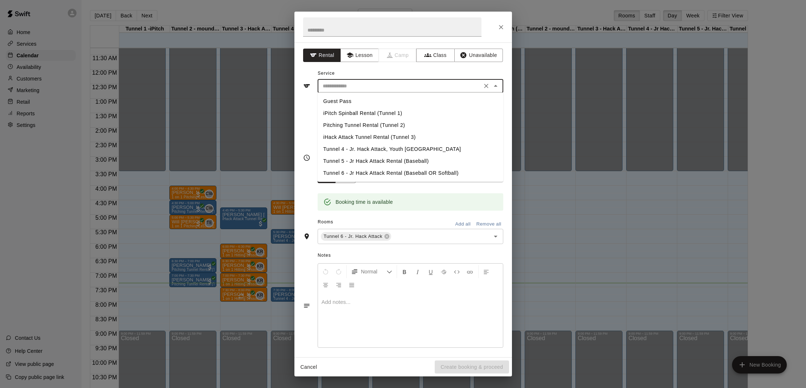
click at [364, 170] on li "Tunnel 6 - Jr Hack Attack Rental (Baseball OR Softball)" at bounding box center [411, 173] width 186 height 12
type input "**********"
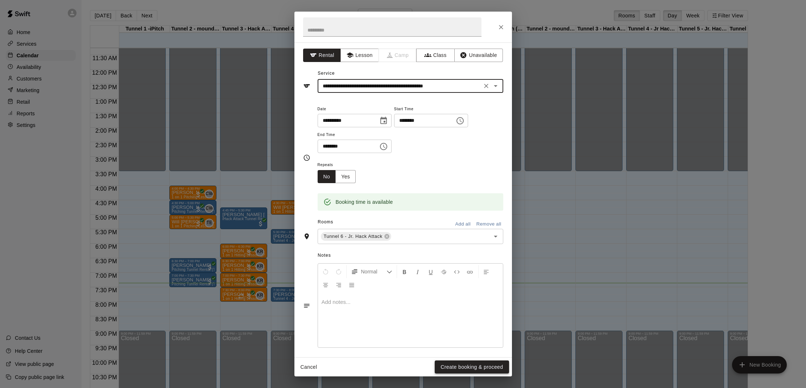
click at [446, 368] on button "Create booking & proceed" at bounding box center [472, 366] width 74 height 13
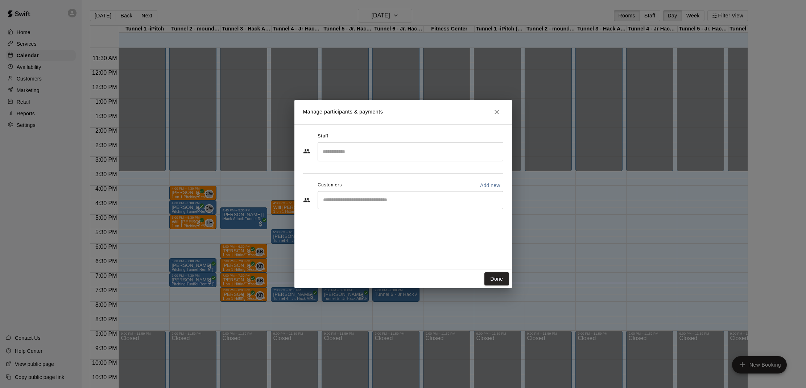
click at [370, 199] on input "Start typing to search customers..." at bounding box center [410, 199] width 179 height 7
click at [498, 114] on icon "Close" at bounding box center [496, 111] width 7 height 7
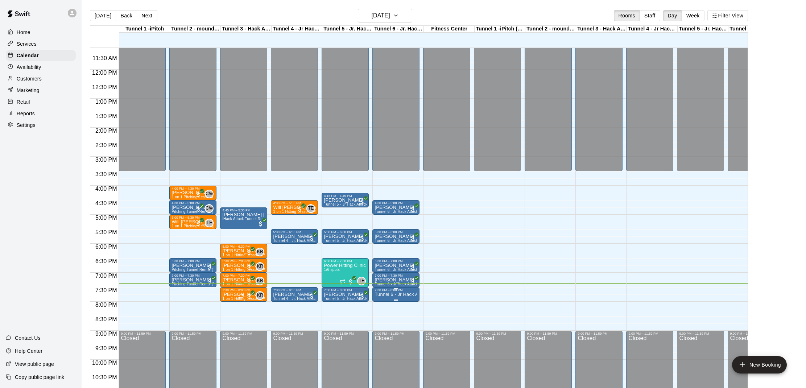
click at [399, 292] on div "7:30 PM – 8:00 PM" at bounding box center [395, 290] width 43 height 4
click at [381, 310] on img "edit" at bounding box center [382, 313] width 8 height 8
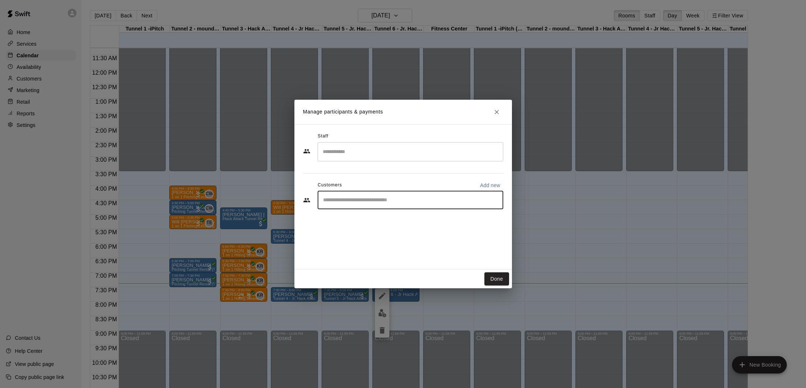
click at [344, 198] on input "Start typing to search customers..." at bounding box center [410, 199] width 179 height 7
type input "*****"
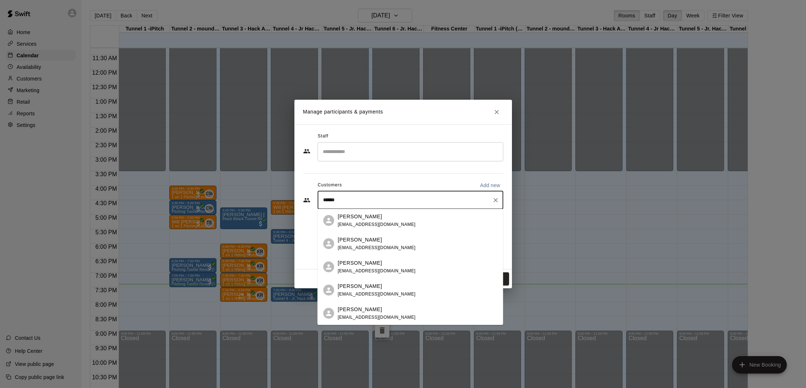
click at [349, 221] on div "Brady Krusich ijkrusich@gmail.com" at bounding box center [377, 221] width 78 height 16
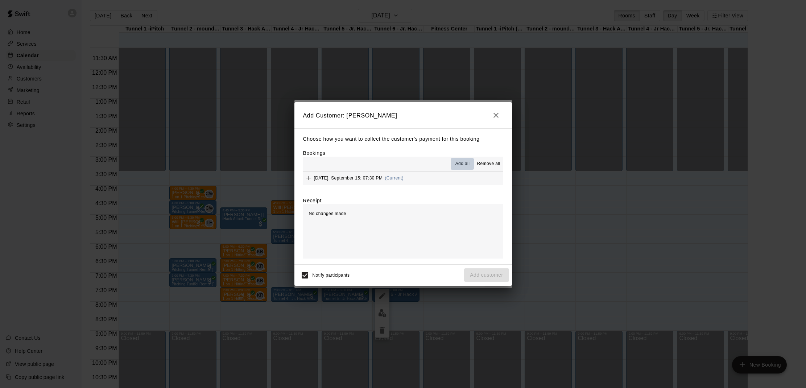
click at [459, 161] on span "Add all" at bounding box center [462, 163] width 14 height 7
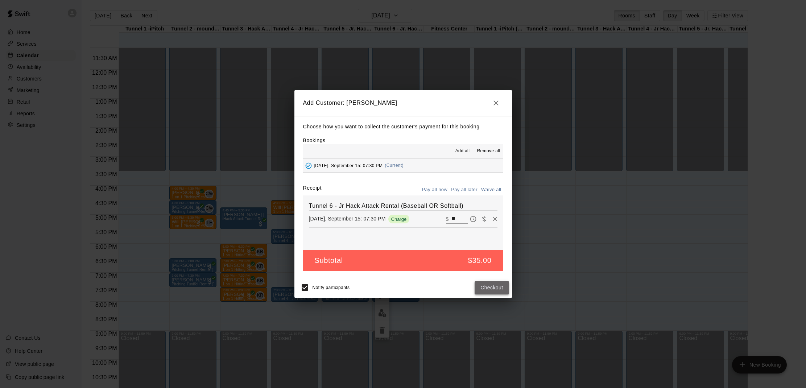
click at [488, 285] on button "Checkout" at bounding box center [491, 287] width 34 height 13
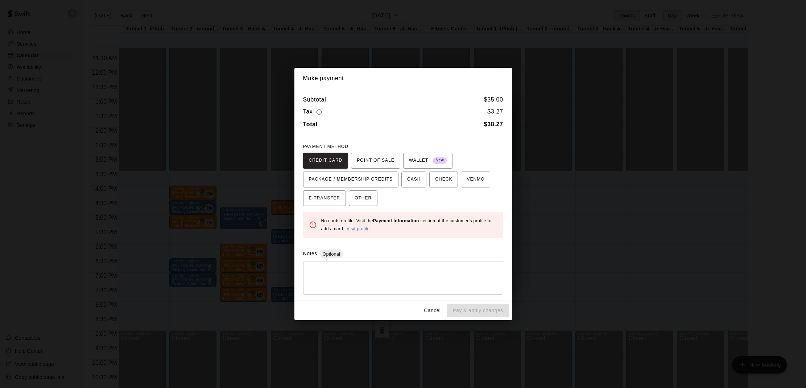
click at [432, 306] on button "Cancel" at bounding box center [431, 310] width 23 height 13
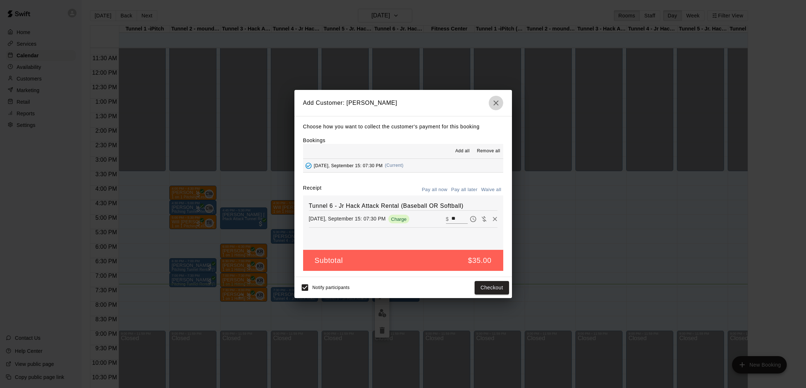
click at [502, 106] on button "button" at bounding box center [496, 103] width 14 height 14
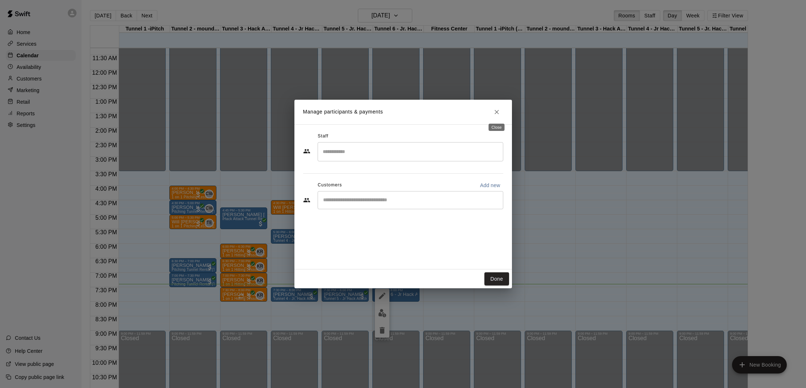
click at [494, 115] on icon "Close" at bounding box center [496, 111] width 7 height 7
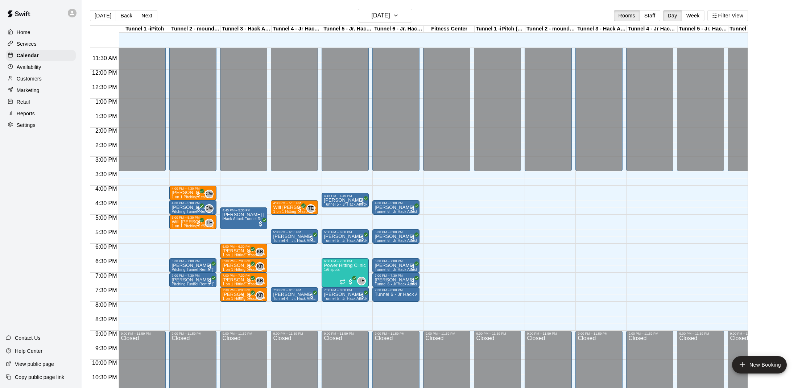
drag, startPoint x: 22, startPoint y: 80, endPoint x: 64, endPoint y: 79, distance: 41.3
click at [22, 80] on p "Customers" at bounding box center [29, 78] width 25 height 7
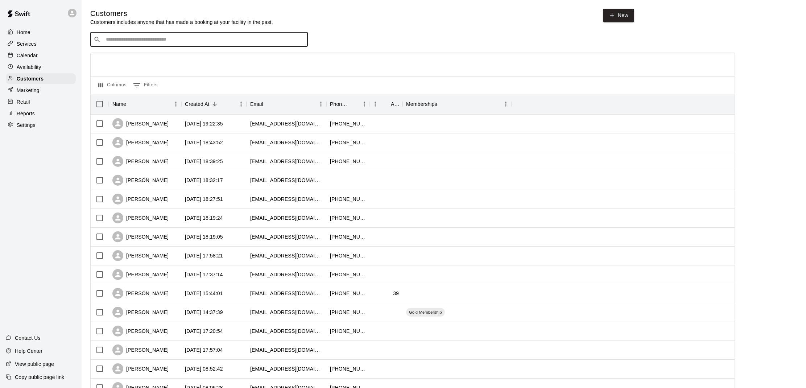
click at [246, 41] on input "Search customers by name or email" at bounding box center [204, 39] width 201 height 7
click at [138, 121] on div "[PERSON_NAME]" at bounding box center [140, 123] width 56 height 11
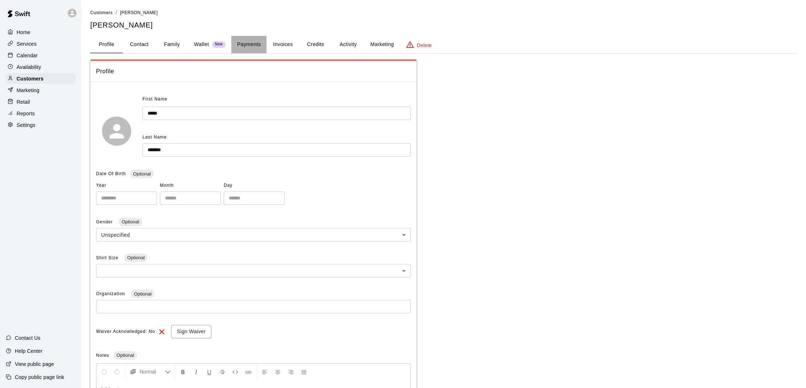
click at [248, 42] on button "Payments" at bounding box center [248, 44] width 35 height 17
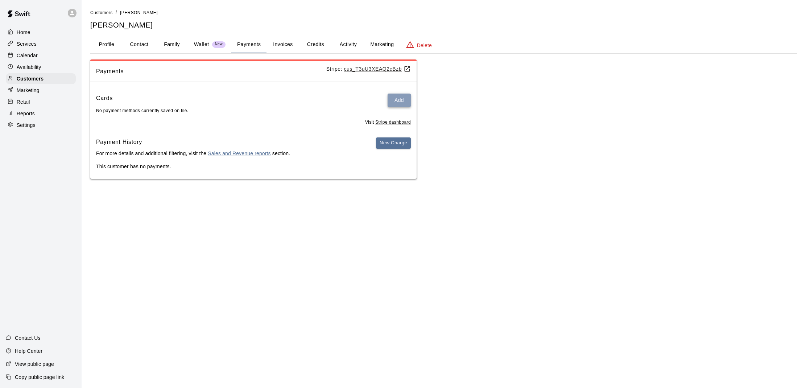
click at [397, 100] on button "Add" at bounding box center [398, 100] width 23 height 13
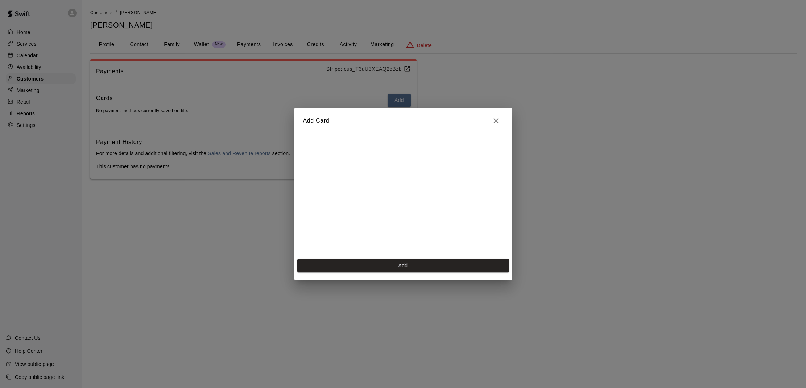
scroll to position [101, 0]
click at [367, 262] on button "Add" at bounding box center [403, 265] width 212 height 13
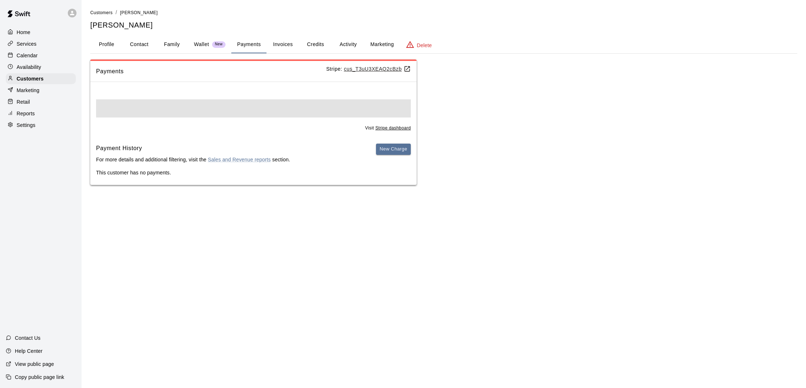
scroll to position [0, 0]
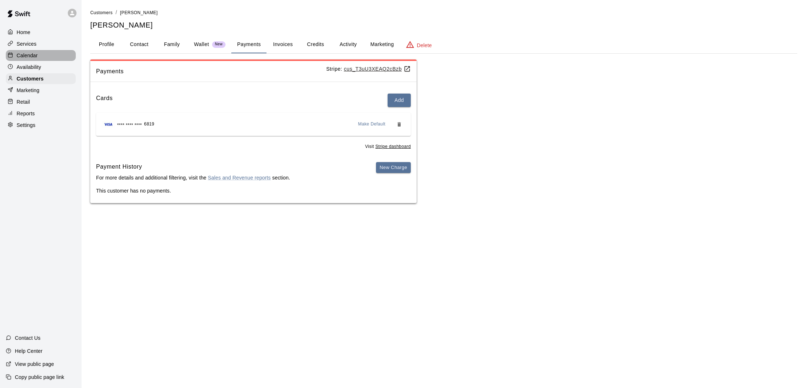
click at [30, 56] on p "Calendar" at bounding box center [27, 55] width 21 height 7
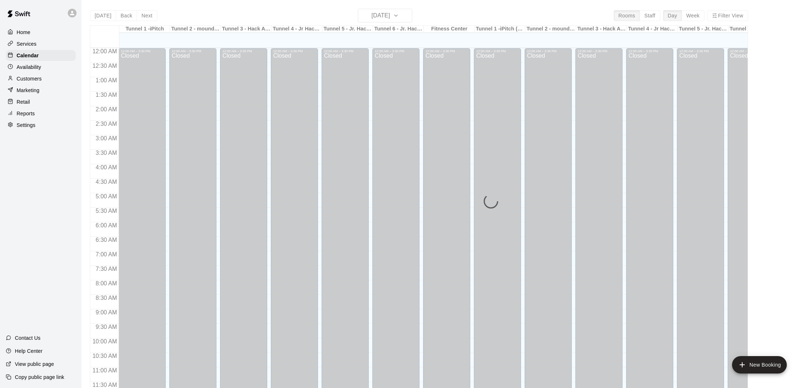
scroll to position [327, 0]
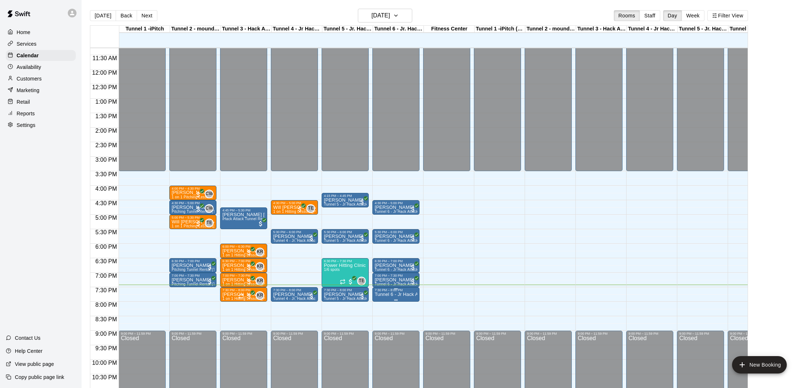
drag, startPoint x: 398, startPoint y: 292, endPoint x: 402, endPoint y: 290, distance: 4.1
click at [401, 290] on div at bounding box center [403, 194] width 806 height 388
click at [395, 294] on p "Tunnel 6 - Jr Hack Attack Rental (Baseball OR Softball)" at bounding box center [395, 294] width 43 height 0
click at [384, 316] on img "edit" at bounding box center [382, 319] width 8 height 8
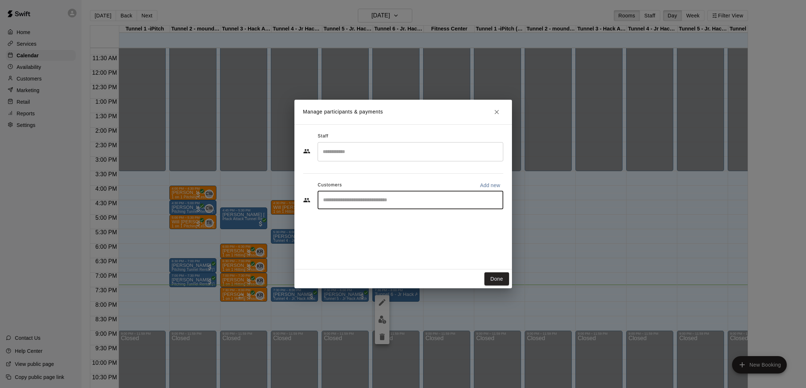
drag, startPoint x: 352, startPoint y: 200, endPoint x: 355, endPoint y: 206, distance: 6.2
click at [353, 200] on input "Start typing to search customers..." at bounding box center [410, 199] width 179 height 7
type input "*****"
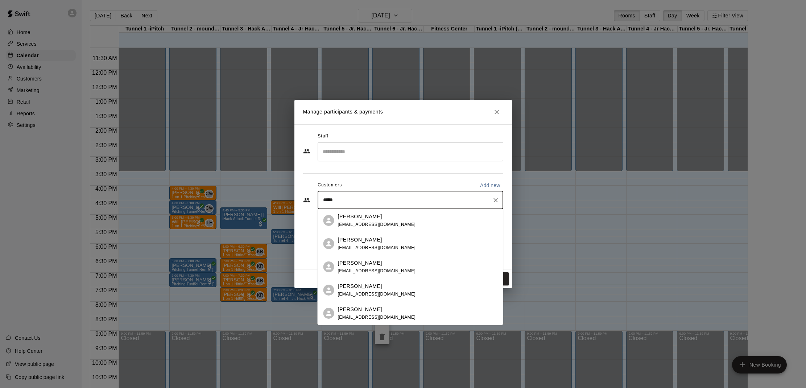
click at [348, 216] on p "[PERSON_NAME]" at bounding box center [360, 217] width 44 height 8
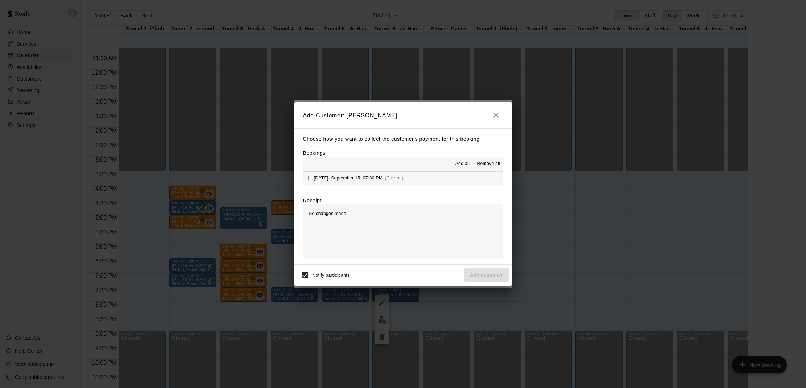
drag, startPoint x: 463, startPoint y: 162, endPoint x: 466, endPoint y: 171, distance: 9.1
click at [463, 162] on span "Add all" at bounding box center [462, 163] width 14 height 7
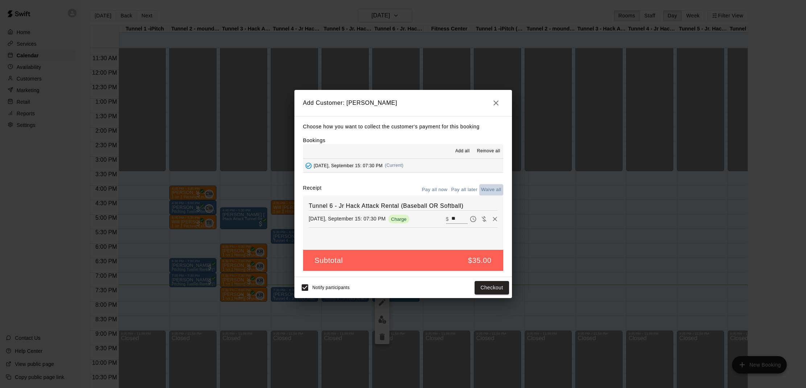
drag, startPoint x: 488, startPoint y: 188, endPoint x: 483, endPoint y: 208, distance: 19.9
click at [488, 188] on button "Waive all" at bounding box center [491, 189] width 24 height 11
type input "*"
click at [486, 286] on button "Add customer" at bounding box center [486, 287] width 45 height 13
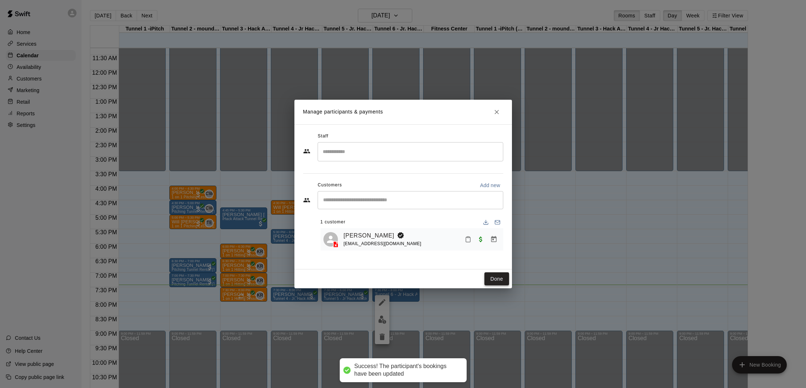
click at [493, 280] on button "Done" at bounding box center [496, 278] width 24 height 13
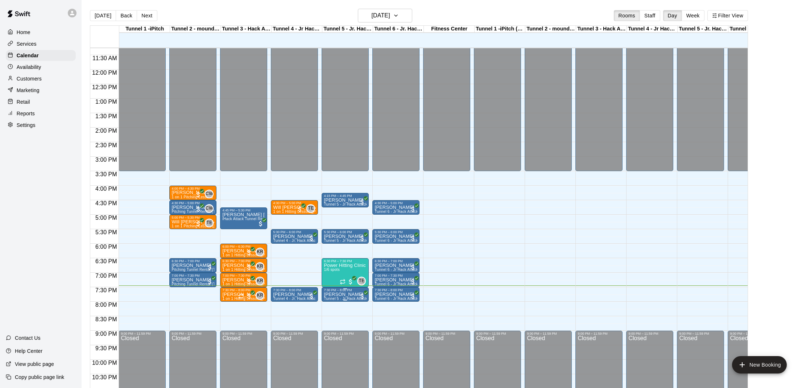
click at [348, 290] on div "7:30 PM – 8:00 PM" at bounding box center [345, 290] width 43 height 4
click at [329, 311] on img "edit" at bounding box center [331, 313] width 8 height 8
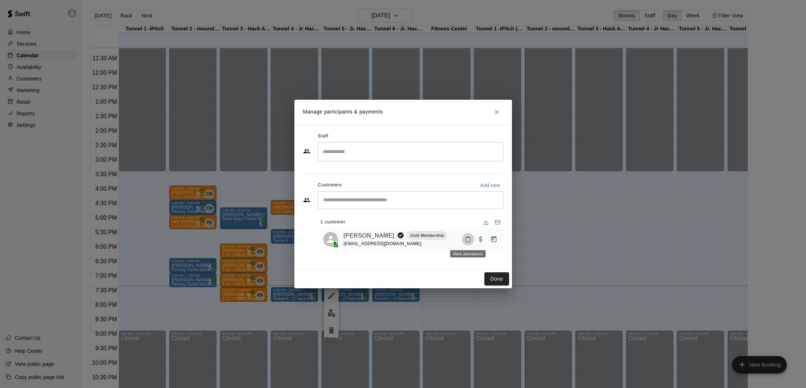
click at [469, 236] on button "Mark attendance" at bounding box center [468, 239] width 12 height 12
click at [486, 241] on p "Mark attended" at bounding box center [514, 238] width 64 height 7
click at [499, 279] on button "Done" at bounding box center [496, 278] width 24 height 13
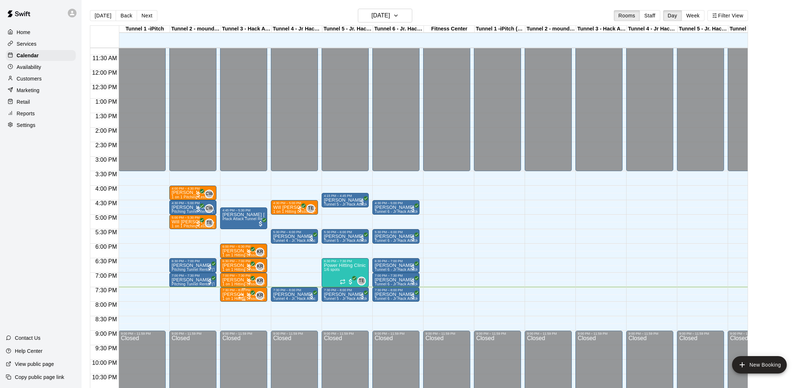
click at [242, 294] on icon "Recurring event" at bounding box center [242, 295] width 1 height 2
click at [249, 315] on img "edit" at bounding box center [250, 318] width 8 height 8
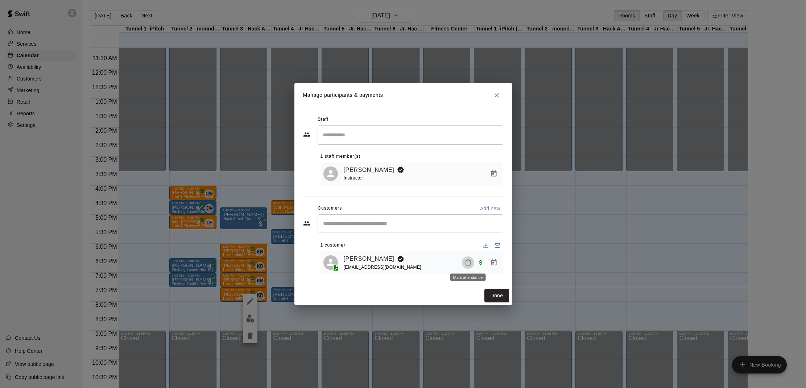
click at [468, 262] on icon "Mark attendance" at bounding box center [468, 262] width 7 height 7
click at [488, 263] on p "Mark attended" at bounding box center [517, 264] width 64 height 7
click at [497, 298] on button "Done" at bounding box center [496, 295] width 24 height 13
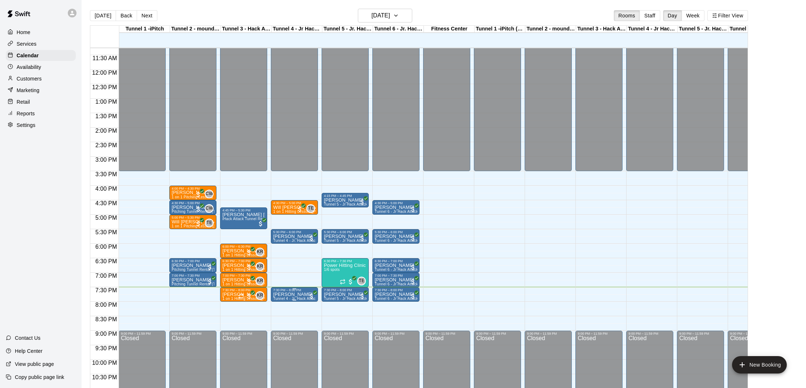
click at [291, 290] on div "7:30 PM – 8:00 PM" at bounding box center [294, 290] width 43 height 4
click at [281, 311] on img "edit" at bounding box center [281, 313] width 8 height 8
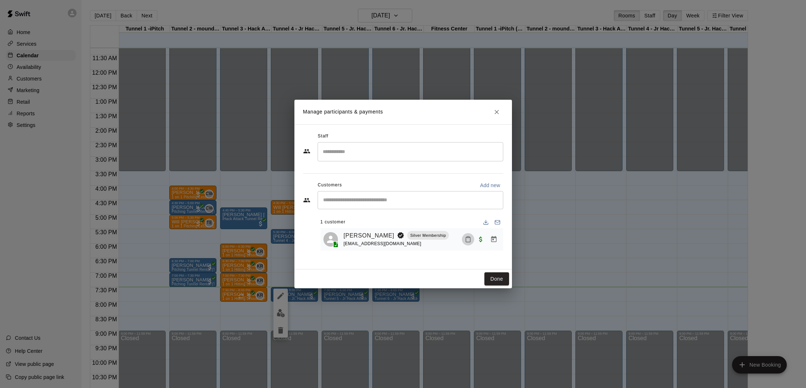
click at [464, 240] on button "Mark attendance" at bounding box center [468, 239] width 12 height 12
click at [481, 239] on li "Mark attended" at bounding box center [510, 239] width 85 height 12
click at [493, 277] on button "Done" at bounding box center [496, 278] width 24 height 13
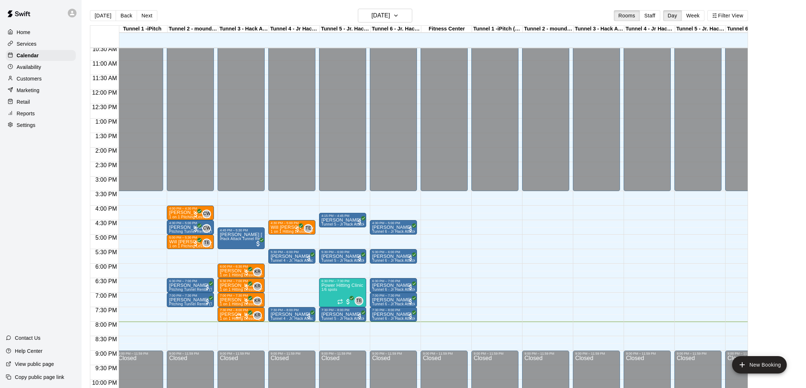
scroll to position [12, 0]
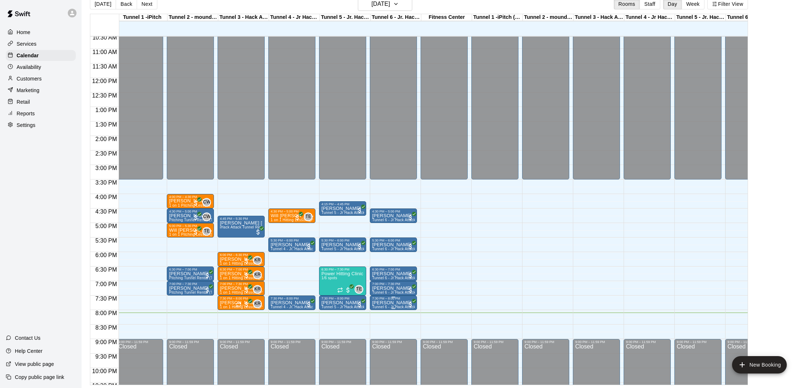
click at [394, 303] on p "[PERSON_NAME]" at bounding box center [393, 303] width 43 height 0
click at [382, 327] on img "edit" at bounding box center [380, 328] width 8 height 8
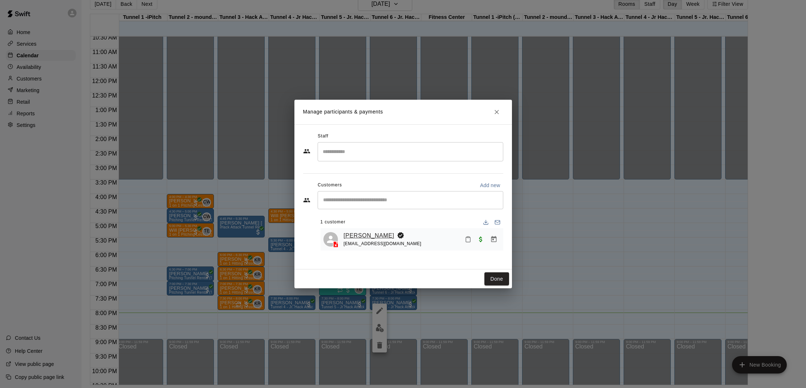
click at [357, 237] on link "[PERSON_NAME]" at bounding box center [369, 235] width 51 height 9
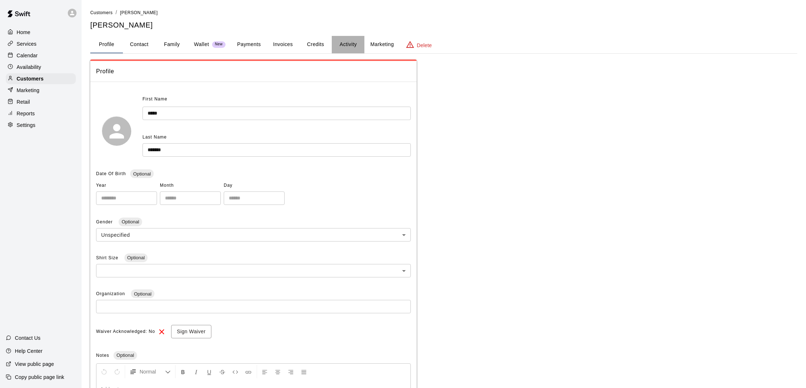
click at [346, 42] on button "Activity" at bounding box center [348, 44] width 33 height 17
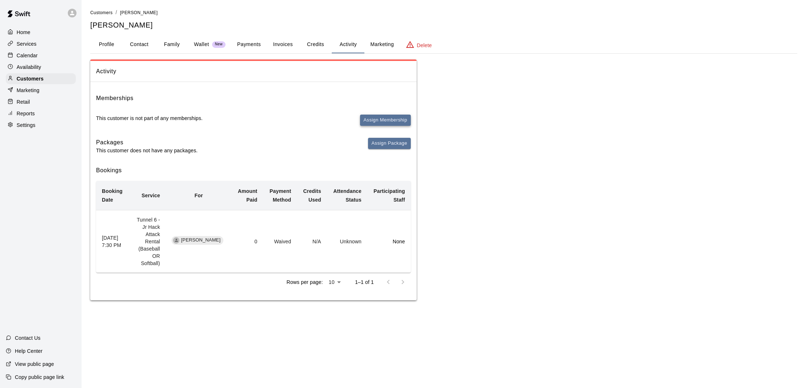
click at [382, 120] on button "Assign Membership" at bounding box center [385, 120] width 51 height 11
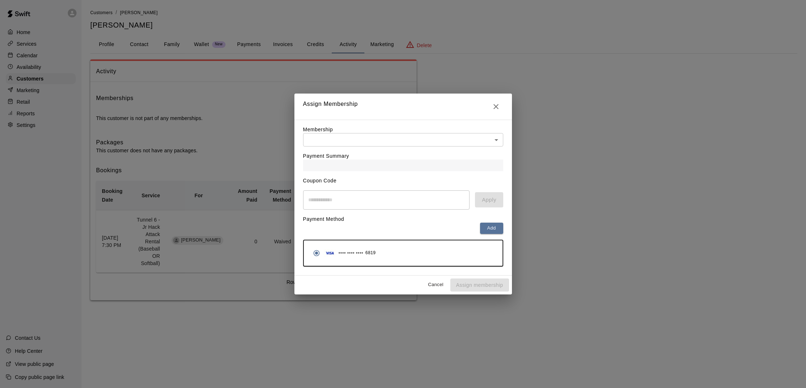
click at [372, 151] on div "Payment Summary" at bounding box center [403, 158] width 200 height 25
click at [343, 136] on body "Home Services Calendar Availability Customers Marketing Retail Reports Settings…" at bounding box center [403, 157] width 806 height 315
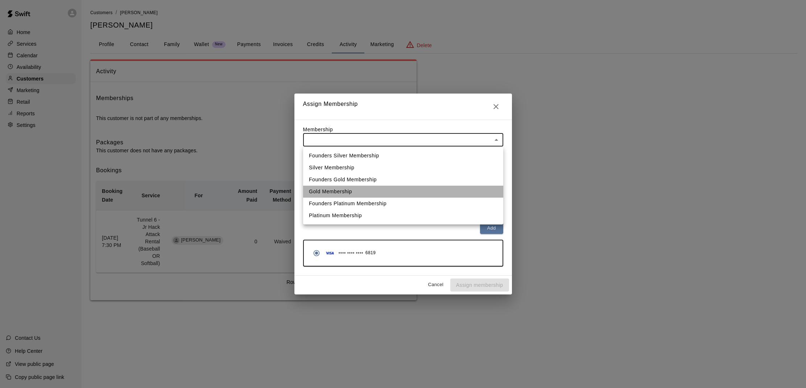
click at [347, 190] on li "Gold Membership" at bounding box center [403, 192] width 200 height 12
type input "**********"
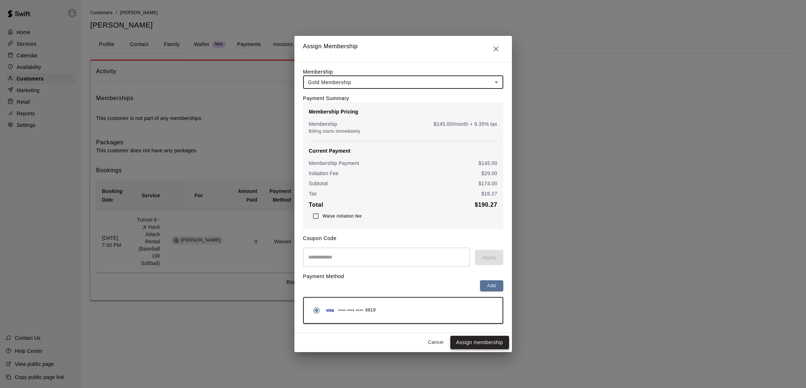
click at [470, 339] on button "Assign membership" at bounding box center [479, 342] width 59 height 13
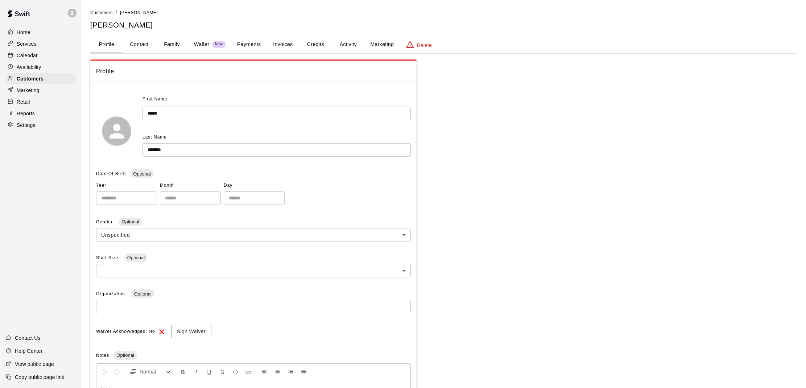
click at [38, 56] on div "Calendar" at bounding box center [41, 55] width 70 height 11
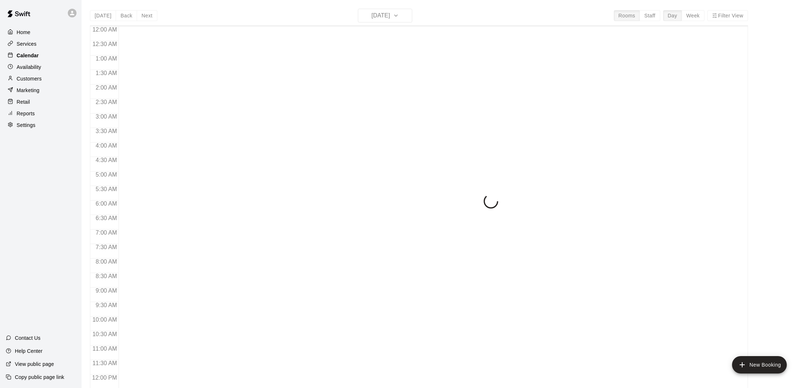
scroll to position [327, 0]
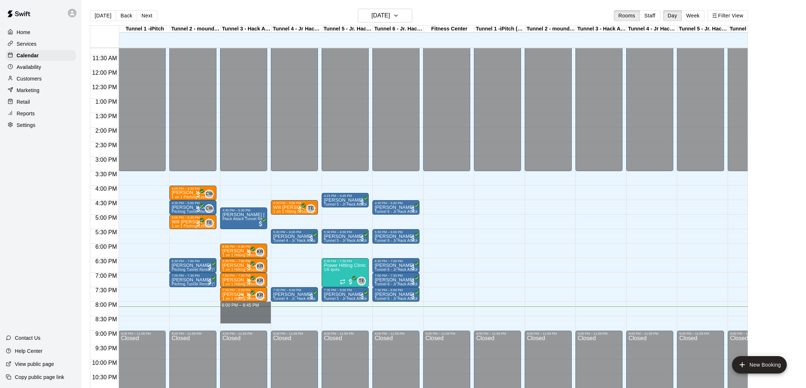
drag, startPoint x: 241, startPoint y: 311, endPoint x: 241, endPoint y: 319, distance: 8.3
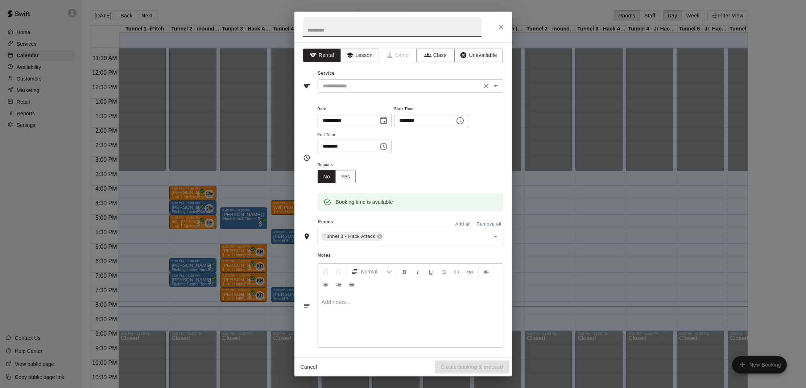
click at [349, 88] on input "text" at bounding box center [400, 86] width 160 height 9
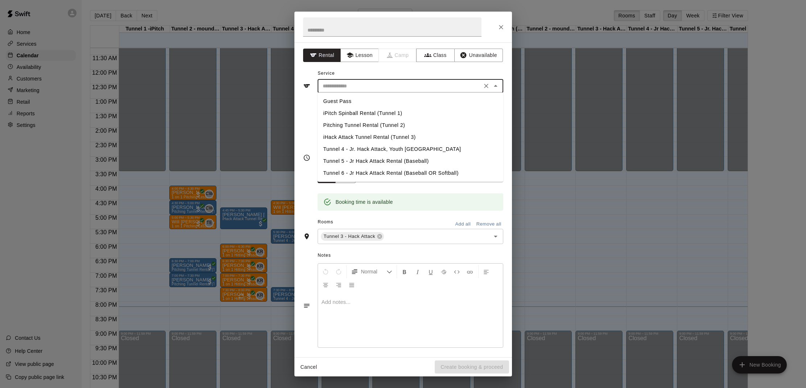
click at [349, 136] on li "iHack Attack Tunnel Rental (Tunnel 3)" at bounding box center [411, 137] width 186 height 12
type input "**********"
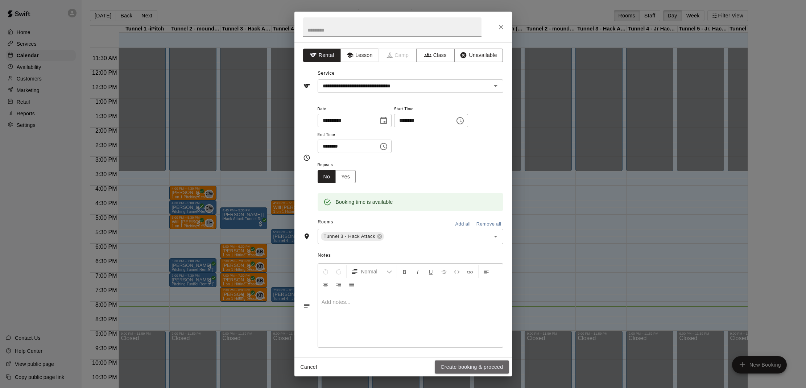
click at [464, 366] on button "Create booking & proceed" at bounding box center [472, 366] width 74 height 13
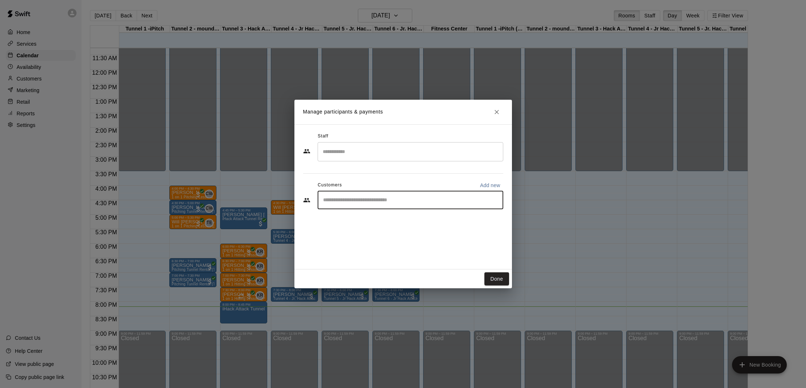
click at [361, 201] on input "Start typing to search customers..." at bounding box center [410, 199] width 179 height 7
type input "*****"
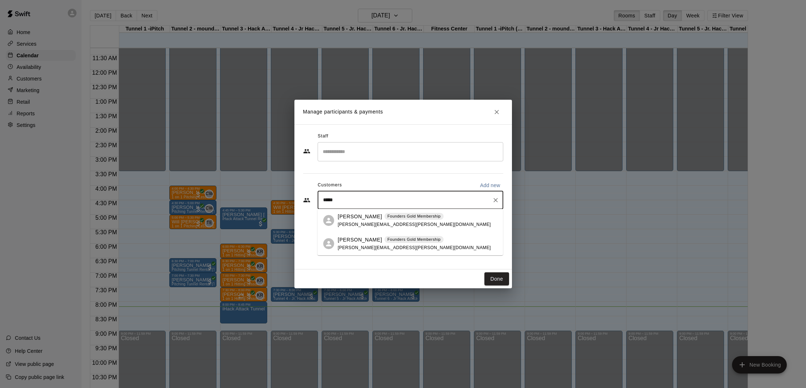
click at [369, 236] on p "[PERSON_NAME]" at bounding box center [360, 240] width 44 height 8
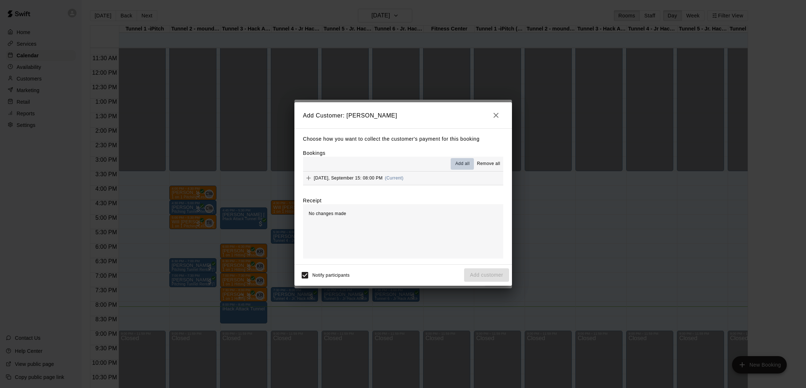
click at [460, 165] on span "Add all" at bounding box center [462, 163] width 14 height 7
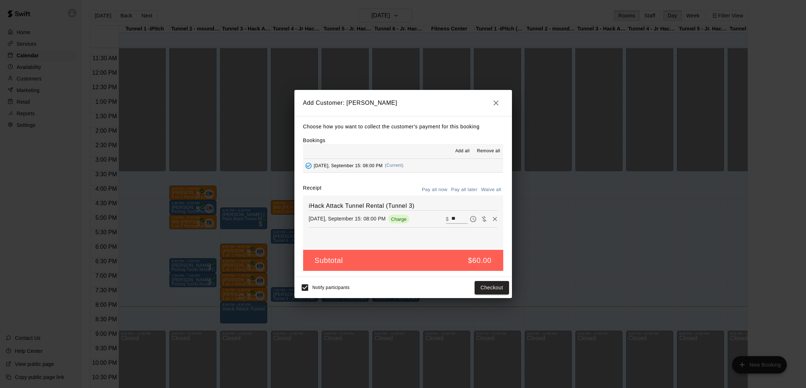
click at [490, 188] on button "Waive all" at bounding box center [491, 189] width 24 height 11
type input "*"
click at [502, 287] on button "Add customer" at bounding box center [486, 287] width 45 height 13
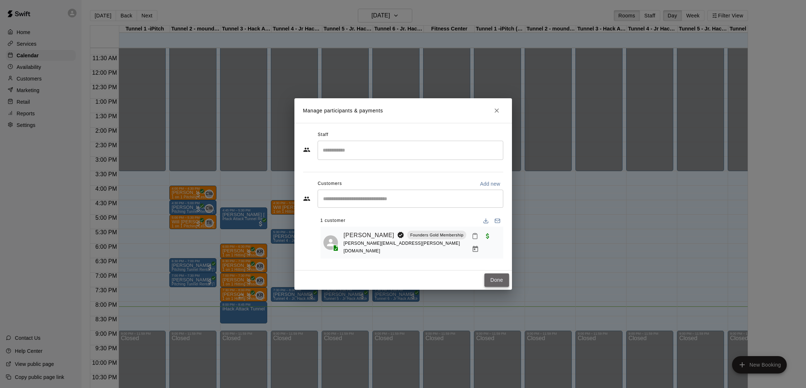
click at [492, 277] on button "Done" at bounding box center [496, 279] width 24 height 13
